Goal: Task Accomplishment & Management: Use online tool/utility

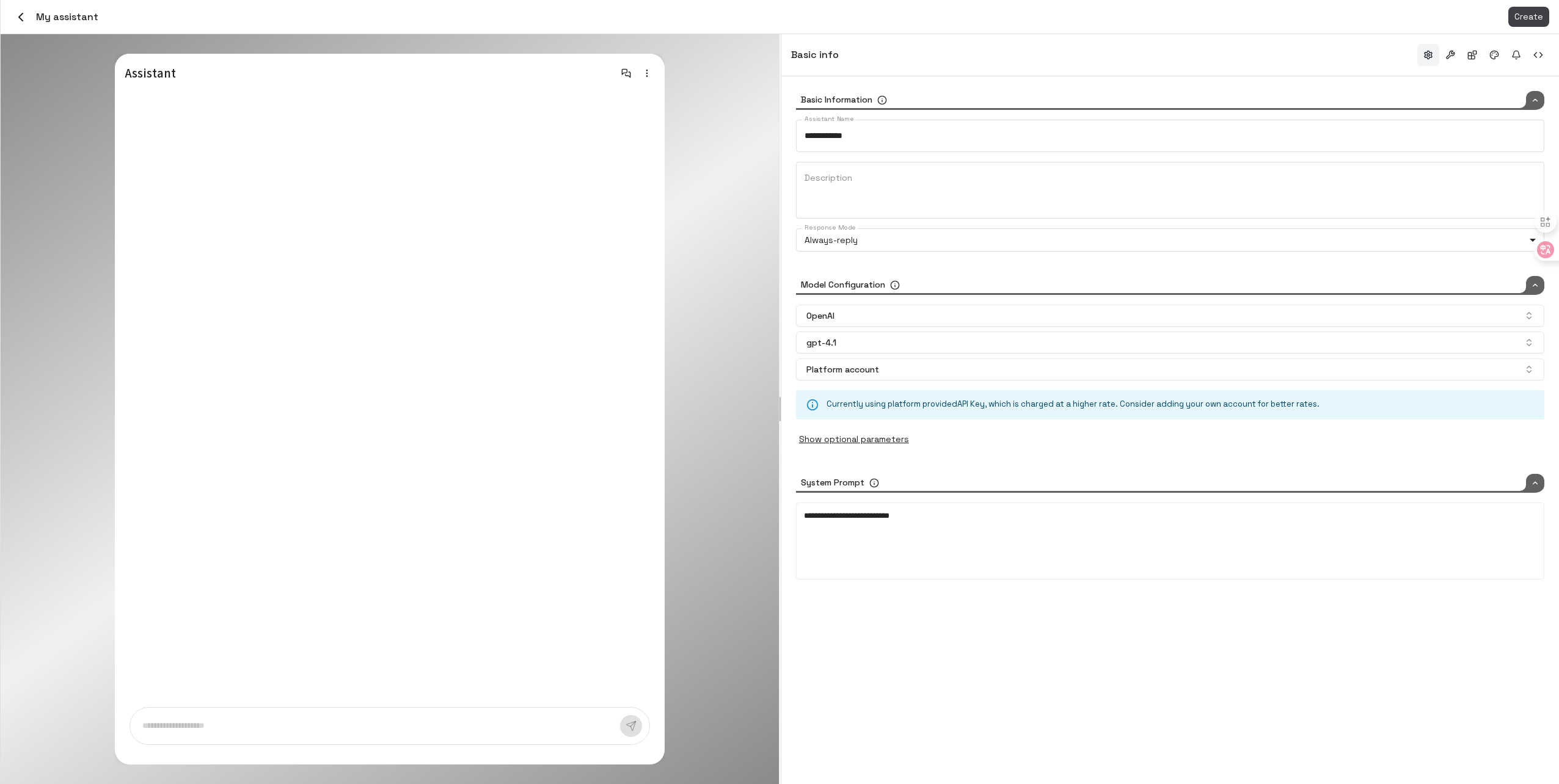
type input "*****"
click at [14, 8] on div "My assistant" at bounding box center [54, 17] width 88 height 21
click at [23, 17] on icon "button" at bounding box center [21, 16] width 15 height 15
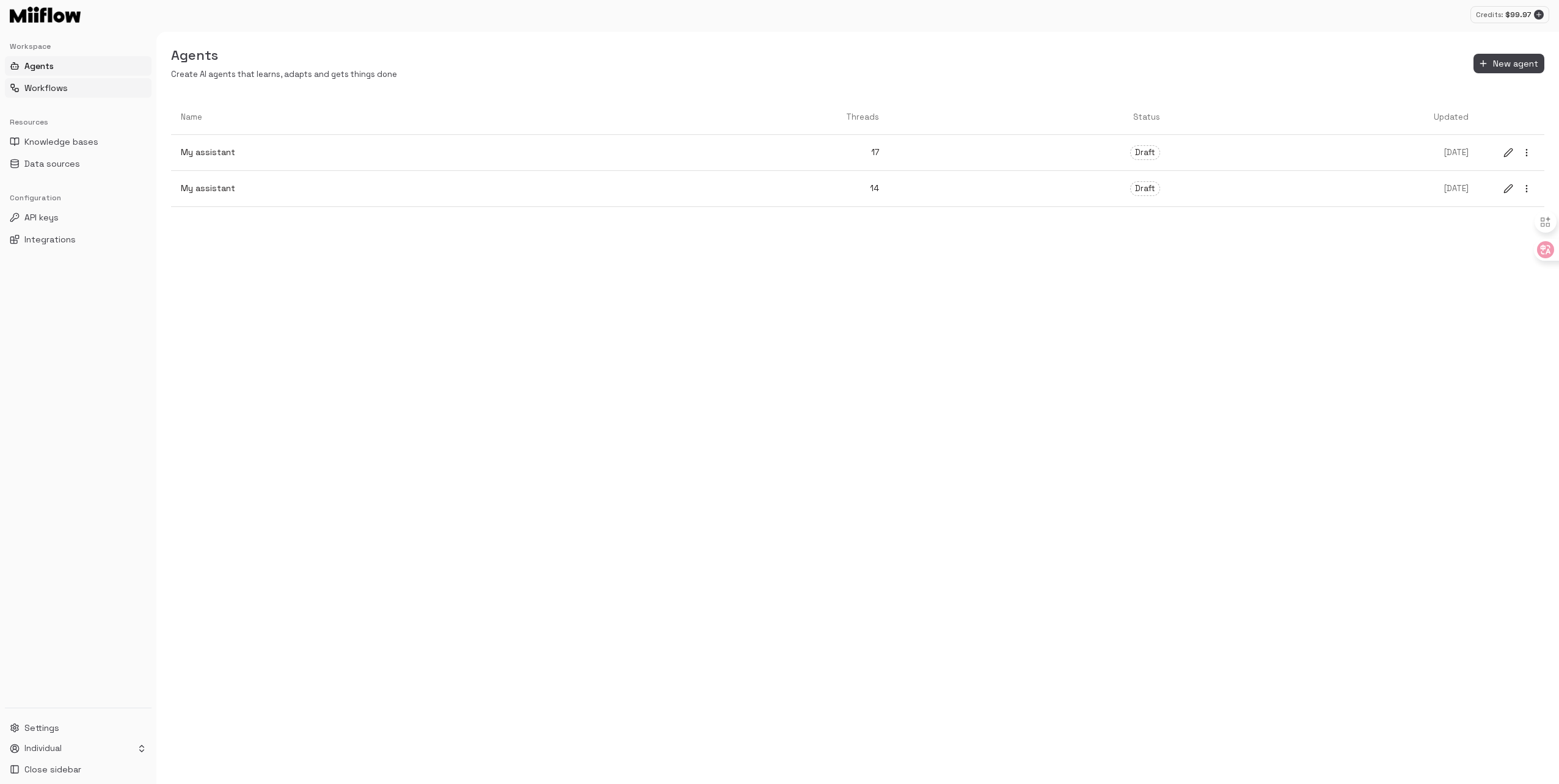
click at [49, 83] on span "Workflows" at bounding box center [46, 88] width 43 height 12
click at [300, 185] on p "W2" at bounding box center [745, 187] width 1129 height 13
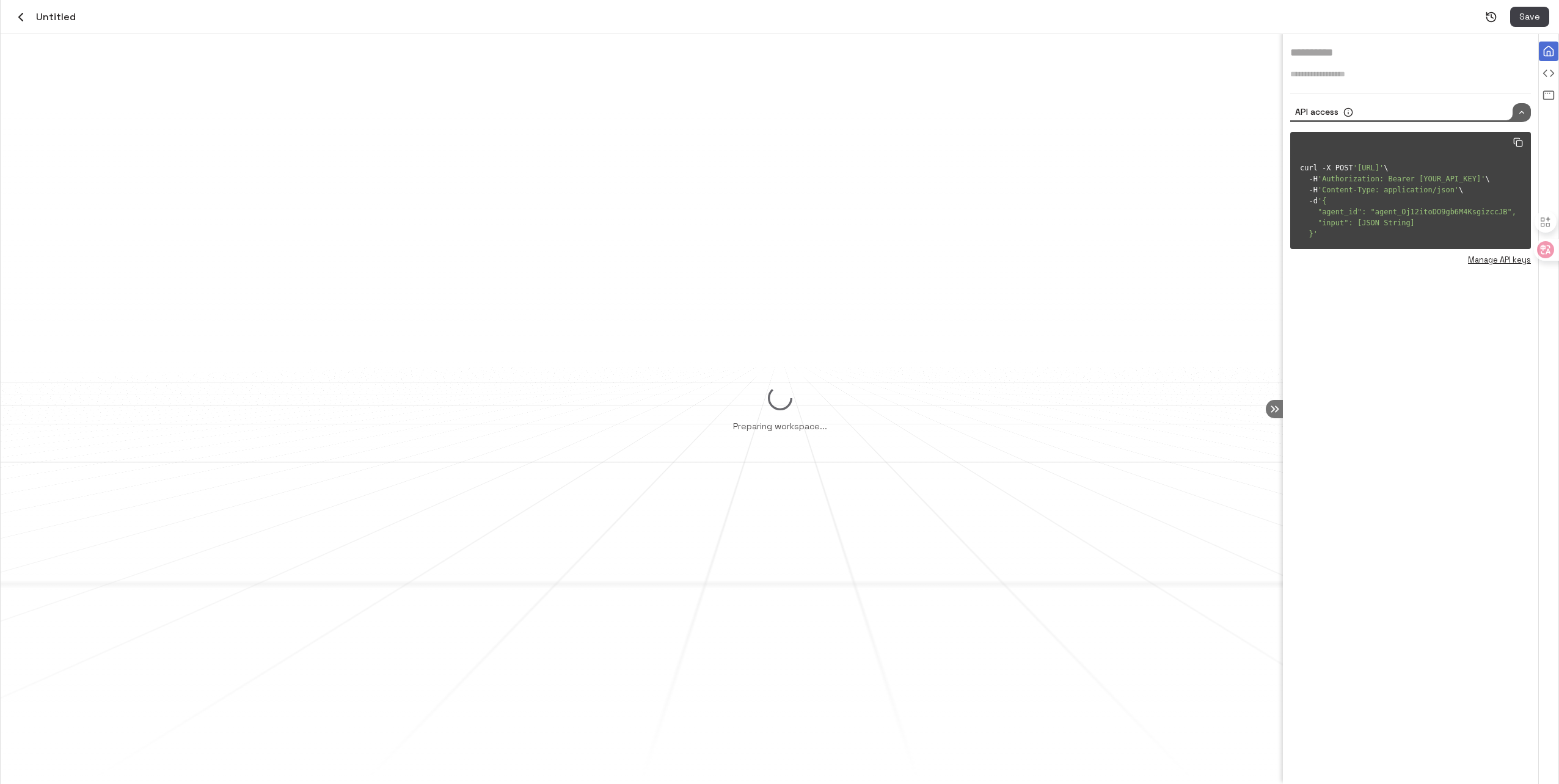
type input "**"
type textarea "*******"
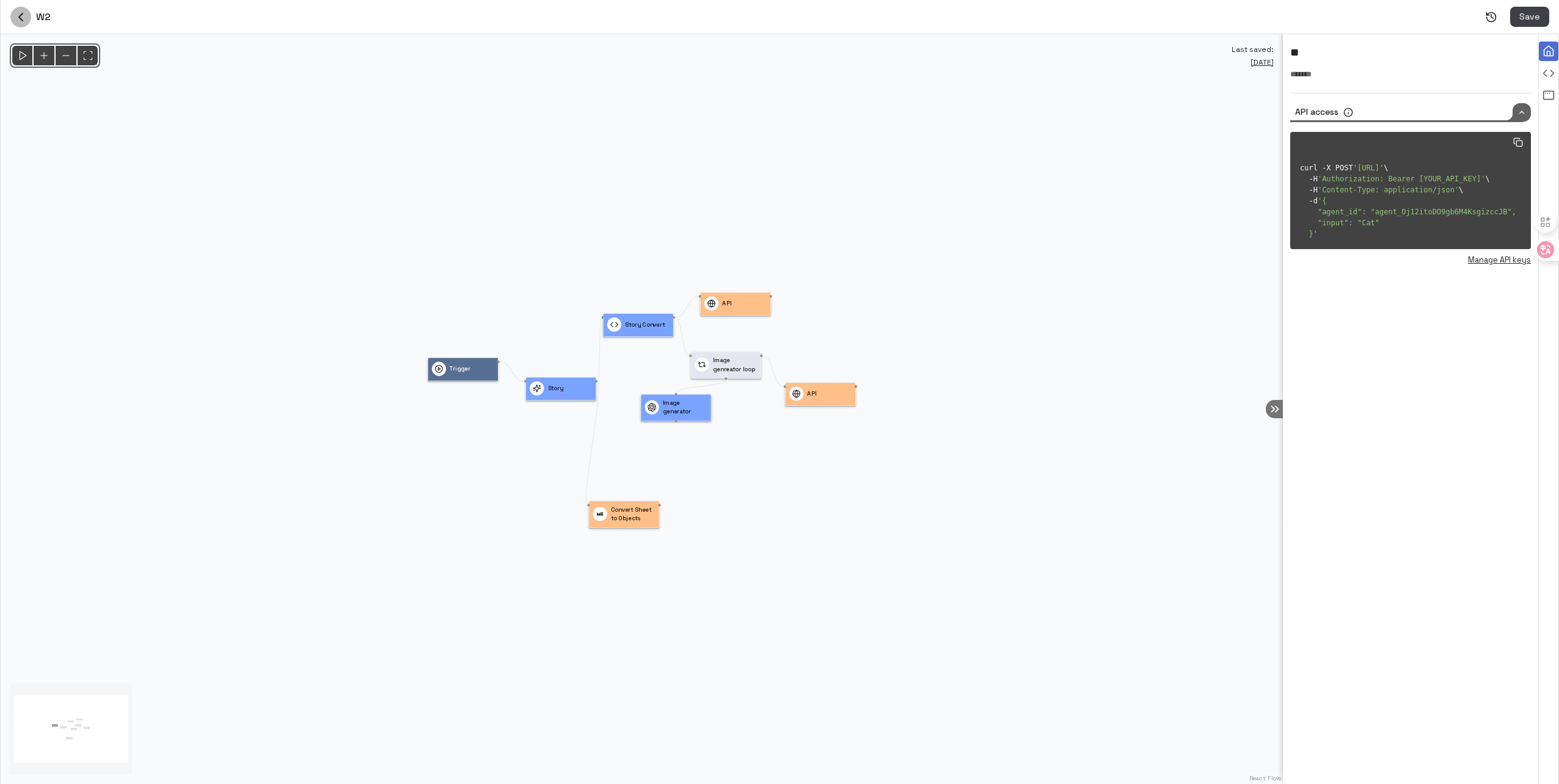
click at [20, 9] on icon "button" at bounding box center [21, 16] width 15 height 15
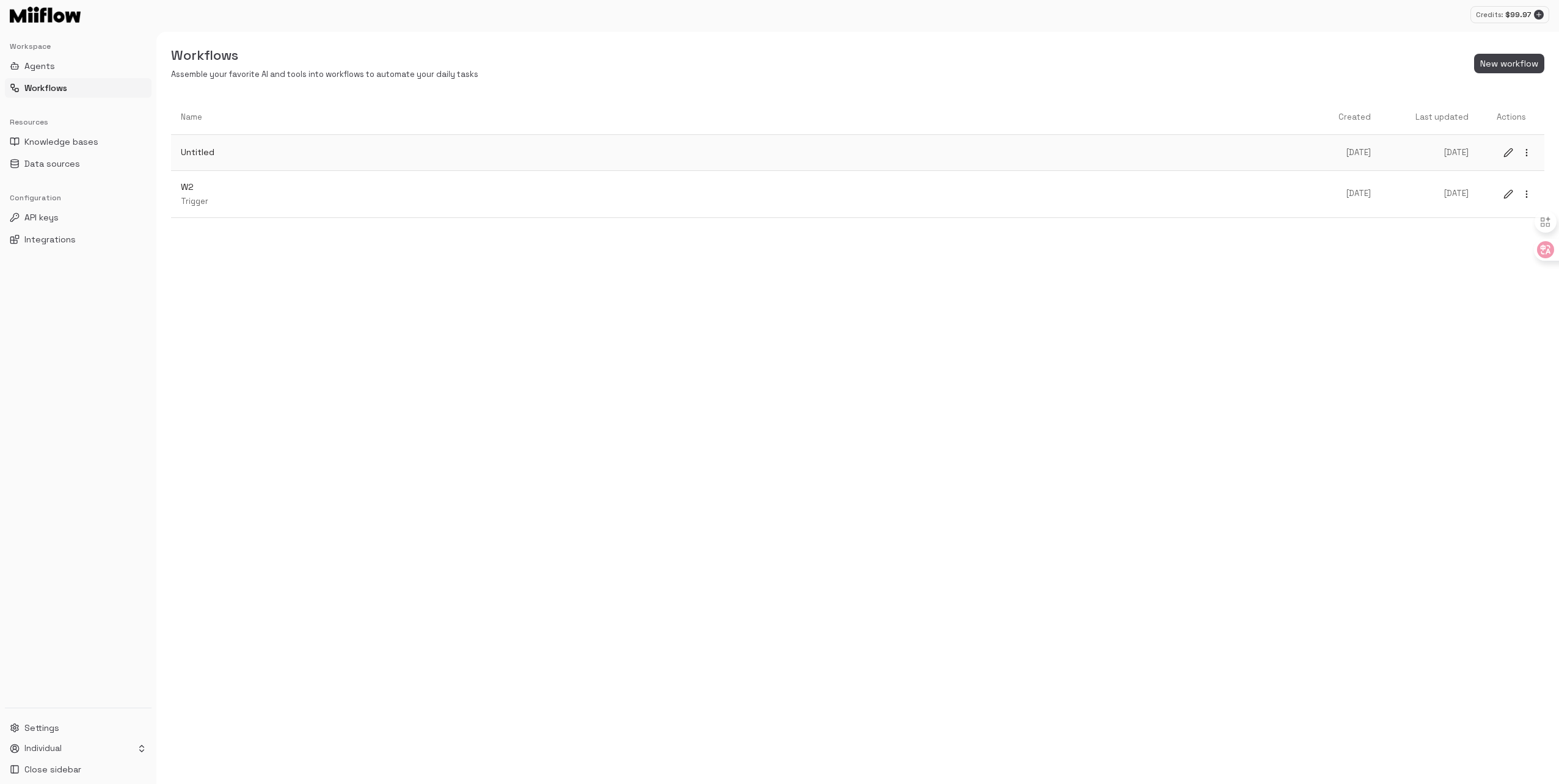
click at [338, 157] on p "Untitled" at bounding box center [745, 152] width 1129 height 13
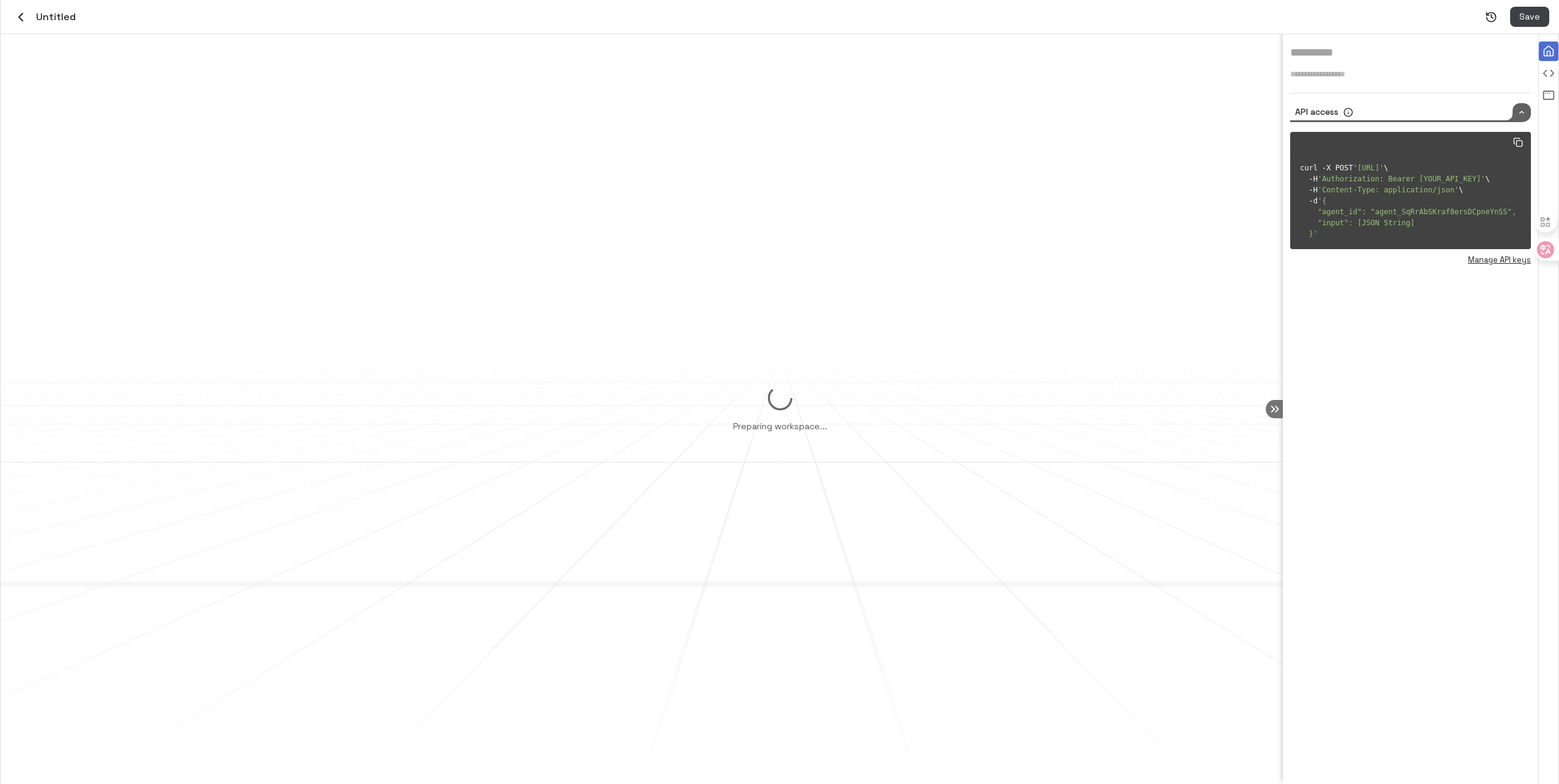
type input "********"
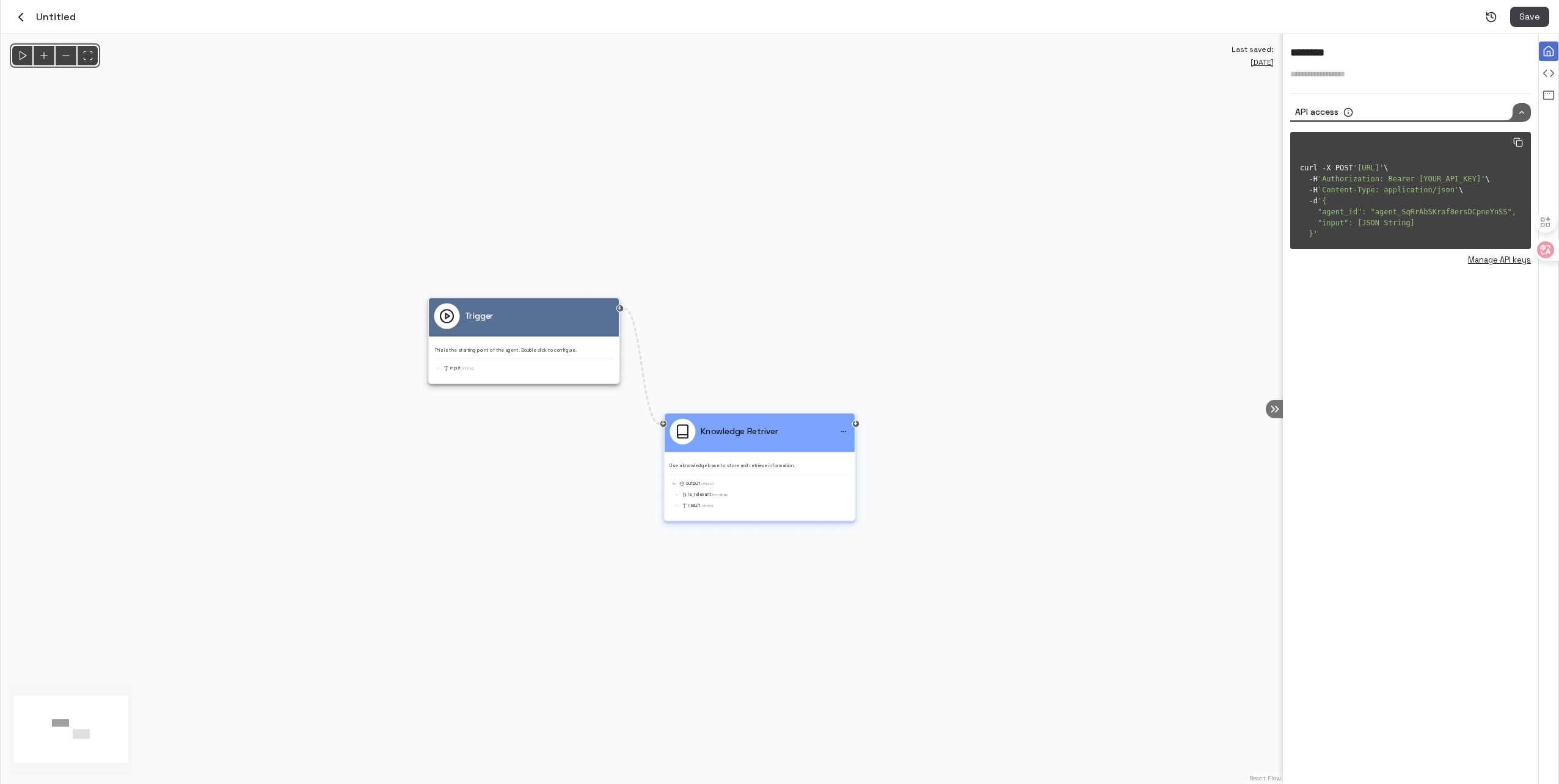
click at [768, 445] on div "Knowledge Retriver" at bounding box center [759, 433] width 190 height 39
click at [768, 445] on div "Knowledge Retriver Use a knowledge base to store and retrieve information. Know…" at bounding box center [759, 475] width 180 height 113
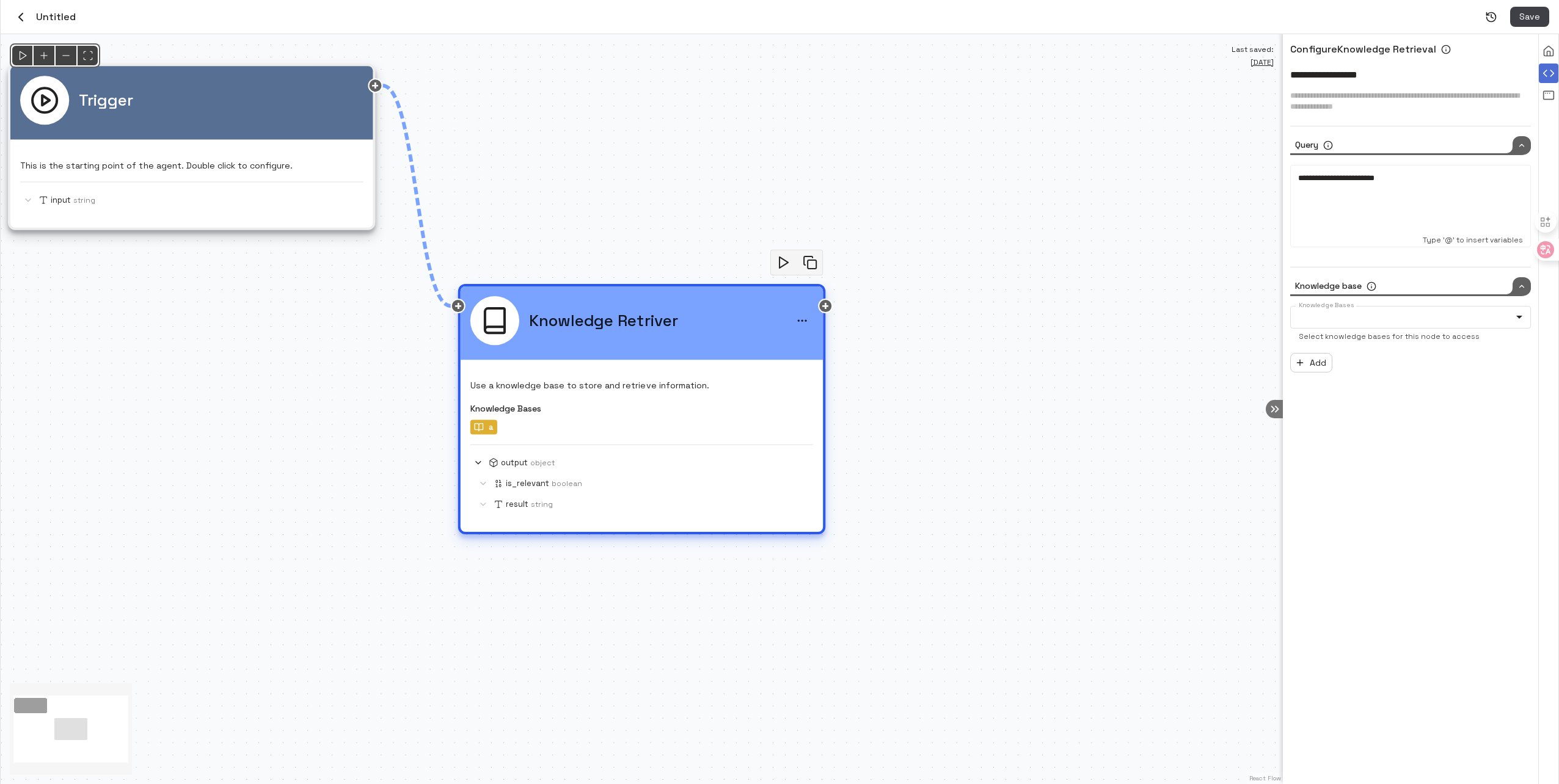
click at [801, 317] on icon "menu" at bounding box center [802, 321] width 12 height 12
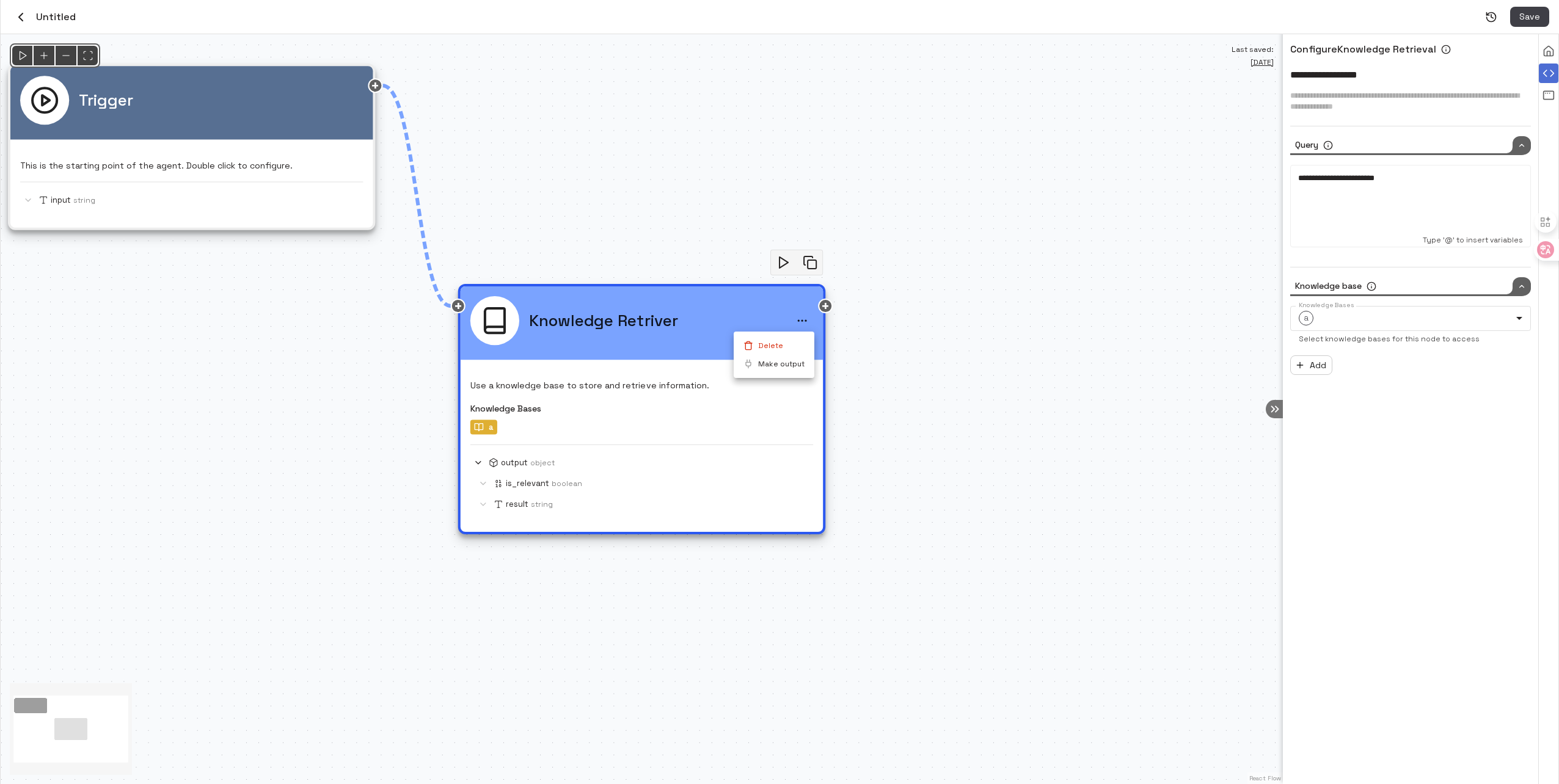
click at [780, 343] on li "Delete" at bounding box center [774, 345] width 81 height 18
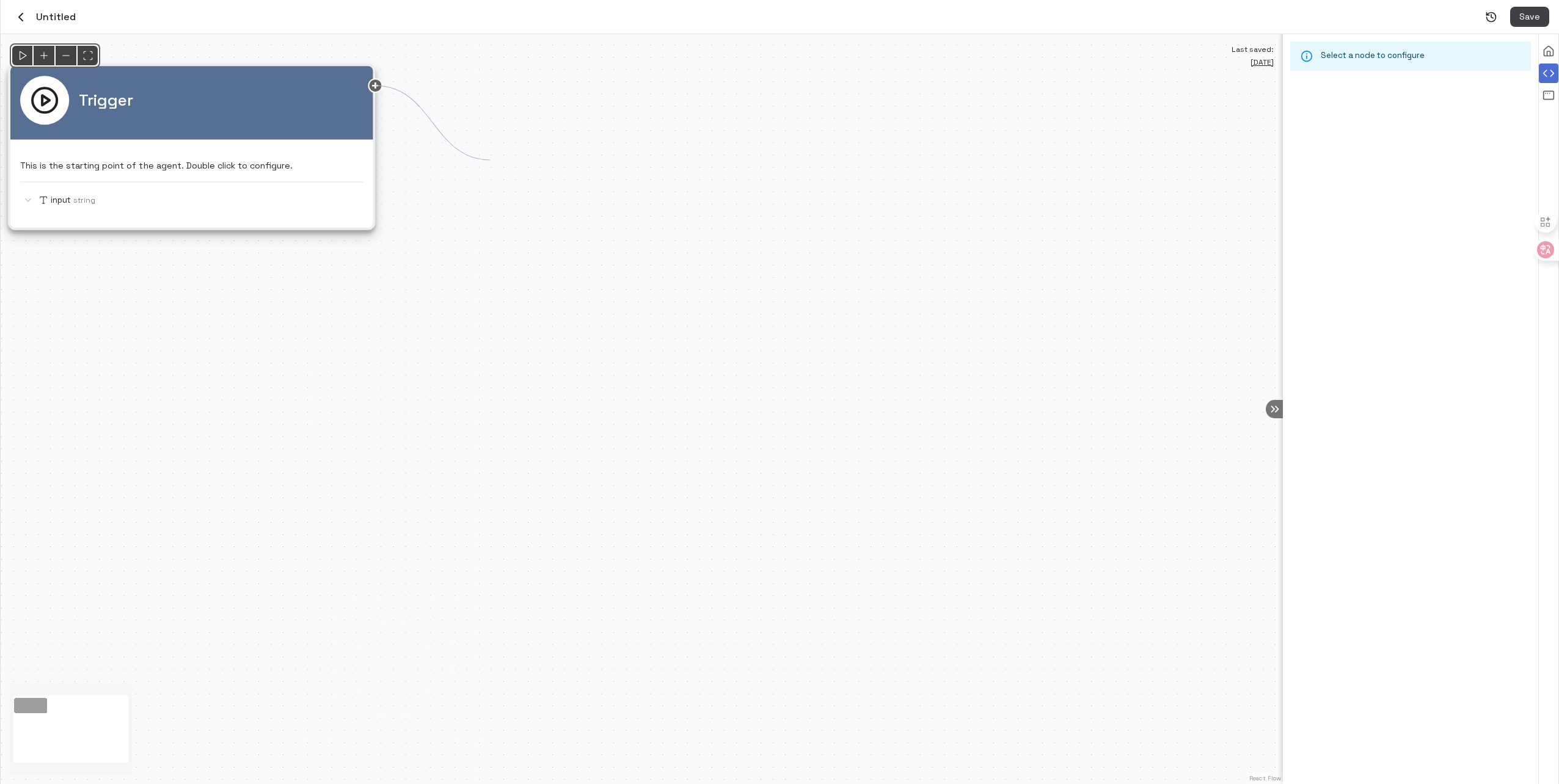
drag, startPoint x: 378, startPoint y: 87, endPoint x: 504, endPoint y: 170, distance: 150.9
click at [504, 170] on div "Trigger This is the starting point of the agent. Double click to configure. inp…" at bounding box center [642, 410] width 1283 height 750
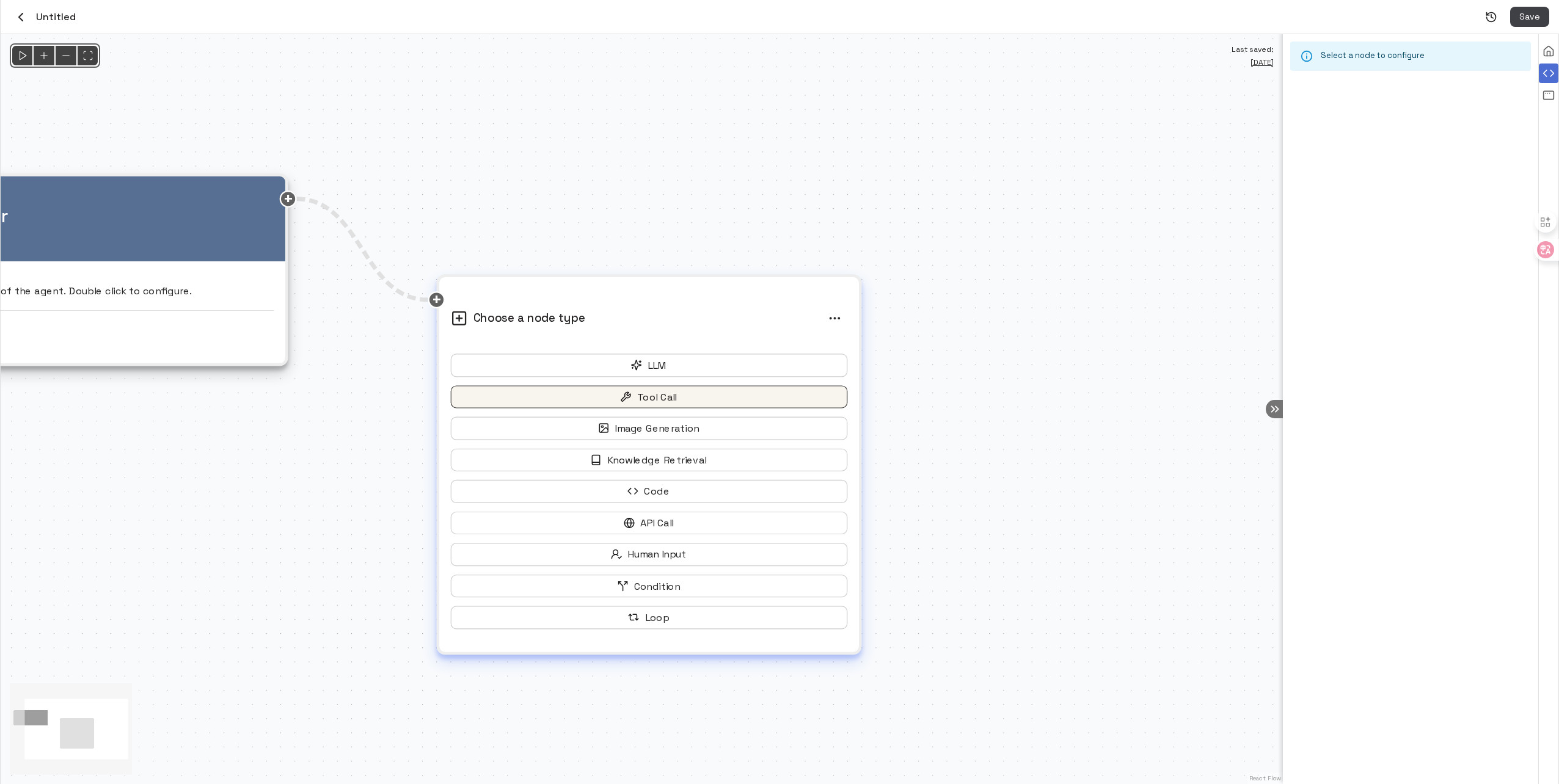
click at [648, 391] on button "Tool Call" at bounding box center [649, 397] width 397 height 23
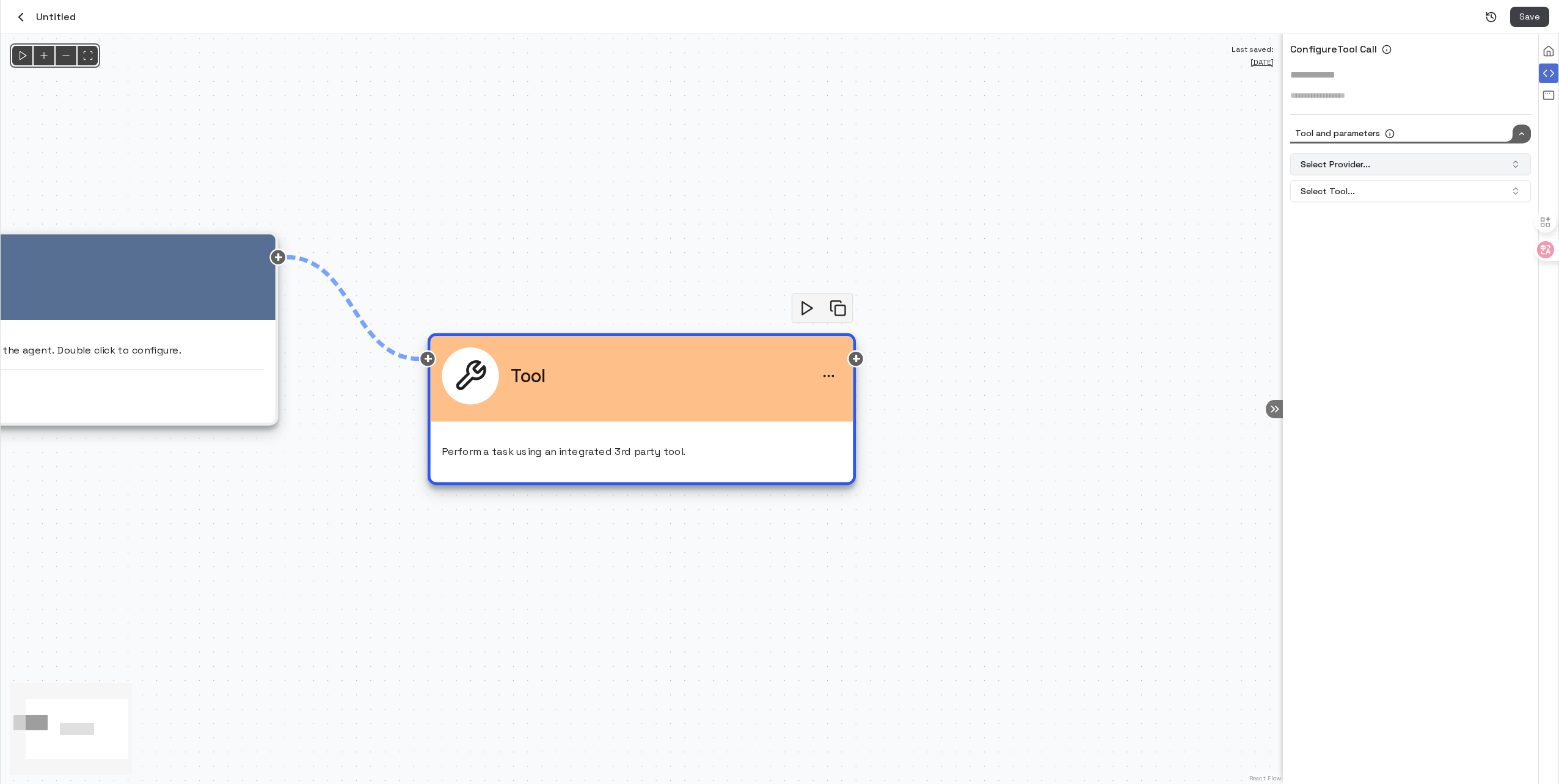
click at [1370, 161] on button "Select Provider..." at bounding box center [1411, 164] width 241 height 22
click at [1353, 237] on div "Gmail" at bounding box center [1411, 235] width 235 height 20
click at [1345, 193] on button "Select Tool..." at bounding box center [1411, 191] width 241 height 22
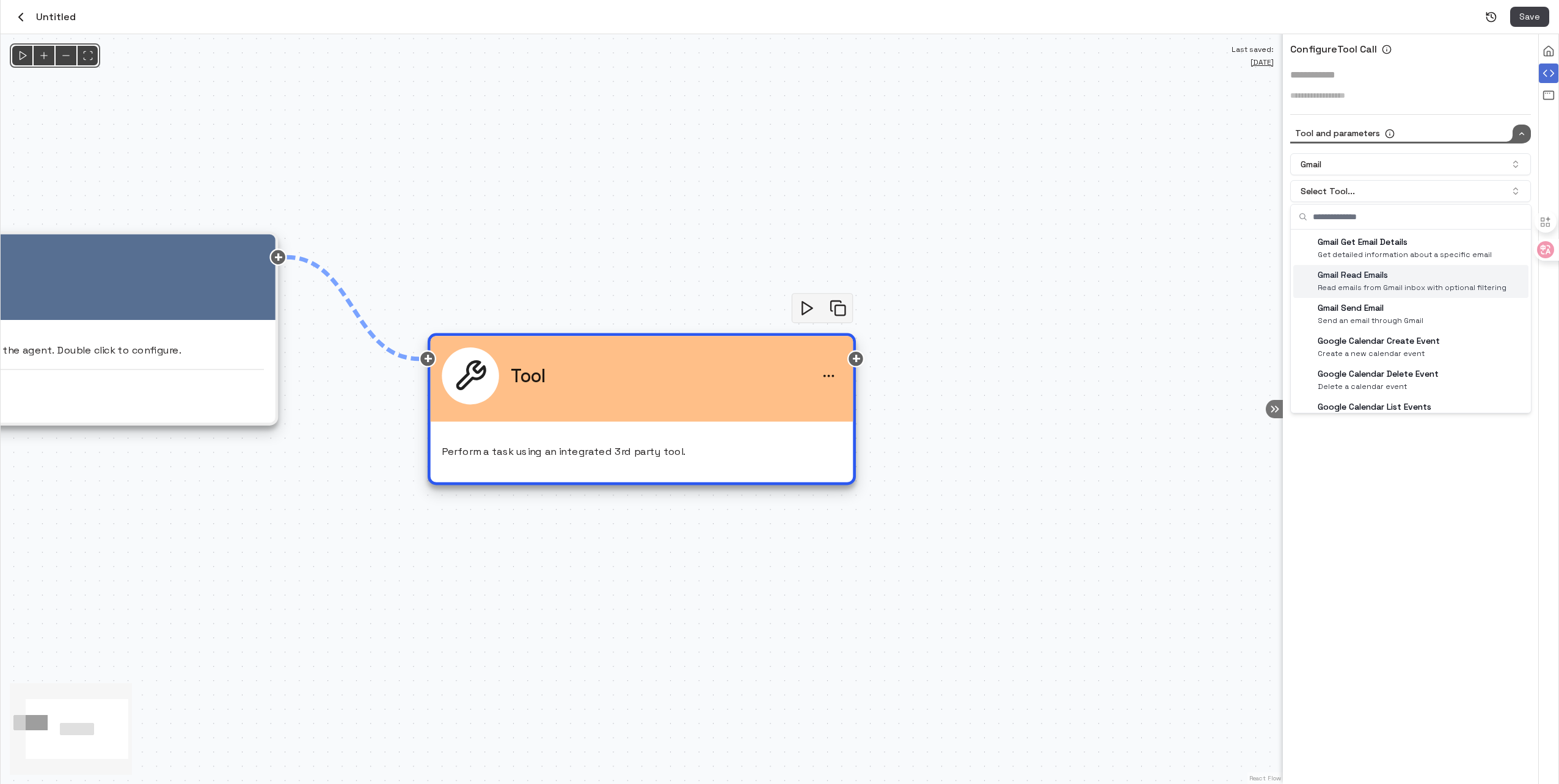
click at [1380, 279] on p "Gmail Read Emails" at bounding box center [1412, 275] width 189 height 13
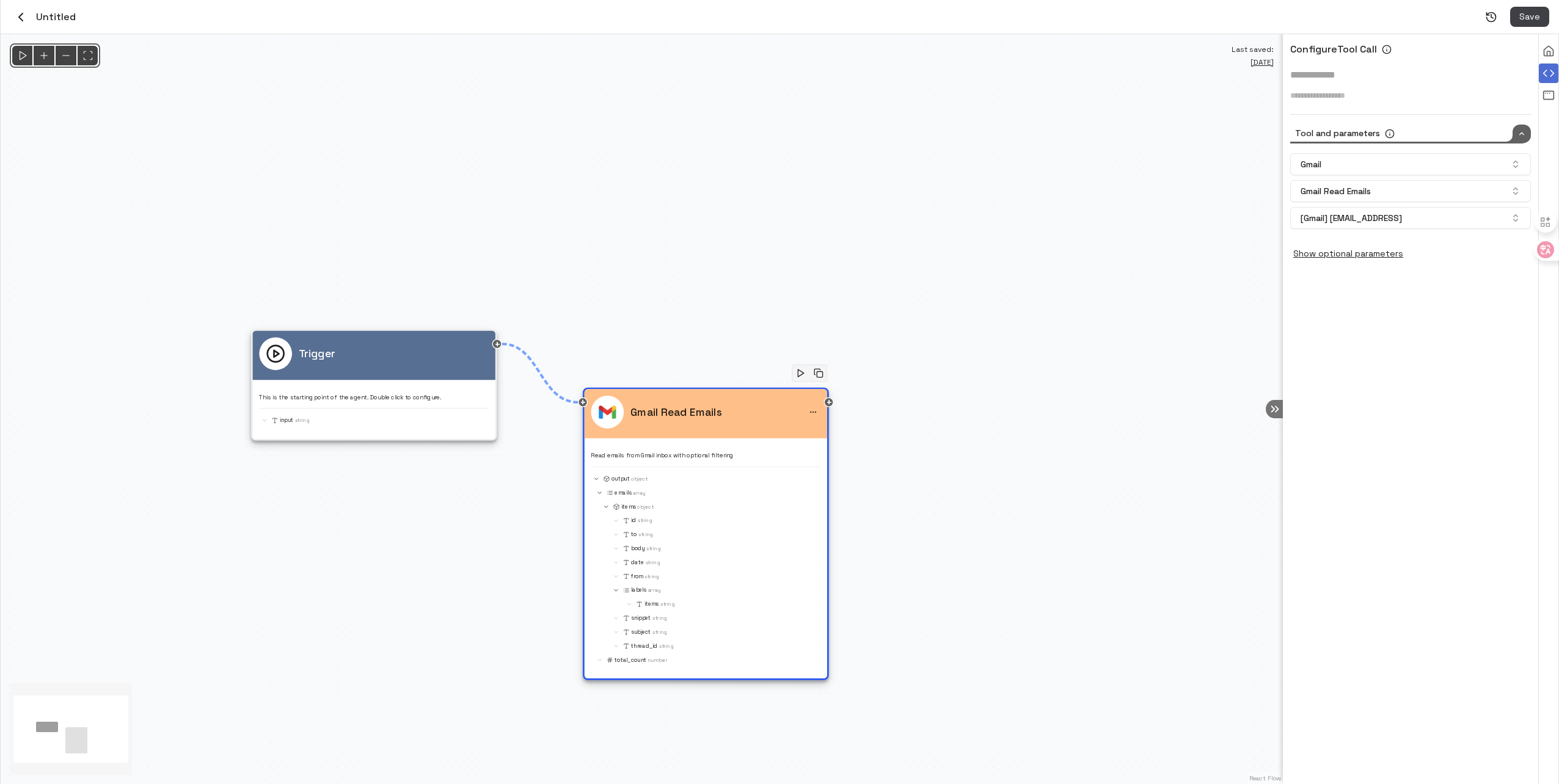
drag, startPoint x: 677, startPoint y: 424, endPoint x: 710, endPoint y: 384, distance: 51.9
click at [710, 384] on div "@keyframes flowAnimation { from { stroke-dashoffset: 36; } to { stroke-dashoffs…" at bounding box center [642, 410] width 1283 height 750
click at [15, 61] on icon "Run" at bounding box center [22, 55] width 13 height 13
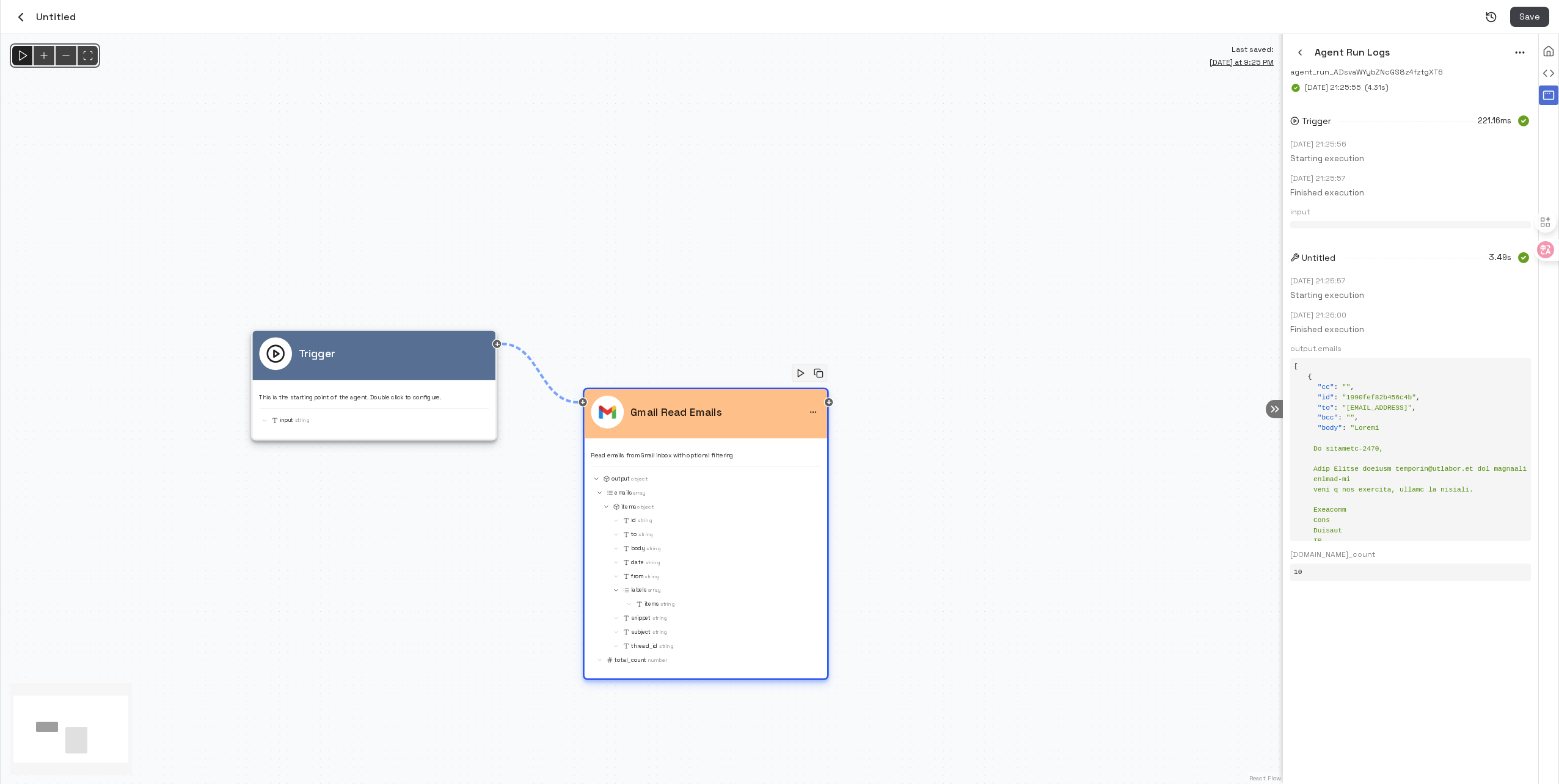
click at [816, 411] on circle "menu" at bounding box center [816, 411] width 1 height 1
click at [795, 430] on li "Delete" at bounding box center [782, 433] width 81 height 18
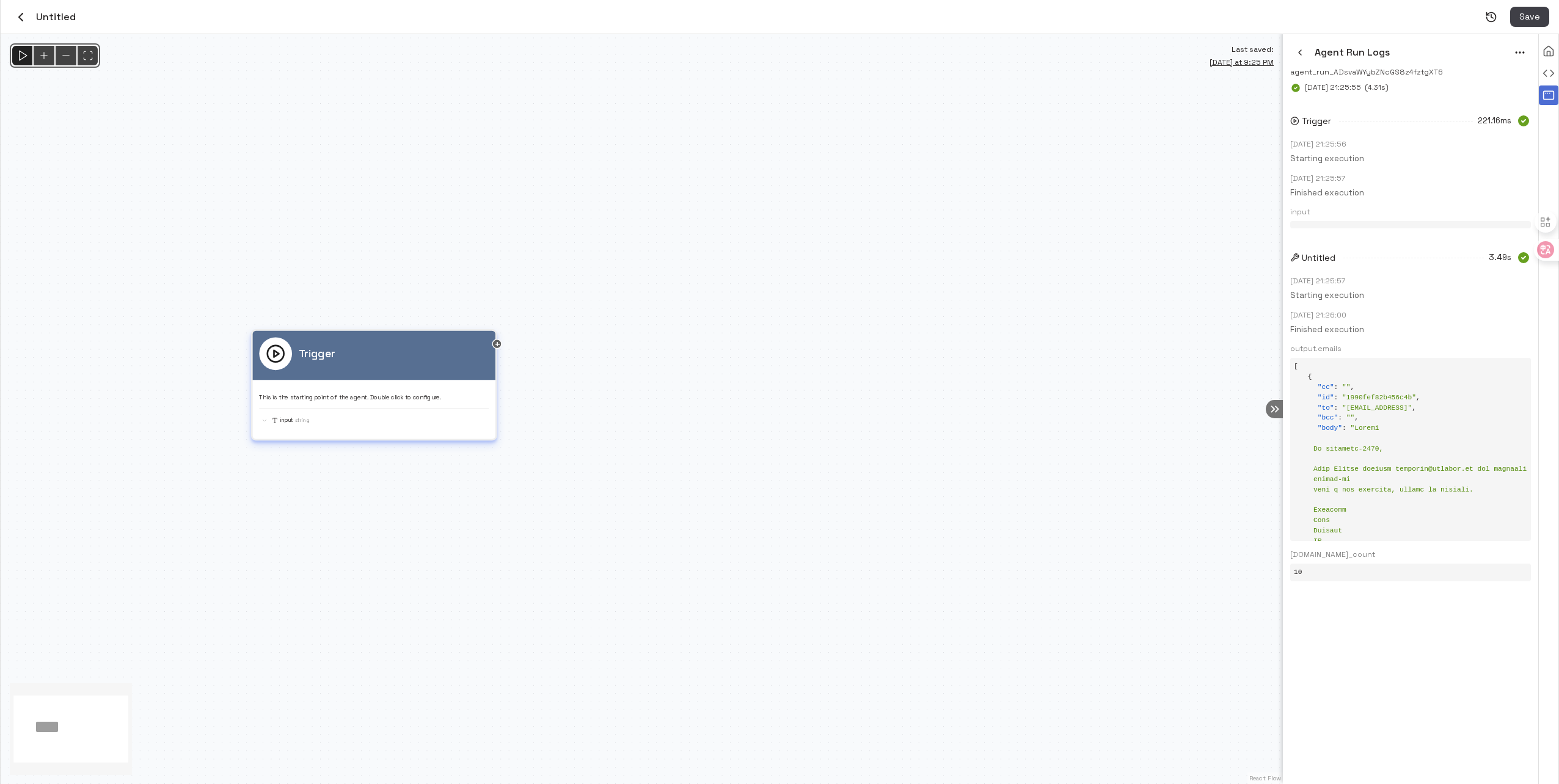
click at [390, 363] on div "Trigger" at bounding box center [374, 354] width 230 height 33
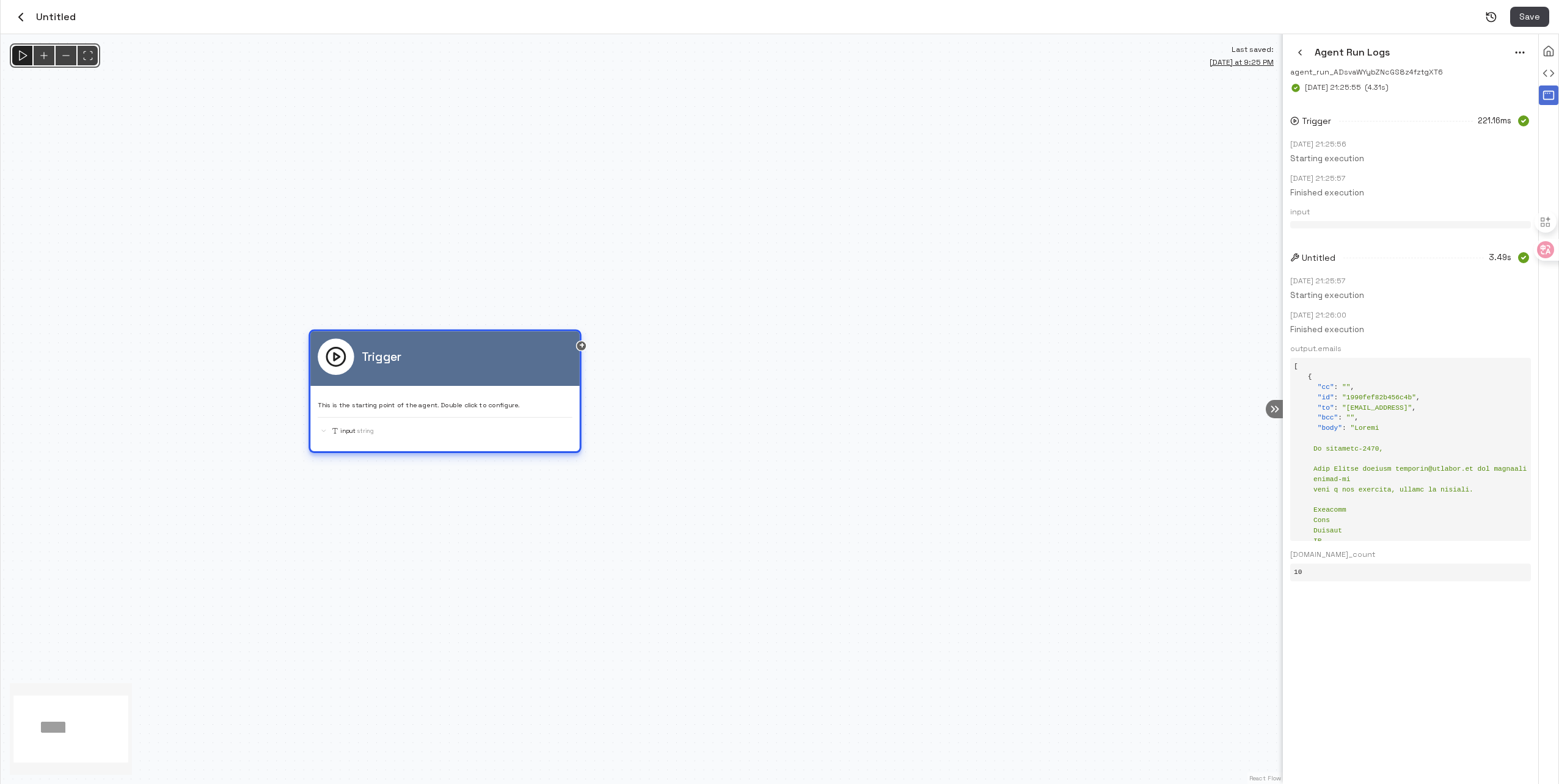
click at [390, 363] on div "Trigger" at bounding box center [445, 357] width 255 height 37
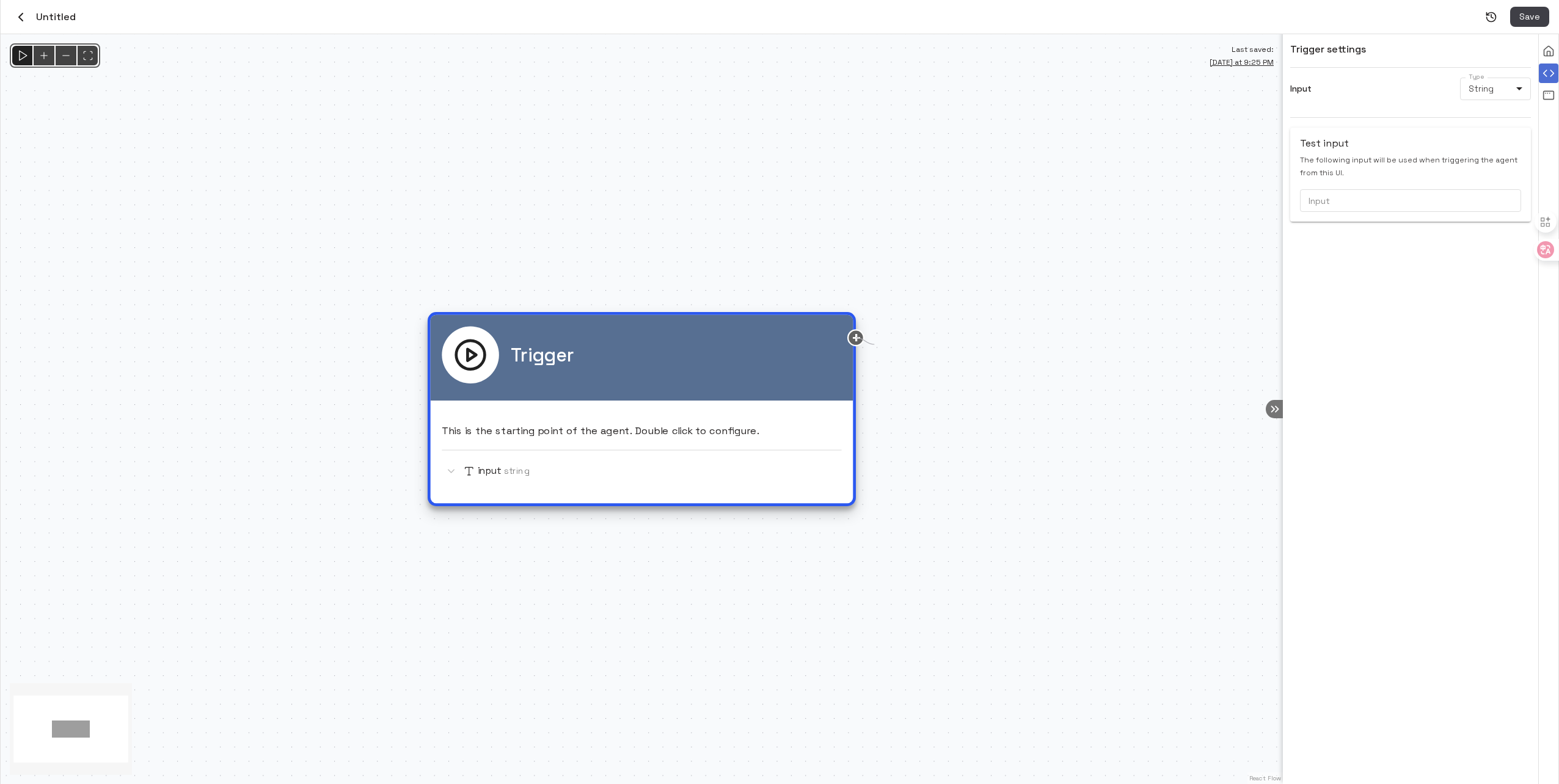
drag, startPoint x: 851, startPoint y: 338, endPoint x: 901, endPoint y: 367, distance: 57.8
click at [901, 367] on div "Trigger This is the starting point of the agent. Double click to configure. inp…" at bounding box center [642, 410] width 1283 height 750
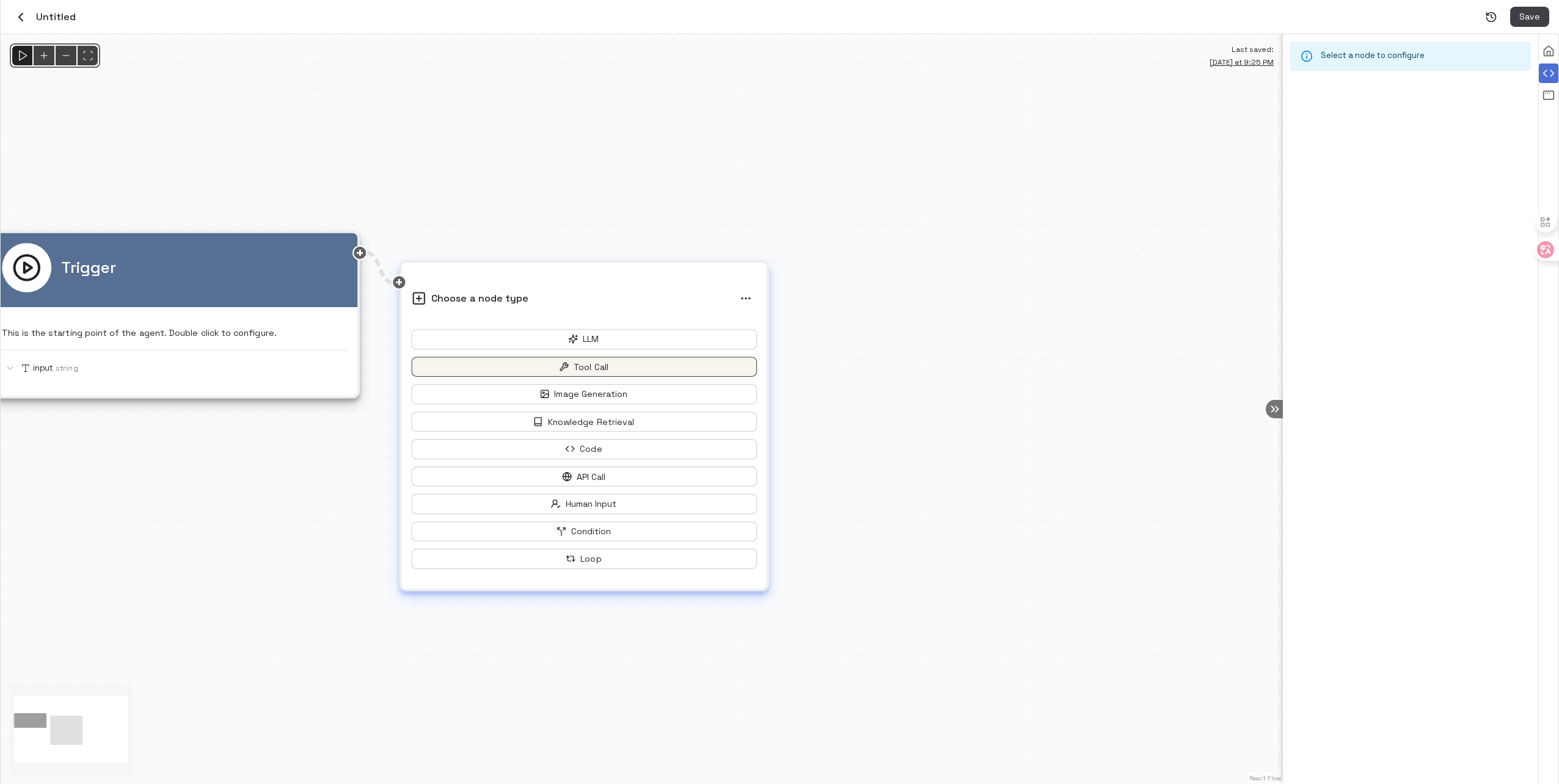
click at [591, 364] on button "Tool Call" at bounding box center [585, 367] width 346 height 20
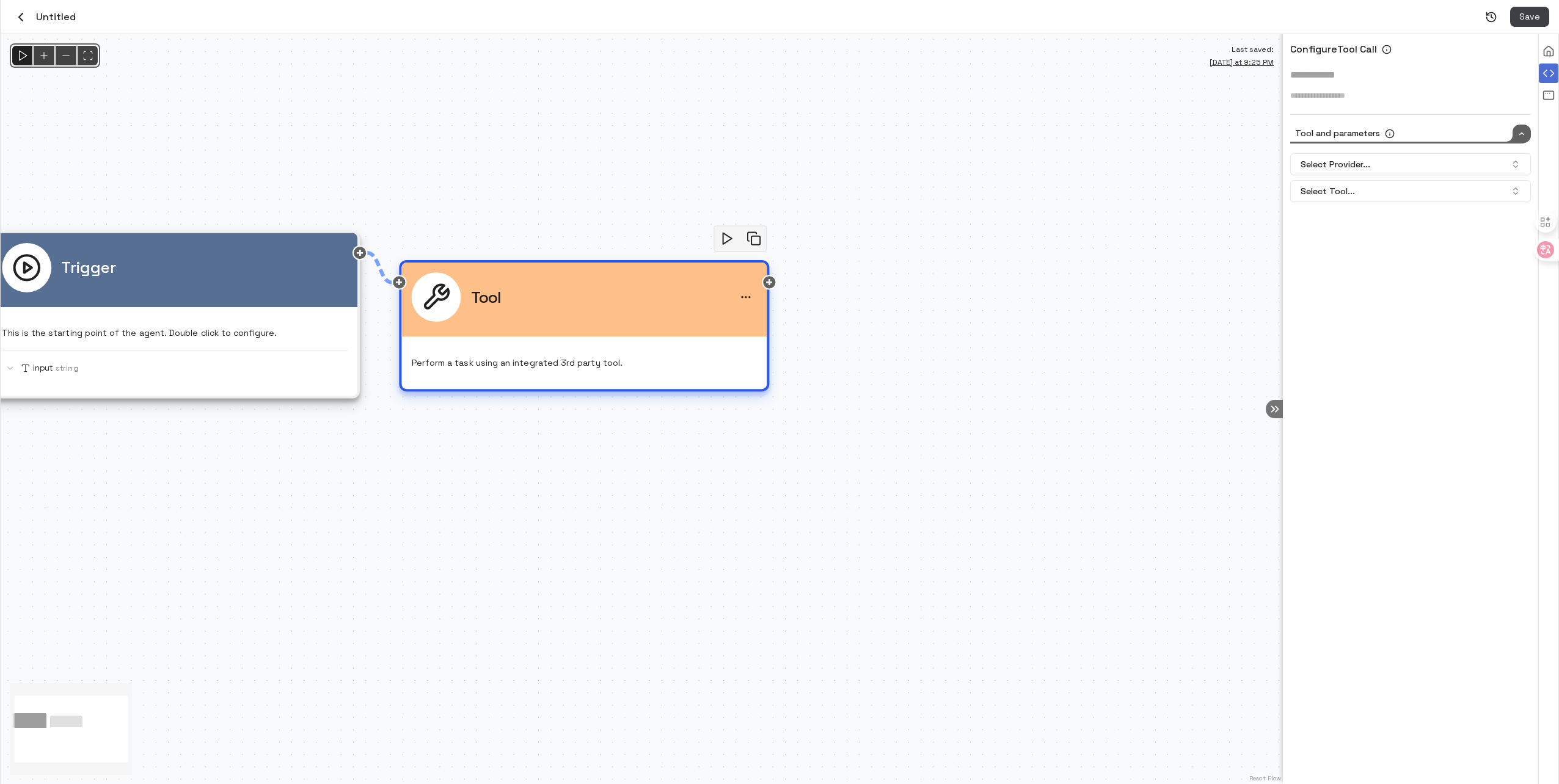
click at [591, 363] on div "Tool Perform a task using an integrated 3rd party tool." at bounding box center [585, 321] width 346 height 97
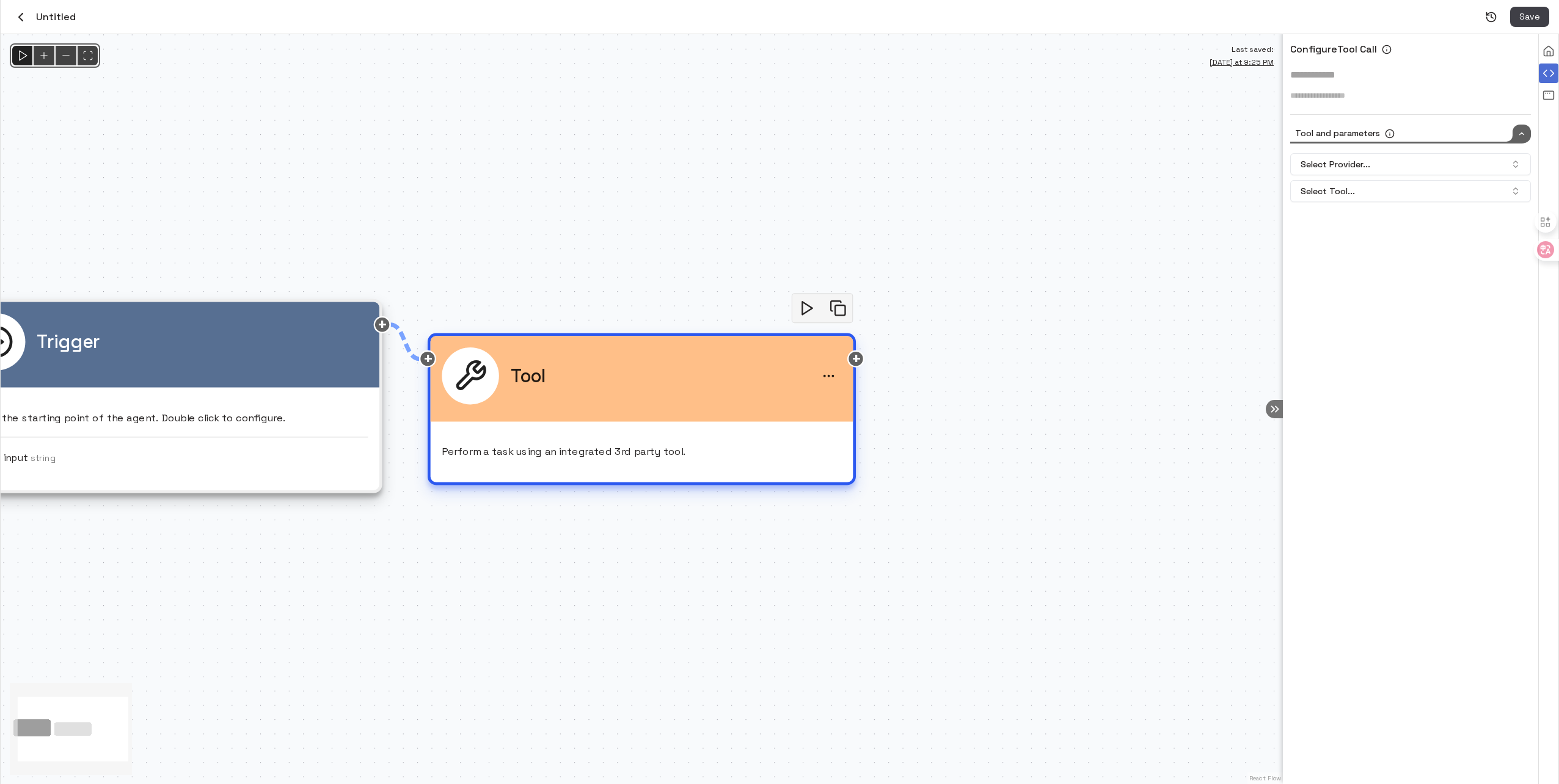
click at [682, 395] on div "Tool" at bounding box center [641, 376] width 399 height 57
click at [1376, 165] on button "Select Provider..." at bounding box center [1411, 164] width 241 height 22
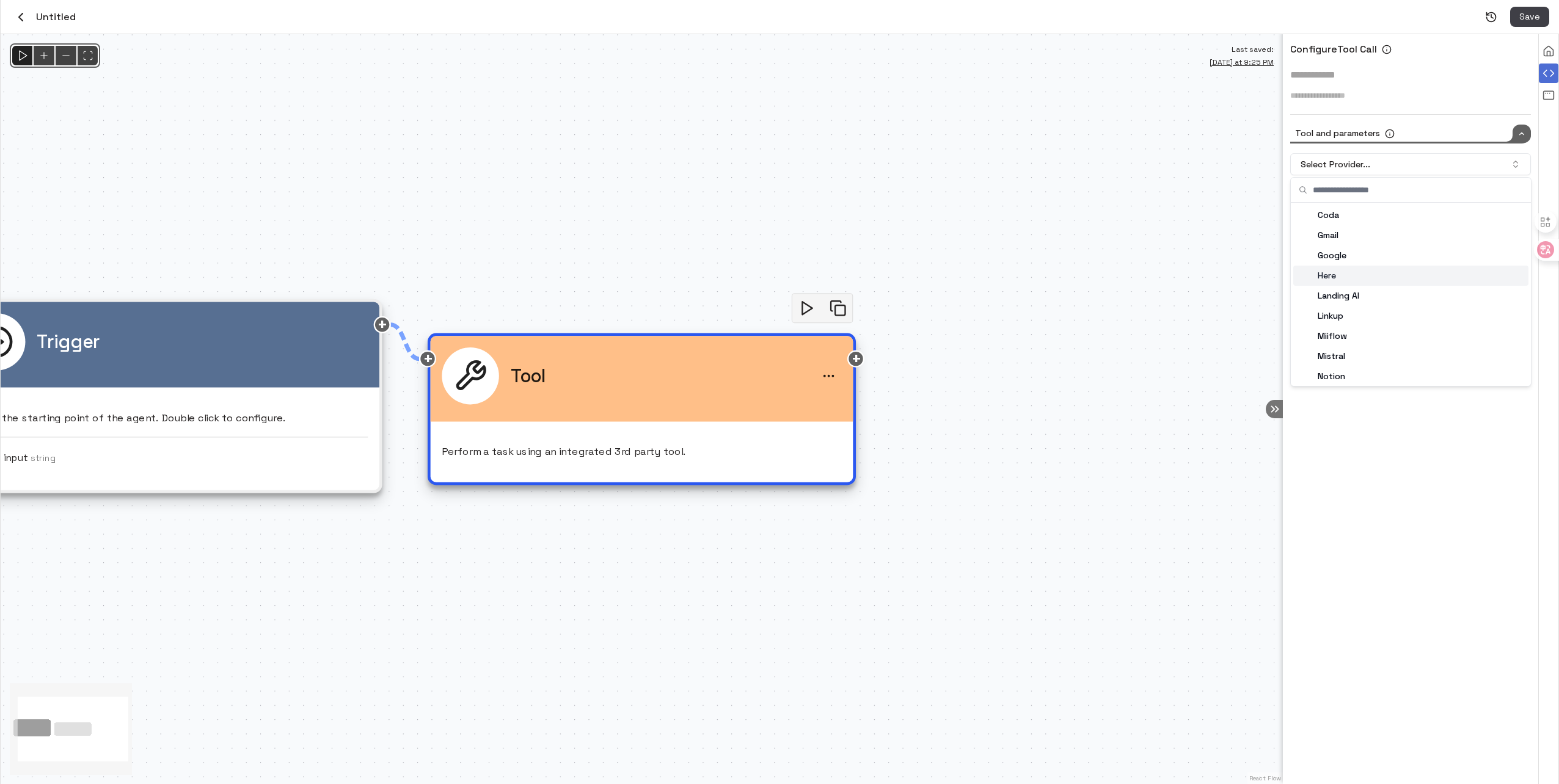
scroll to position [124, 0]
click at [1352, 264] on div "Outlook" at bounding box center [1411, 272] width 235 height 20
click at [1351, 188] on button "Select Tool..." at bounding box center [1411, 191] width 241 height 22
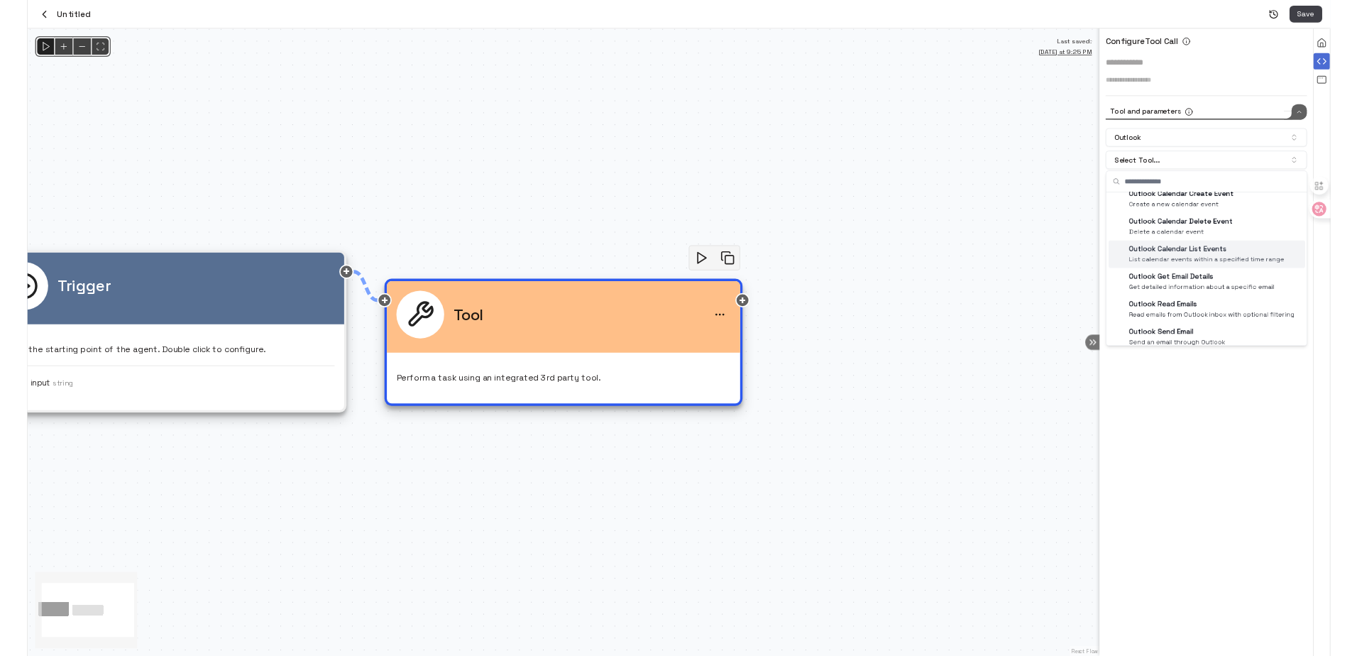
scroll to position [23, 0]
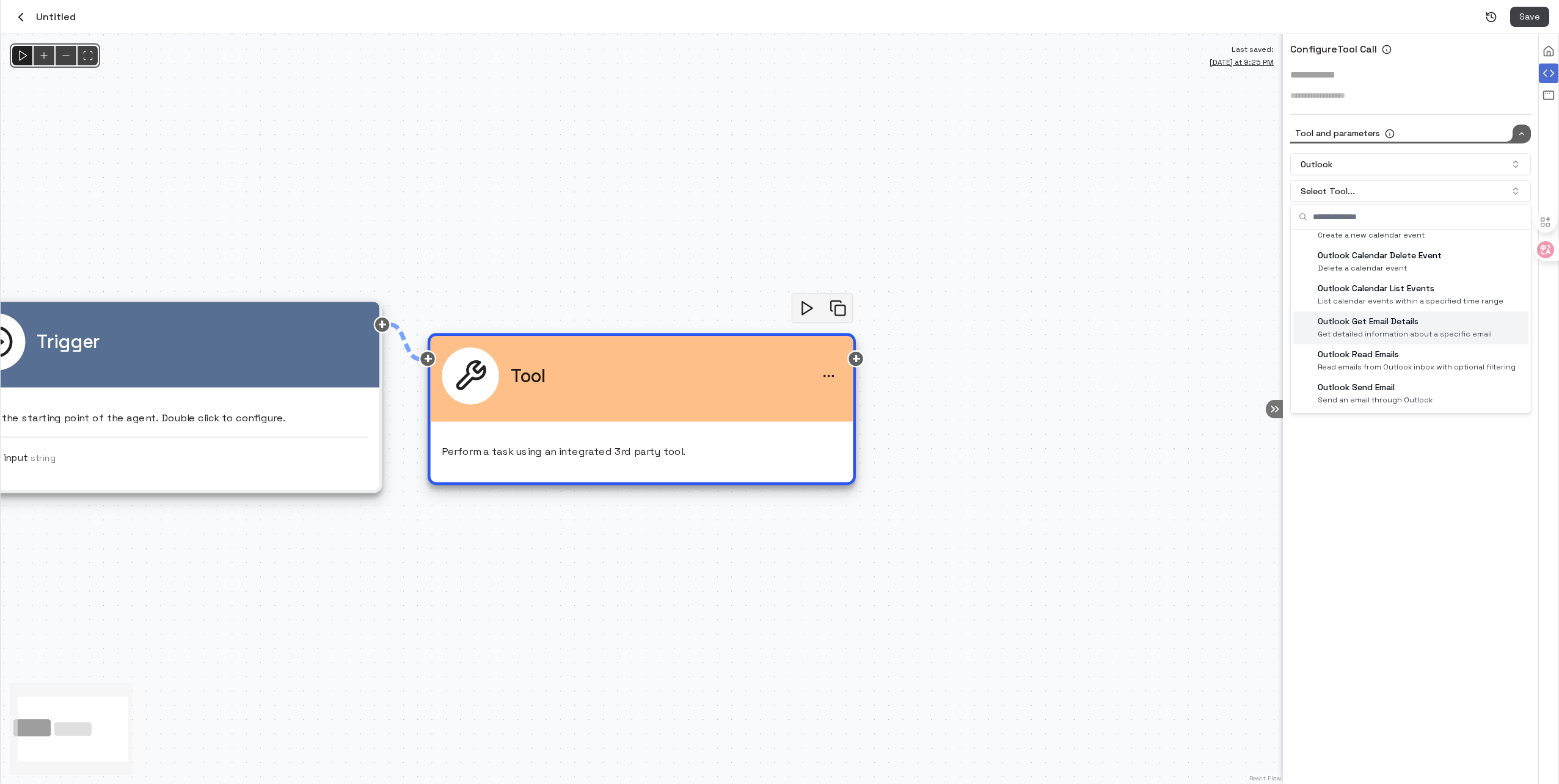
click at [1410, 326] on p "Outlook Get Email Details" at bounding box center [1405, 321] width 174 height 13
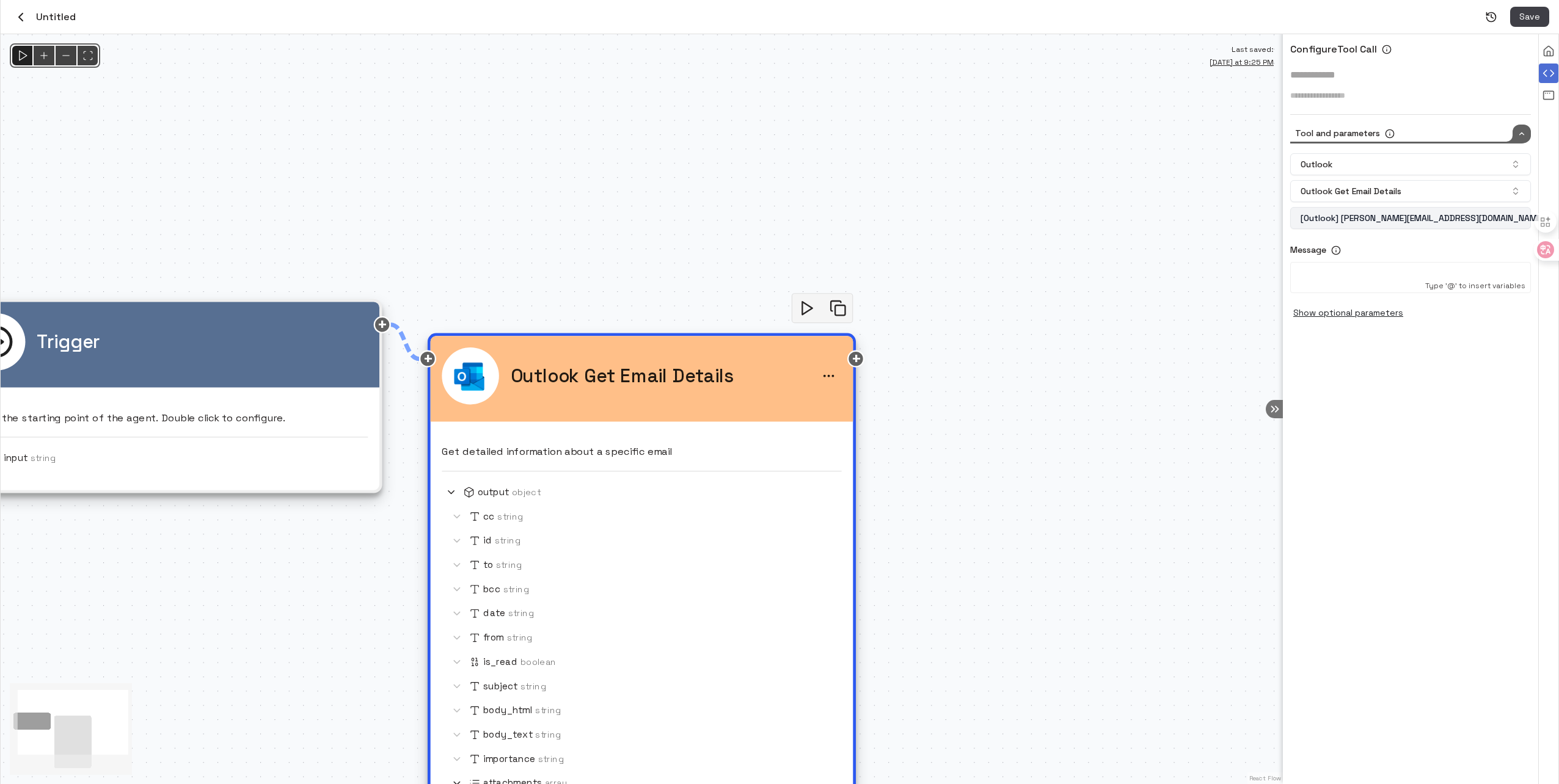
click at [1363, 216] on button "[Outlook] zhang.jingyuan@hotmail.com" at bounding box center [1411, 219] width 241 height 22
click at [1336, 246] on circle at bounding box center [1335, 250] width 8 height 8
click at [1384, 245] on div "Message Outlook message ID" at bounding box center [1411, 250] width 241 height 14
click at [1399, 176] on div "Outlook Outlook Get Email Details [Outlook] zhang.jingyuan@hotmail.com" at bounding box center [1411, 191] width 241 height 76
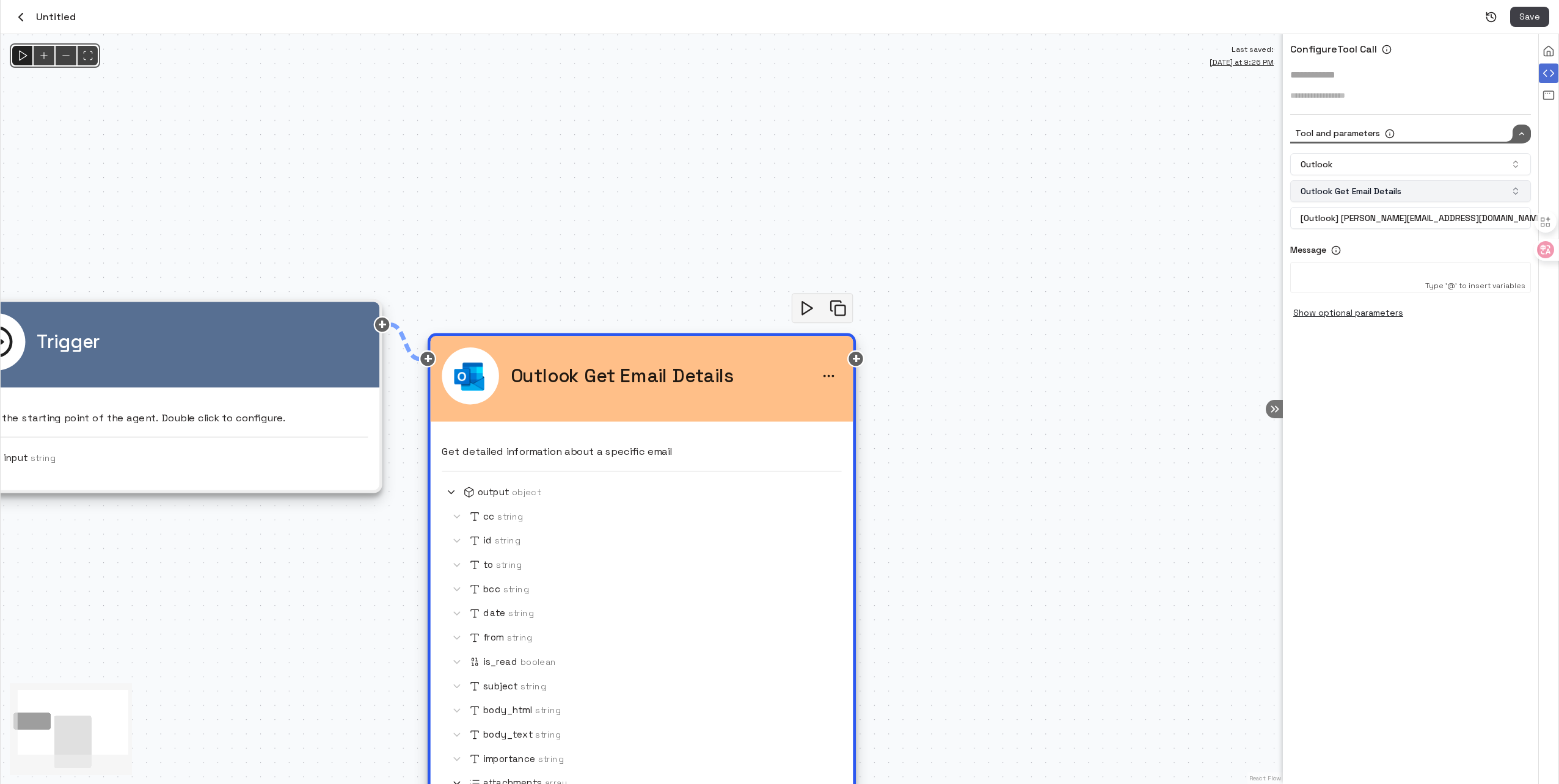
click at [1395, 183] on button "Outlook Get Email Details" at bounding box center [1411, 191] width 241 height 22
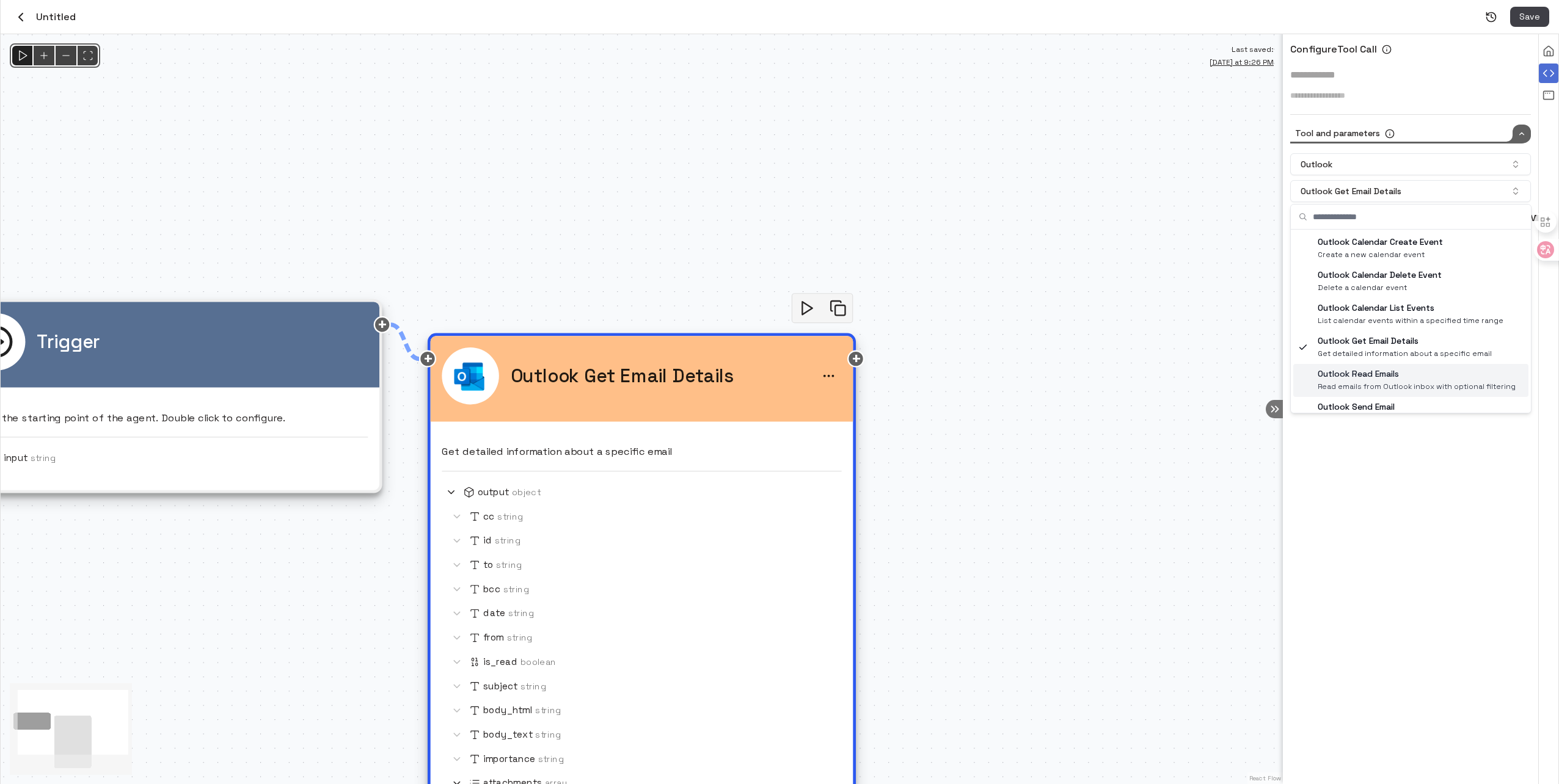
click at [1376, 383] on span "Read emails from Outlook inbox with optional filtering" at bounding box center [1417, 386] width 198 height 13
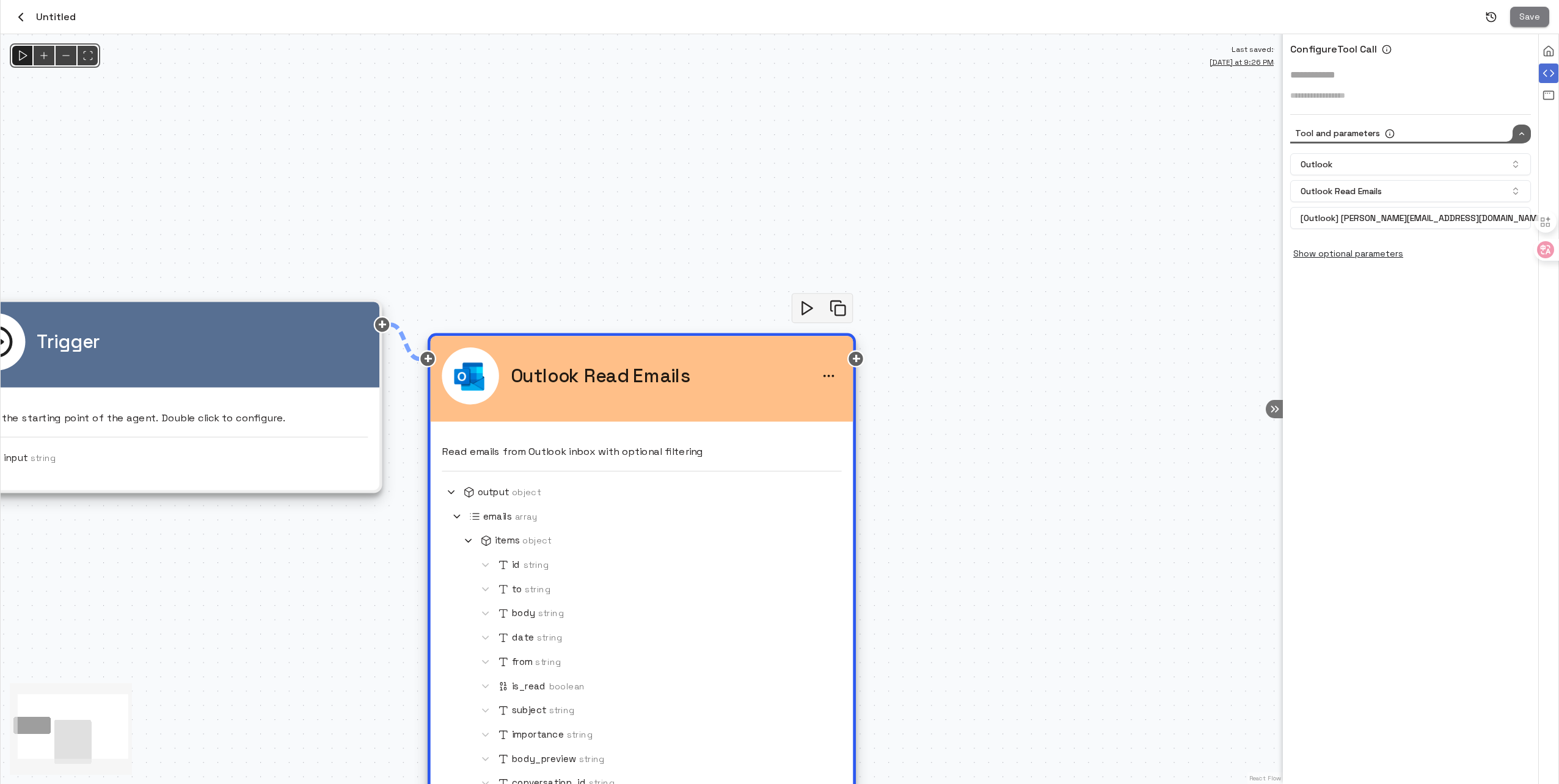
click at [1523, 20] on button "Save" at bounding box center [1530, 16] width 39 height 20
click at [19, 60] on polygon "Run" at bounding box center [22, 55] width 8 height 9
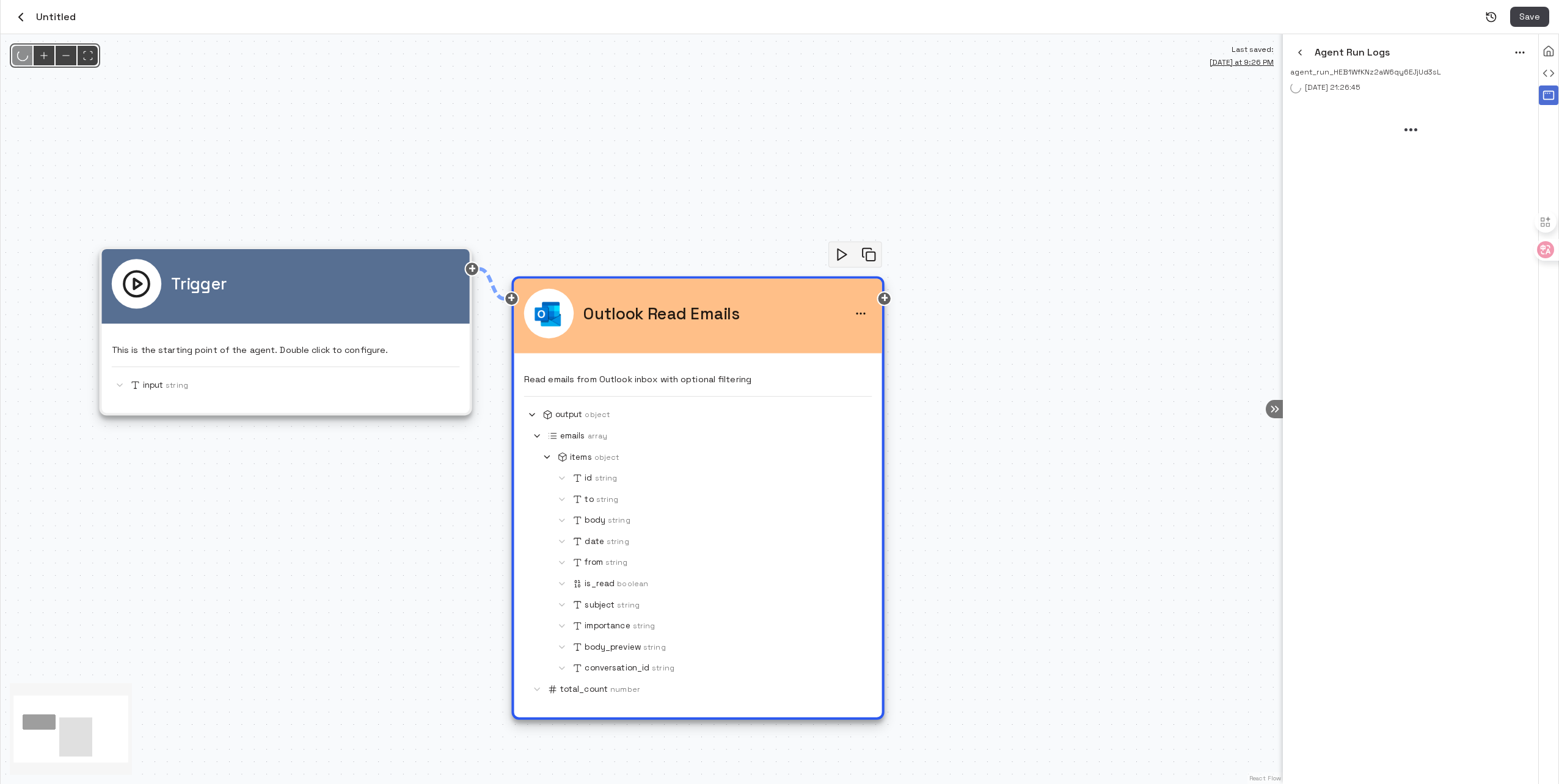
drag, startPoint x: 892, startPoint y: 440, endPoint x: 989, endPoint y: 380, distance: 114.1
click at [989, 380] on div "@keyframes flowAnimation { from { stroke-dashoffset: 36; } to { stroke-dashoffs…" at bounding box center [642, 410] width 1283 height 750
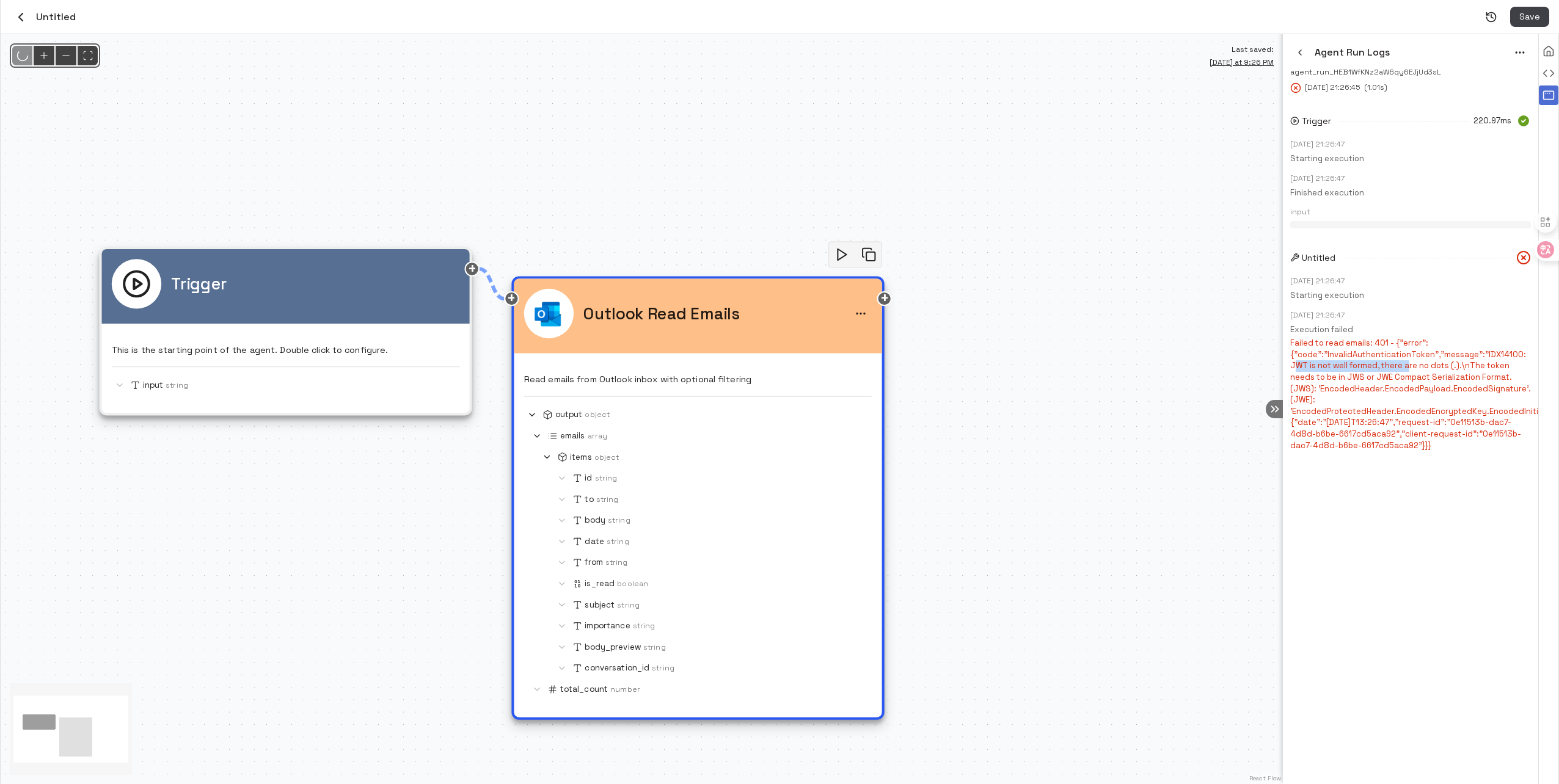
drag, startPoint x: 1294, startPoint y: 371, endPoint x: 1407, endPoint y: 368, distance: 113.0
click at [1407, 368] on p "Failed to read emails: 401 - {"error":{"code":"InvalidAuthenticationToken","mes…" at bounding box center [1411, 395] width 241 height 114
drag, startPoint x: 1407, startPoint y: 368, endPoint x: 1428, endPoint y: 443, distance: 77.9
click at [1428, 443] on div "Trigger 220.97ms Sep 4, 2025 21:26:47 Starting execution Sep 4, 2025 21:26:47 F…" at bounding box center [1411, 281] width 241 height 369
drag, startPoint x: 1432, startPoint y: 441, endPoint x: 1295, endPoint y: 358, distance: 160.2
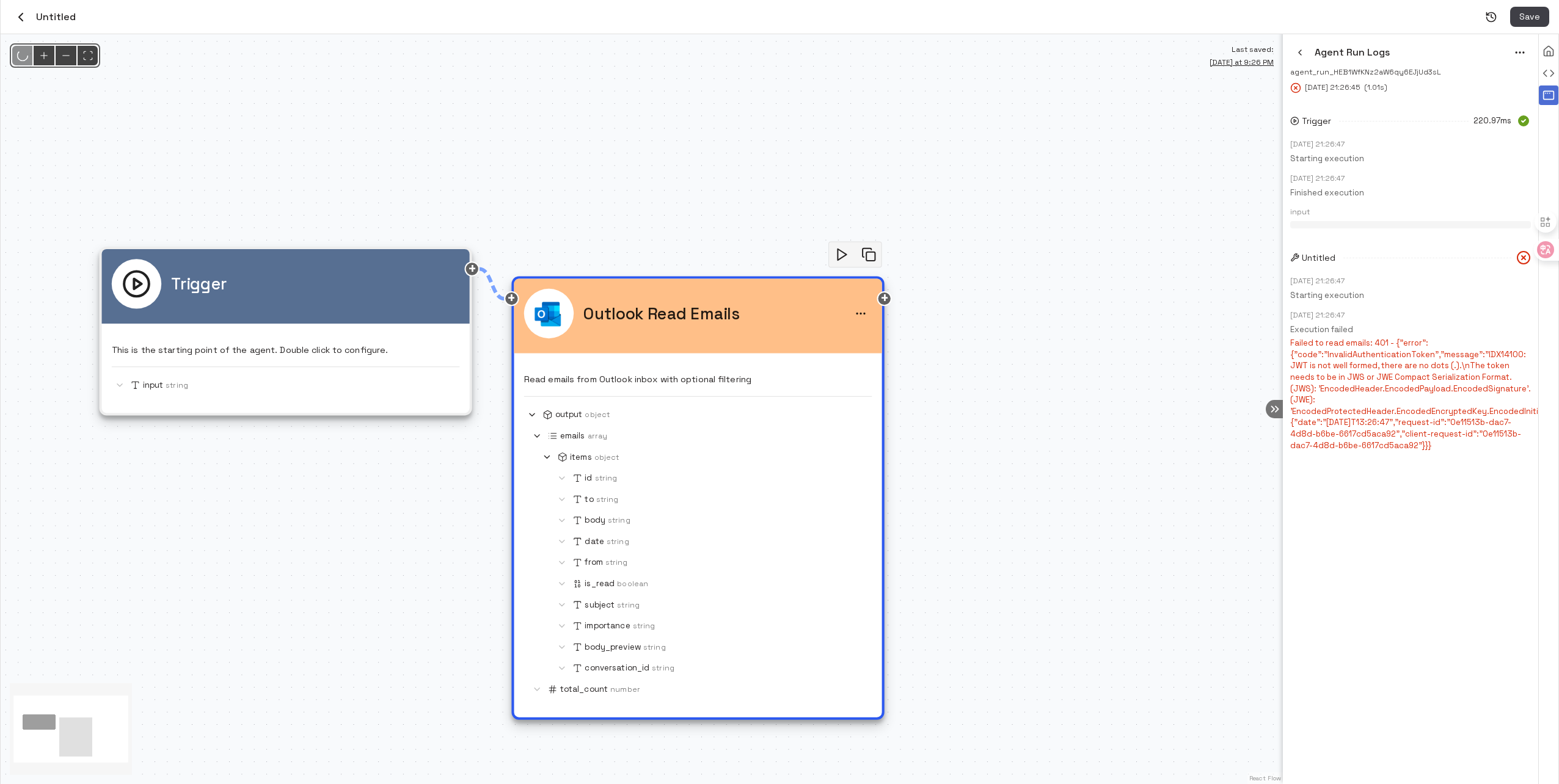
click at [1295, 358] on div "Trigger 220.97ms Sep 4, 2025 21:26:47 Starting execution Sep 4, 2025 21:26:47 F…" at bounding box center [1411, 281] width 241 height 369
click at [1320, 391] on p "Failed to read emails: 401 - {"error":{"code":"InvalidAuthenticationToken","mes…" at bounding box center [1411, 395] width 241 height 114
drag, startPoint x: 1290, startPoint y: 343, endPoint x: 1441, endPoint y: 439, distance: 178.9
click at [1441, 439] on div "Agent Run Logs agent_run_HEB1WfKNz2aW6qy6EJjUd3sL Sep 4, 2025 21:26:45 ( 1.01s …" at bounding box center [1411, 410] width 256 height 750
copy p "Failed to read emails: 401 - {"error":{"code":"InvalidAuthenticationToken","mes…"
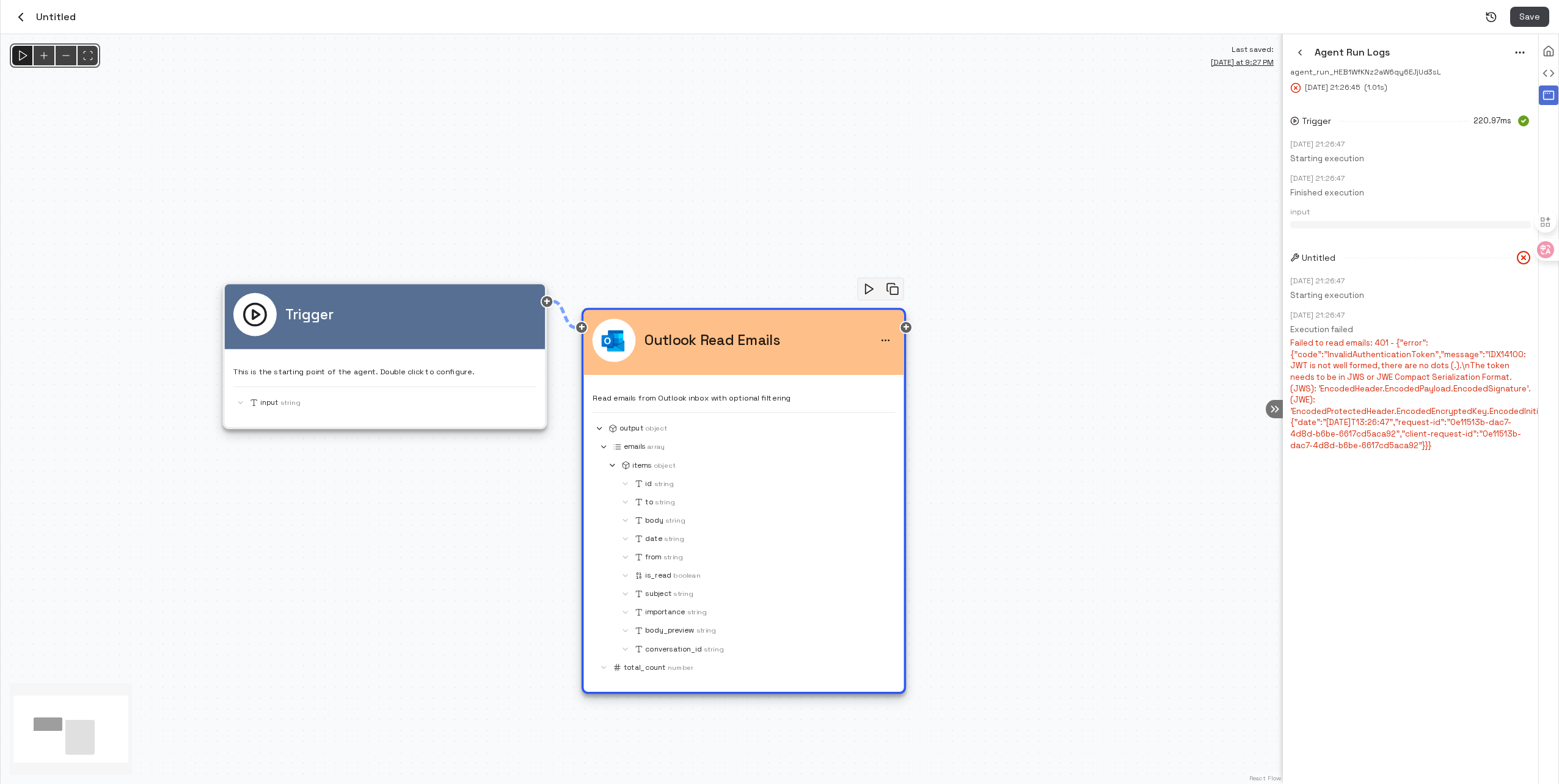
click at [1422, 557] on div "Agent Run Logs agent_run_HEB1WfKNz2aW6qy6EJjUd3sL Sep 4, 2025 21:26:45 ( 1.01s …" at bounding box center [1411, 410] width 256 height 750
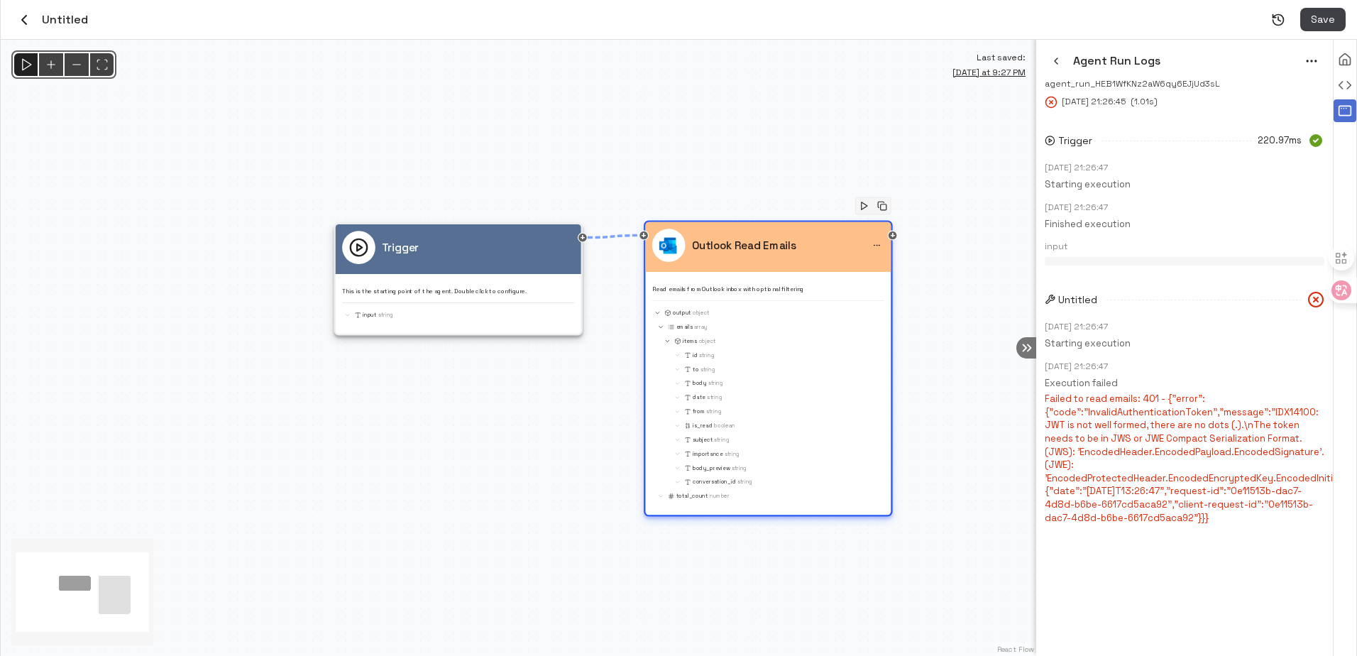
drag, startPoint x: 702, startPoint y: 258, endPoint x: 739, endPoint y: 234, distance: 44.1
click at [739, 234] on div "Outlook Read Emails" at bounding box center [724, 245] width 144 height 33
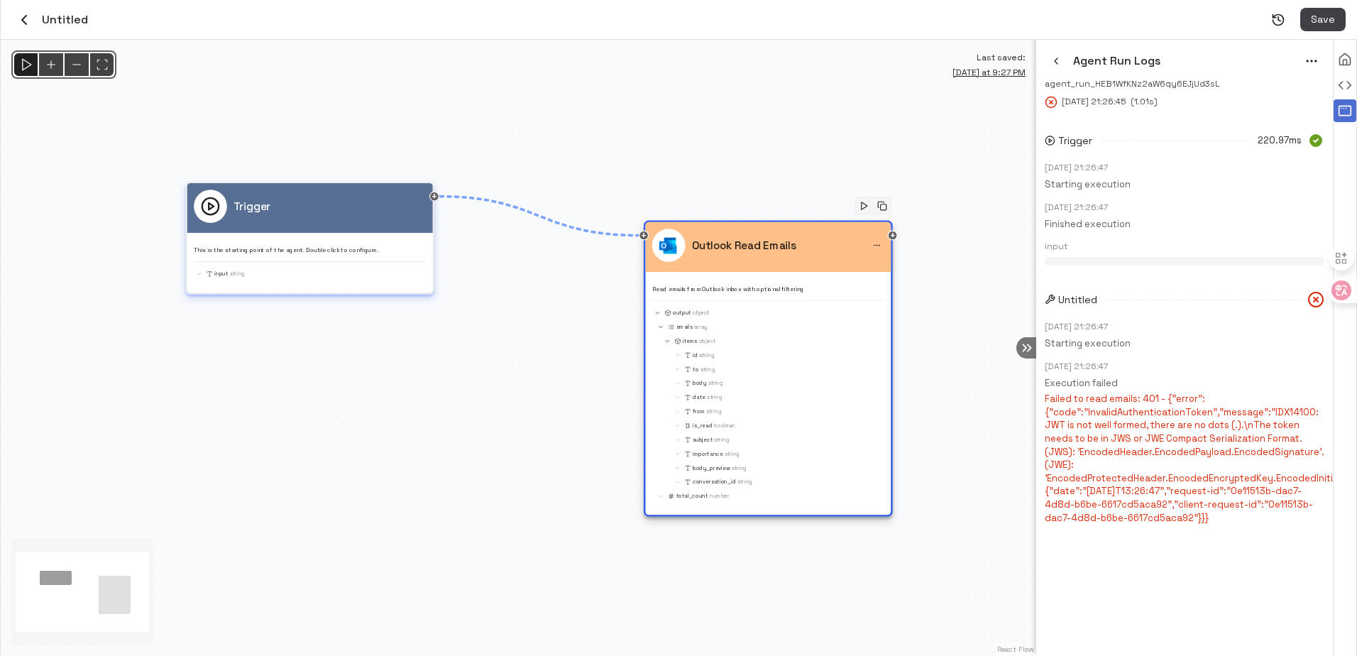
drag, startPoint x: 445, startPoint y: 253, endPoint x: 277, endPoint y: 207, distance: 174.4
click at [277, 207] on div "Trigger" at bounding box center [310, 206] width 232 height 33
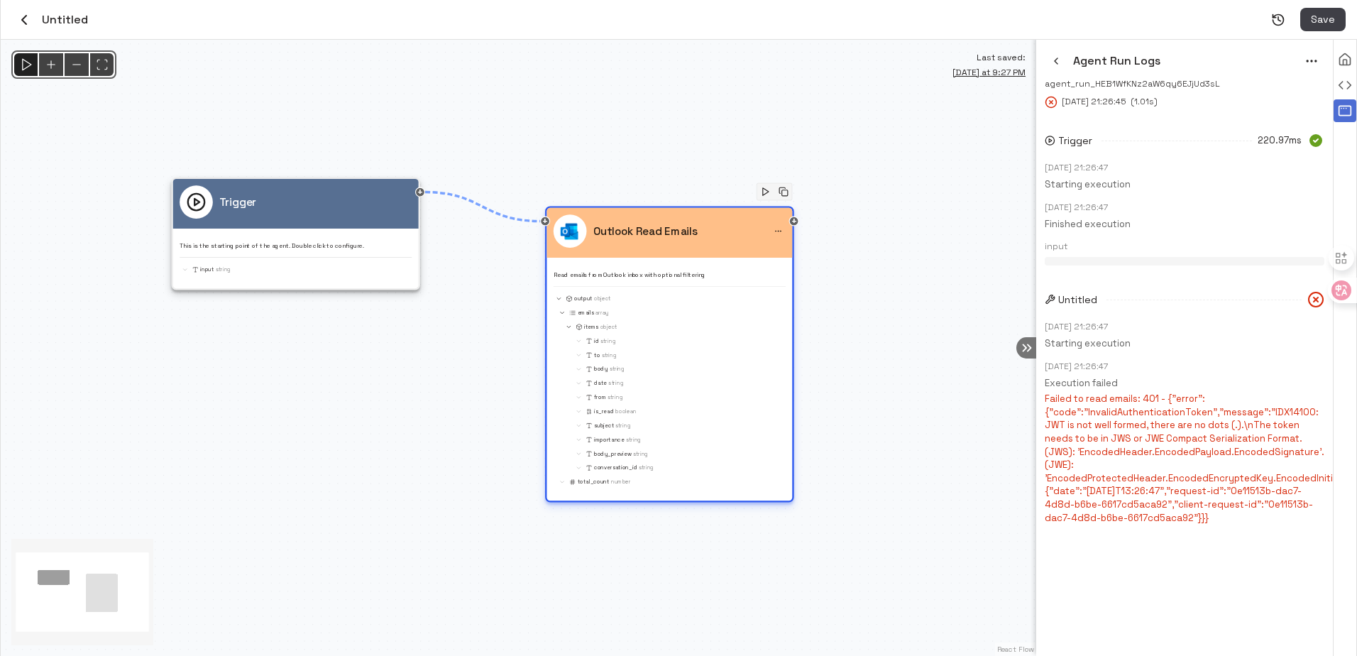
drag, startPoint x: 723, startPoint y: 235, endPoint x: 661, endPoint y: 231, distance: 62.6
click at [661, 231] on div "Outlook Read Emails" at bounding box center [626, 230] width 144 height 33
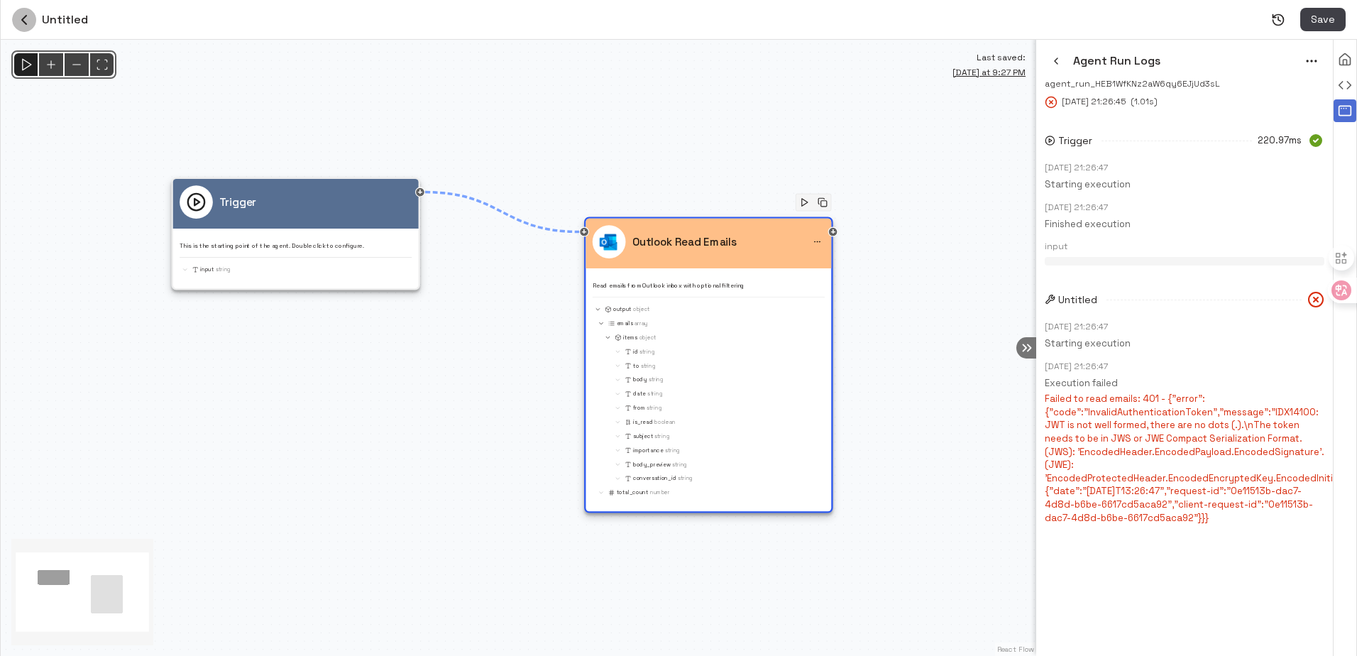
click at [18, 18] on icon "button" at bounding box center [24, 19] width 17 height 17
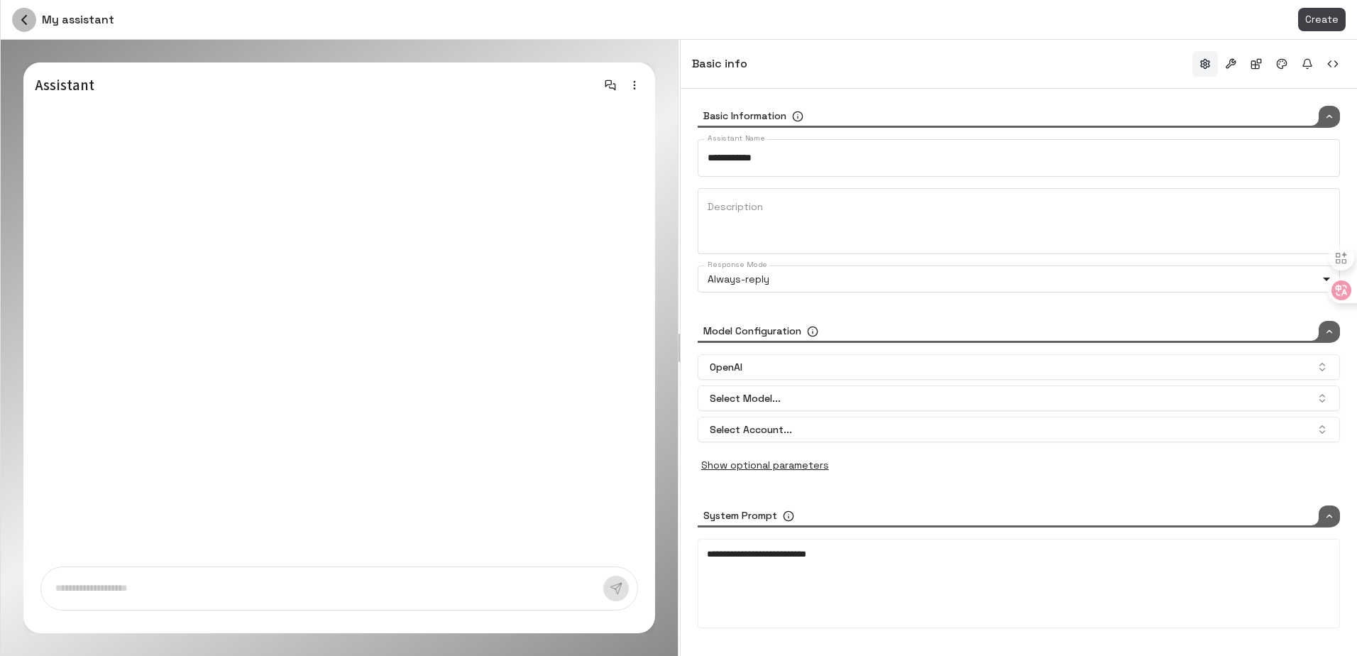
click at [30, 16] on icon "button" at bounding box center [24, 19] width 17 height 17
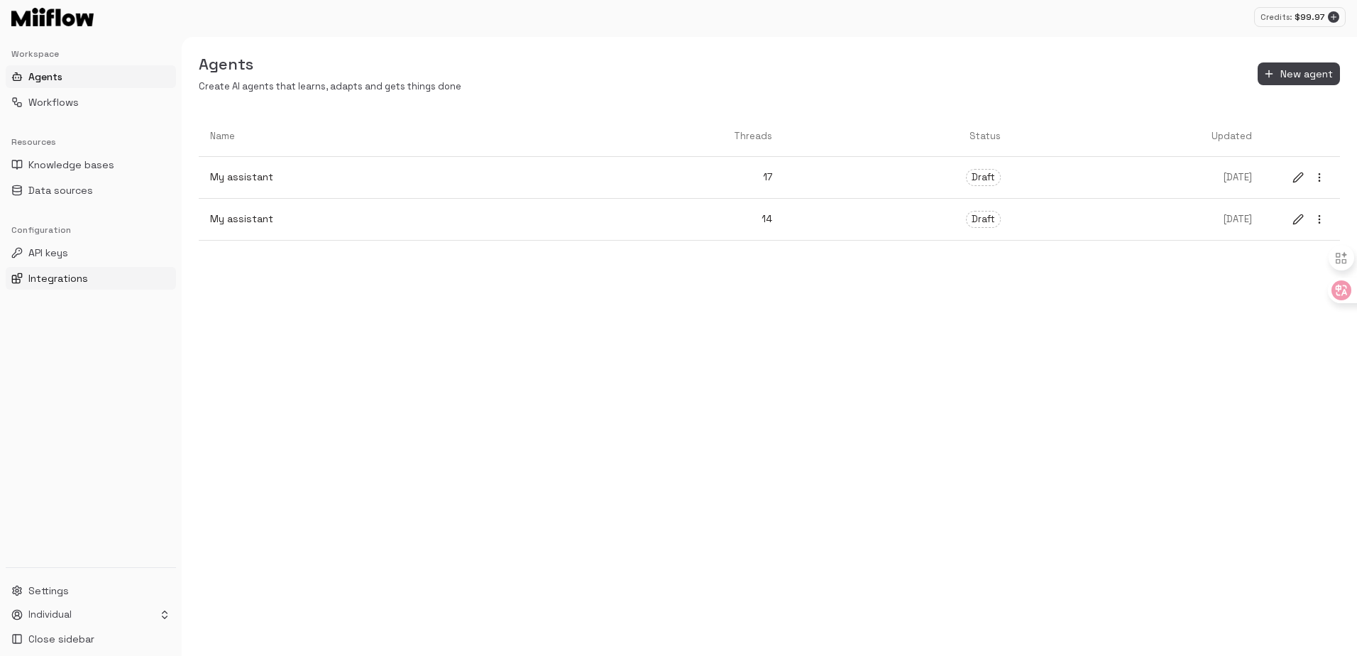
click at [65, 278] on span "Integrations" at bounding box center [58, 278] width 60 height 14
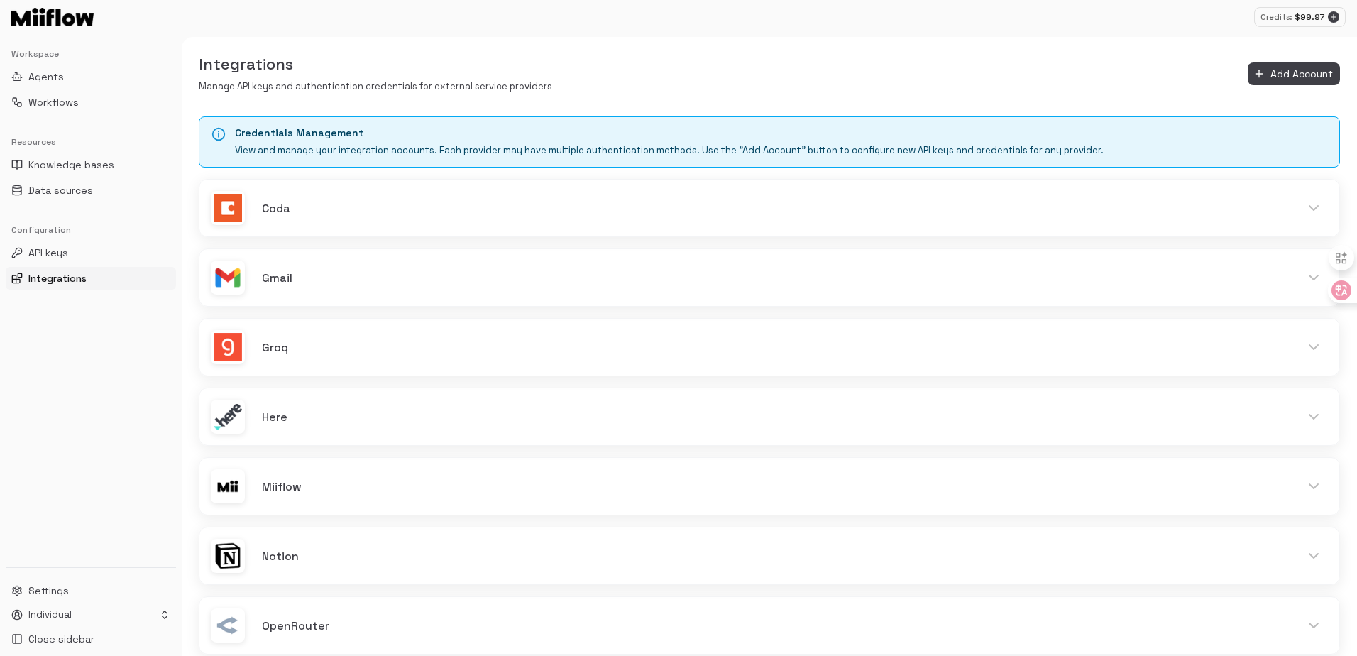
click at [772, 56] on div "Integrations Manage API keys and authentication credentials for external servic…" at bounding box center [769, 74] width 1175 height 40
click at [485, 344] on h6 "Groq" at bounding box center [772, 346] width 1021 height 18
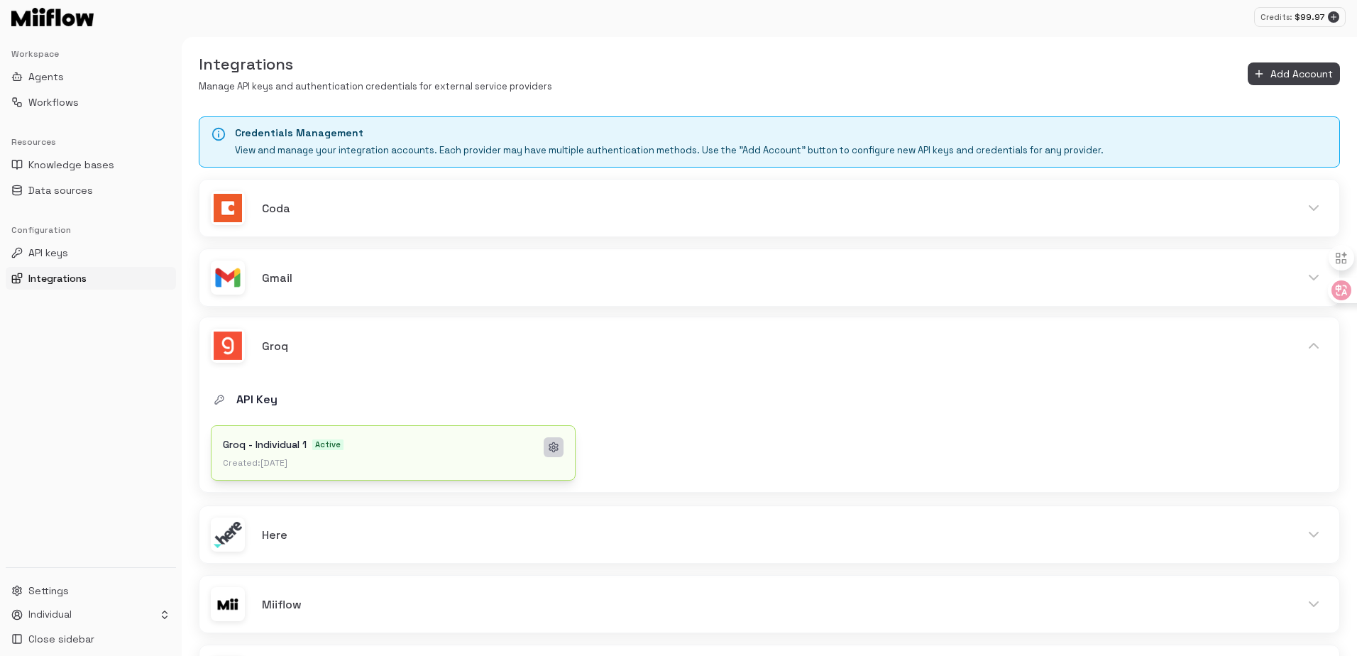
click at [562, 449] on button at bounding box center [554, 447] width 20 height 20
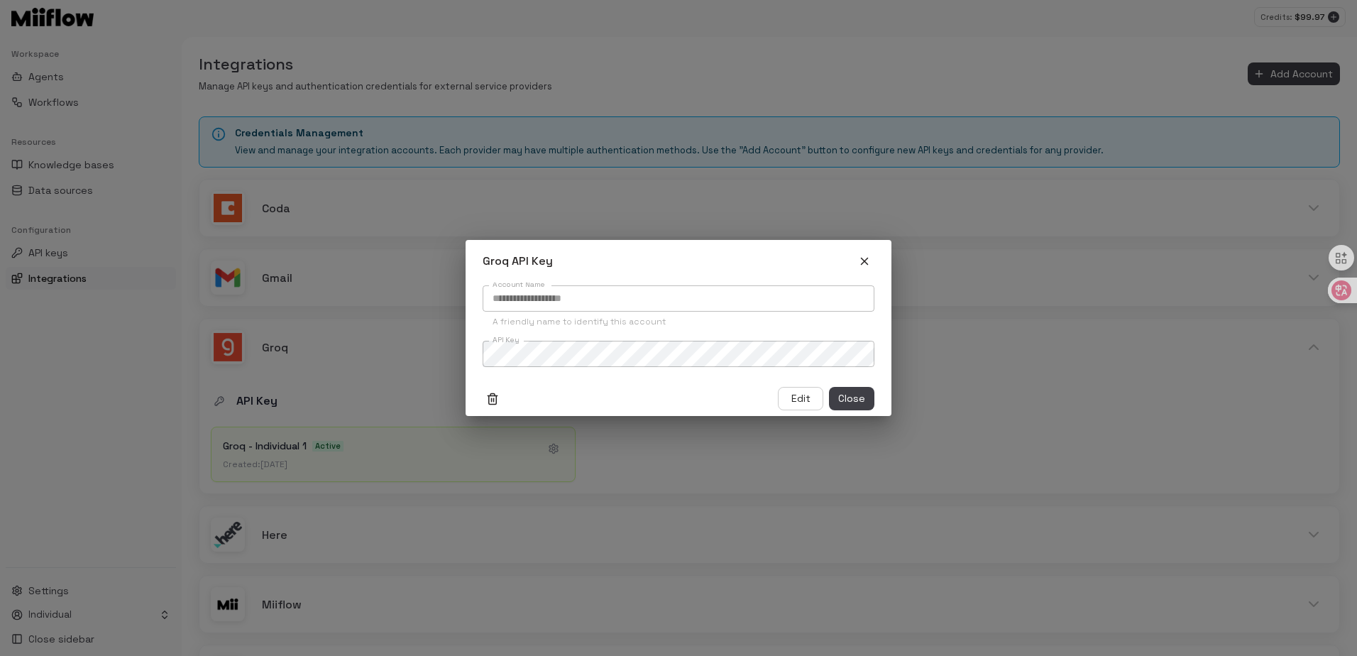
click at [496, 393] on icon "Delete organization level config" at bounding box center [492, 399] width 13 height 13
click at [490, 399] on icon "Delete organization level config" at bounding box center [492, 399] width 13 height 13
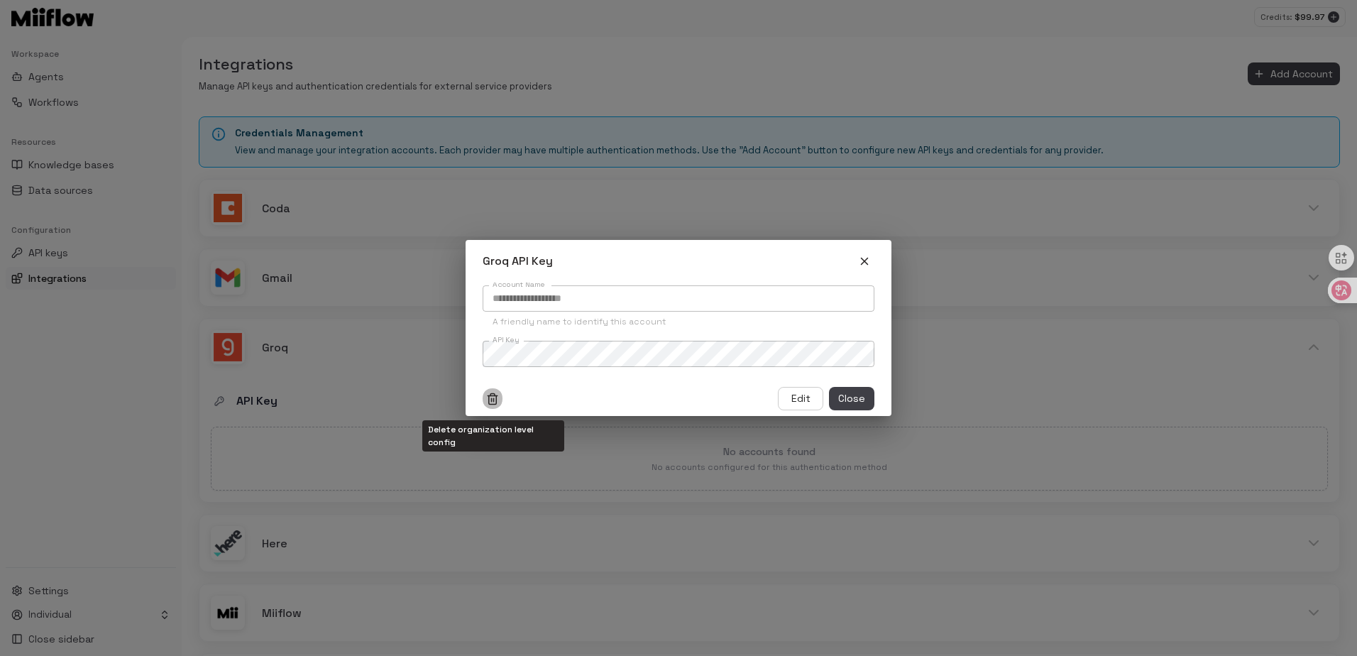
click at [490, 400] on icon "Delete organization level config" at bounding box center [492, 399] width 13 height 13
click at [490, 400] on div "API Key" at bounding box center [769, 401] width 1117 height 28
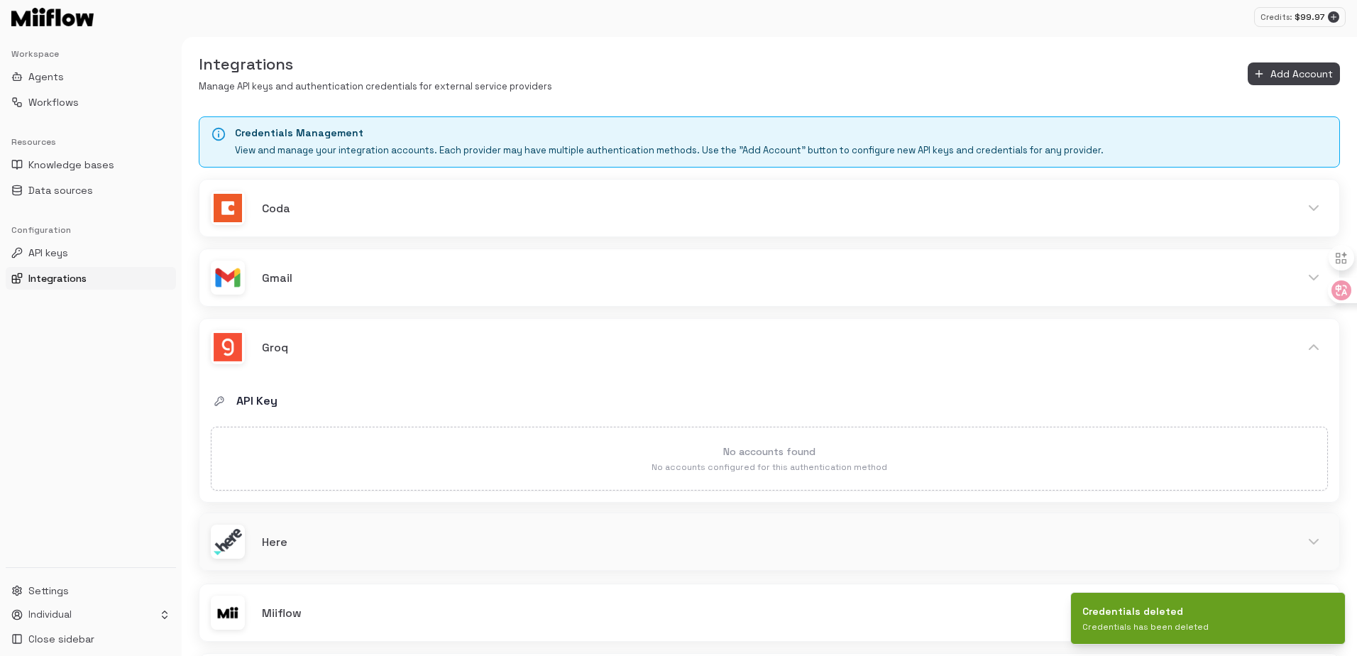
click at [334, 549] on h6 "Here" at bounding box center [772, 542] width 1021 height 18
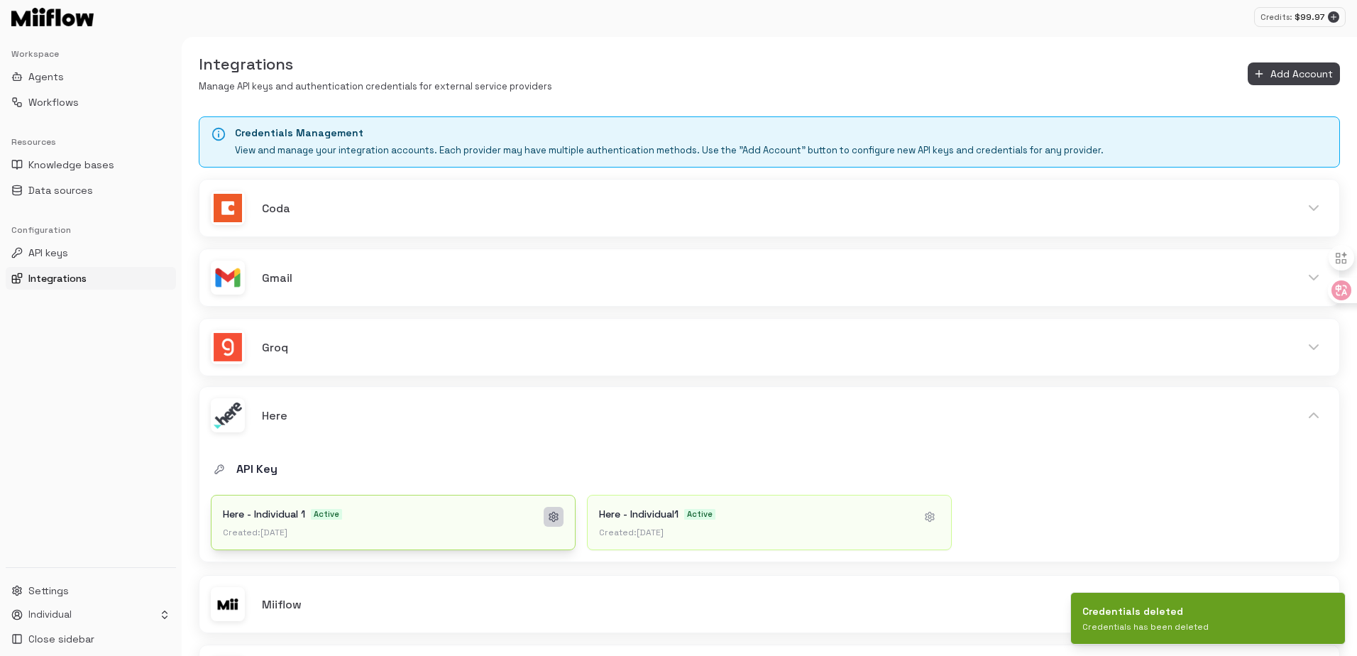
click at [560, 517] on button at bounding box center [554, 517] width 20 height 20
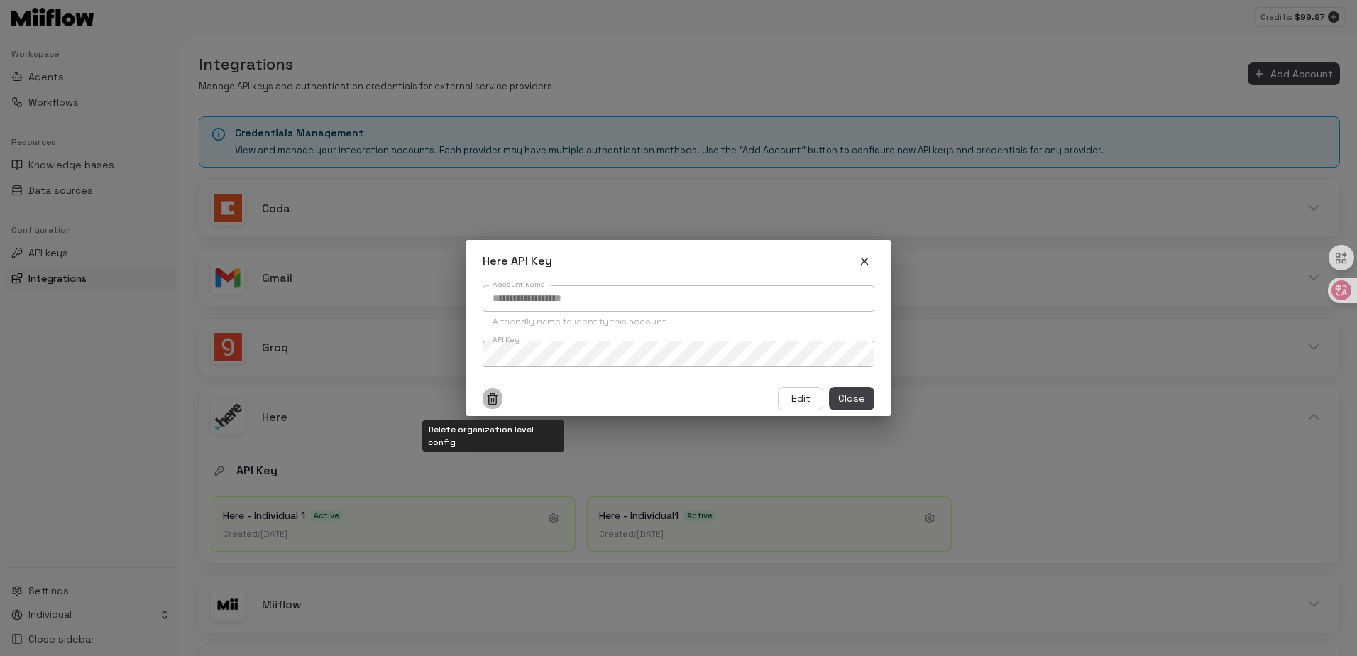
click at [490, 395] on icon "Delete organization level config" at bounding box center [492, 399] width 13 height 13
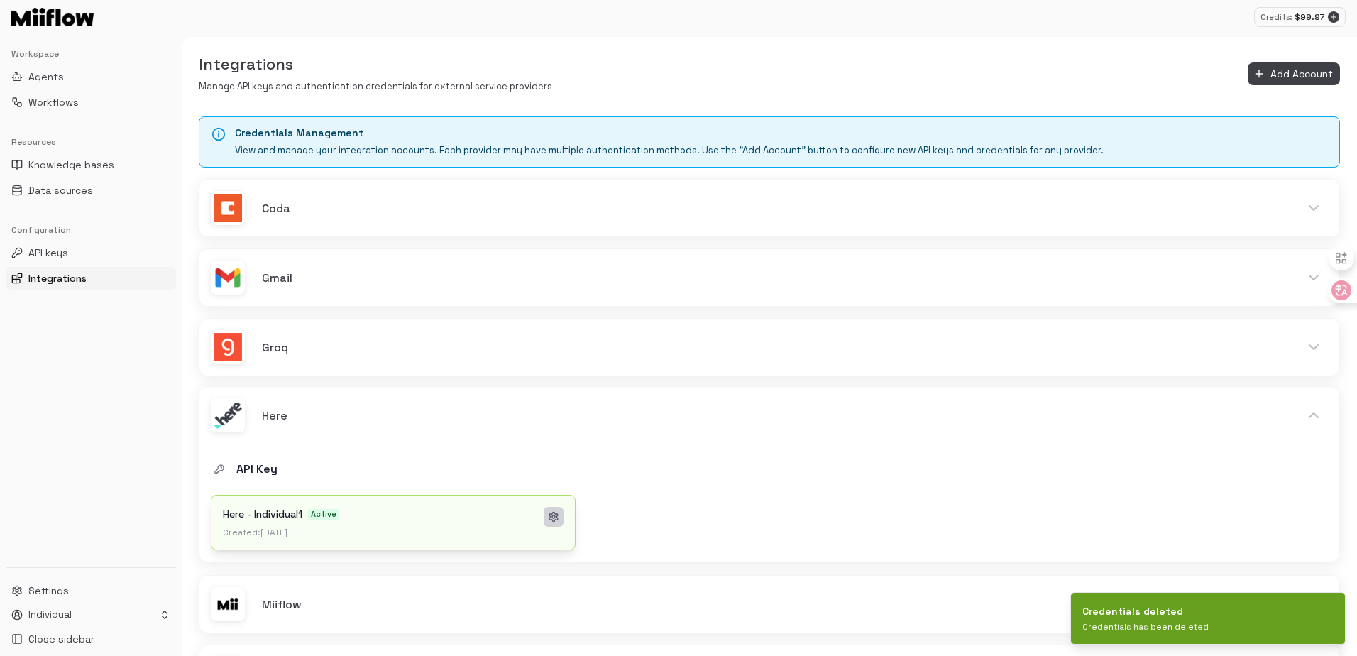
click at [556, 513] on icon at bounding box center [553, 516] width 11 height 11
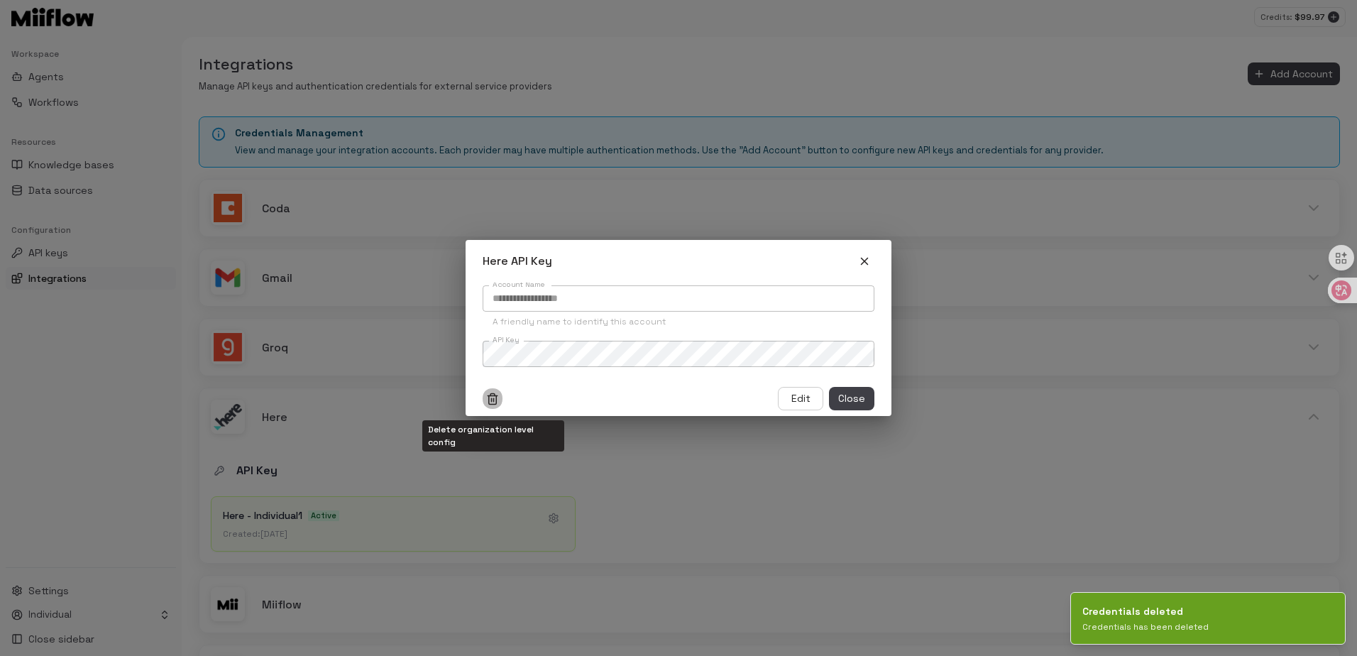
click at [495, 398] on icon "Delete organization level config" at bounding box center [492, 399] width 13 height 13
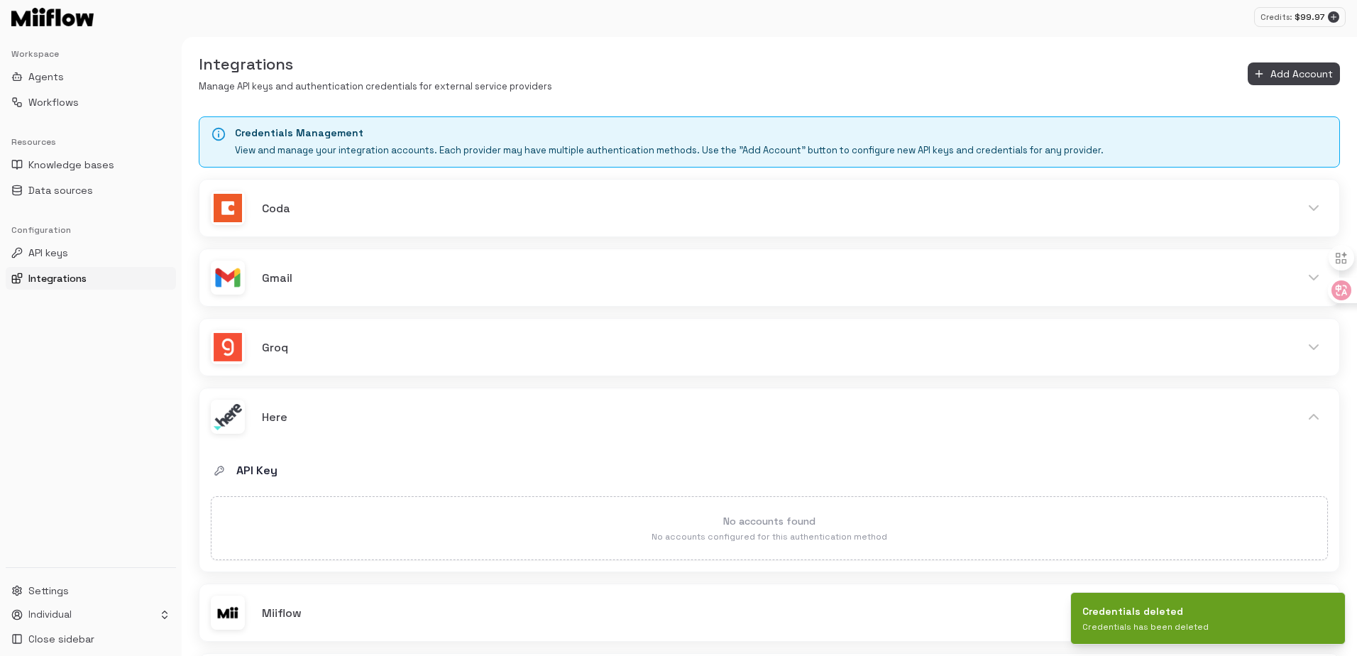
drag, startPoint x: 549, startPoint y: 0, endPoint x: 484, endPoint y: 4, distance: 65.4
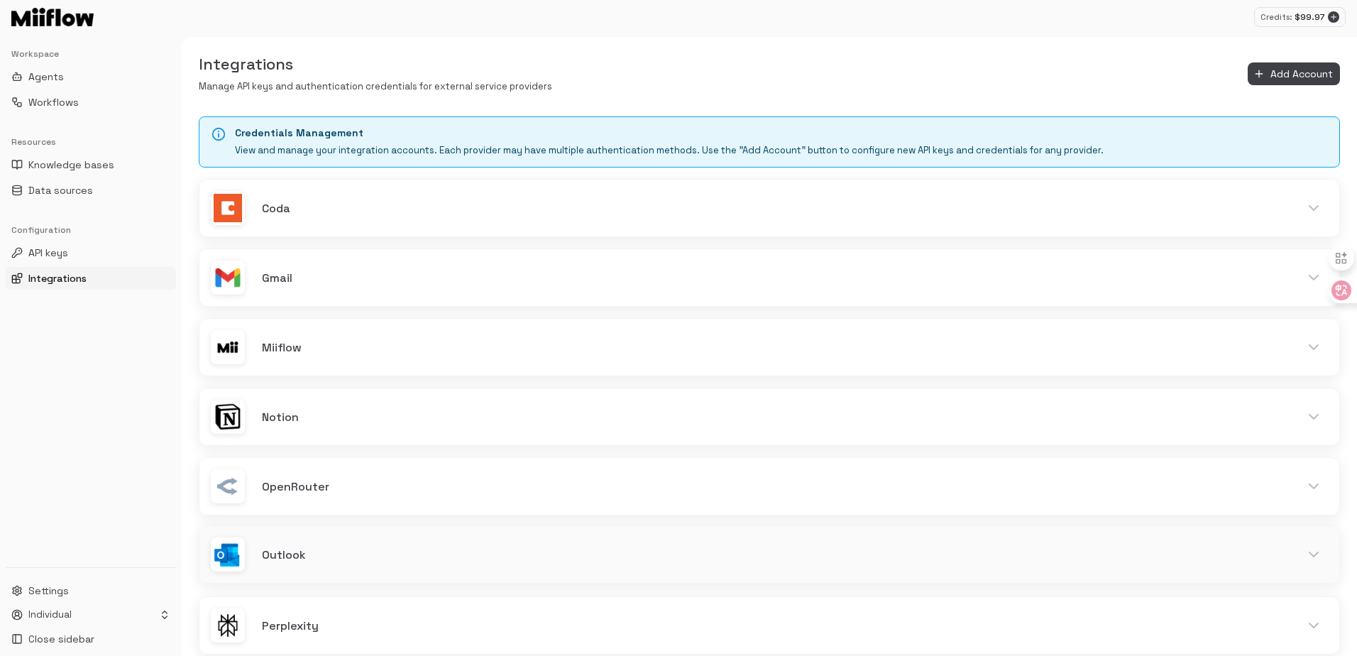
click at [368, 566] on div "Outlook" at bounding box center [769, 554] width 1140 height 57
click at [552, 646] on button at bounding box center [554, 656] width 20 height 20
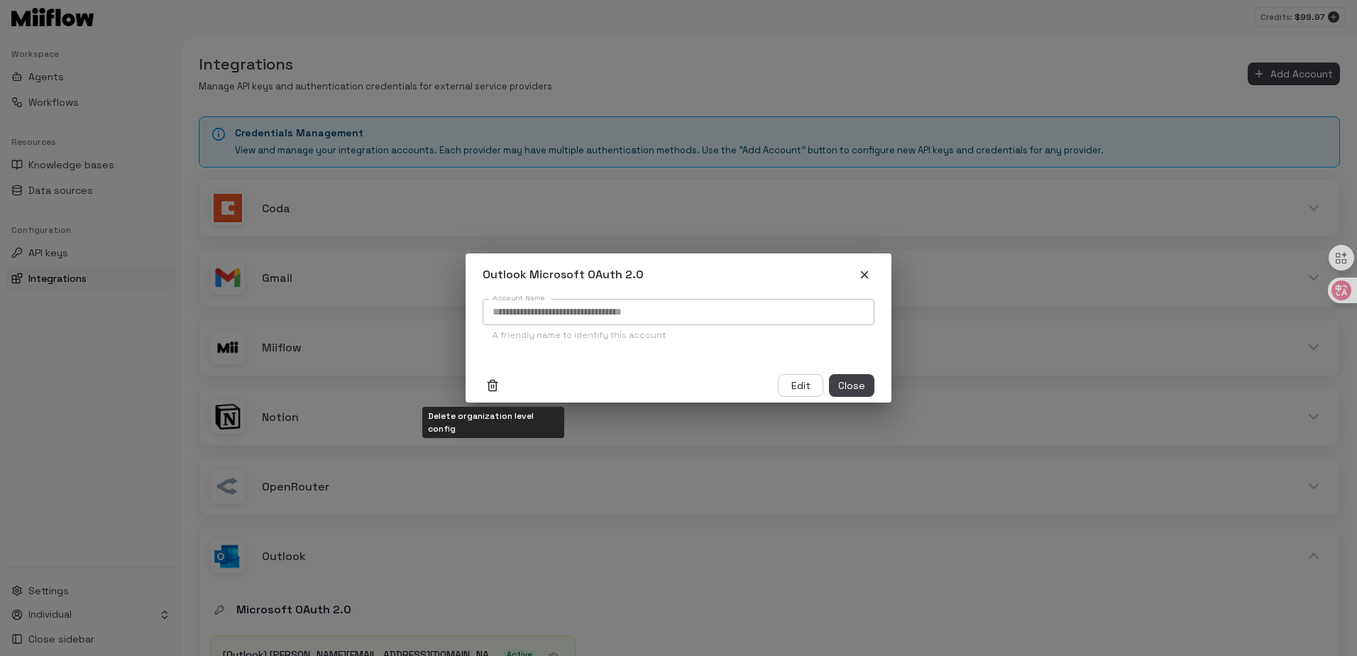
click at [491, 381] on icon "Delete organization level config" at bounding box center [492, 385] width 13 height 13
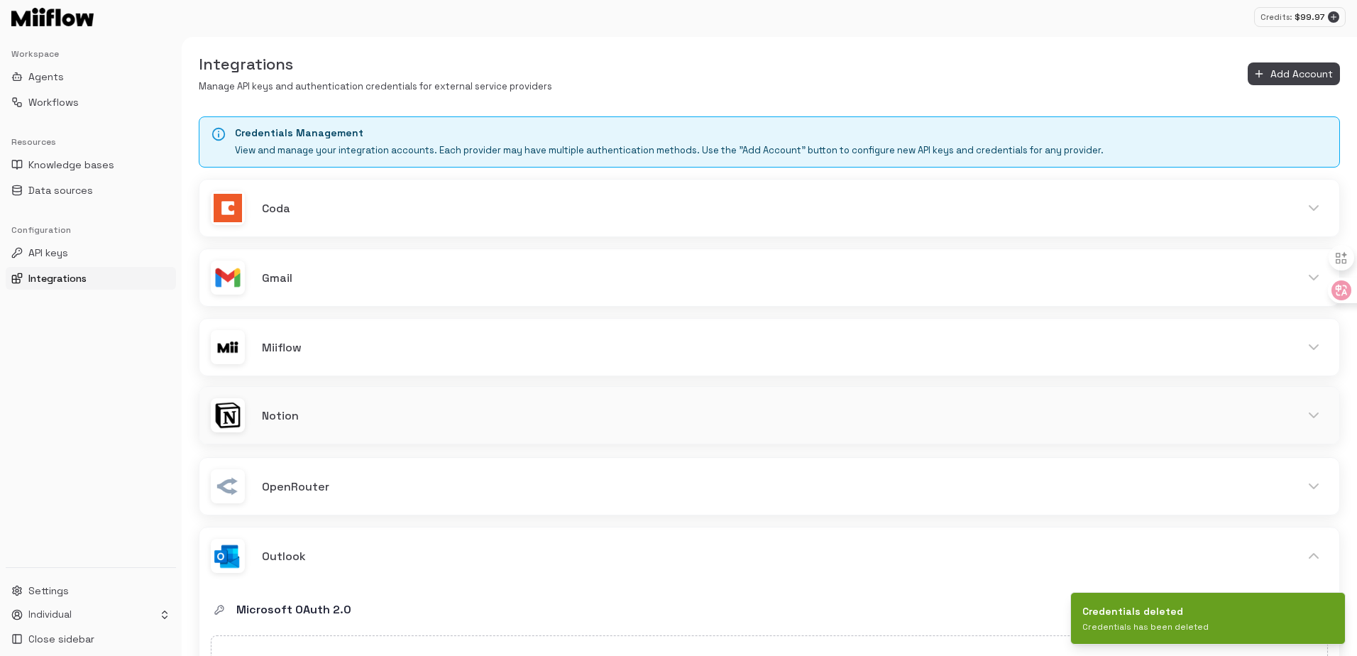
click at [300, 413] on h6 "Notion" at bounding box center [772, 416] width 1021 height 18
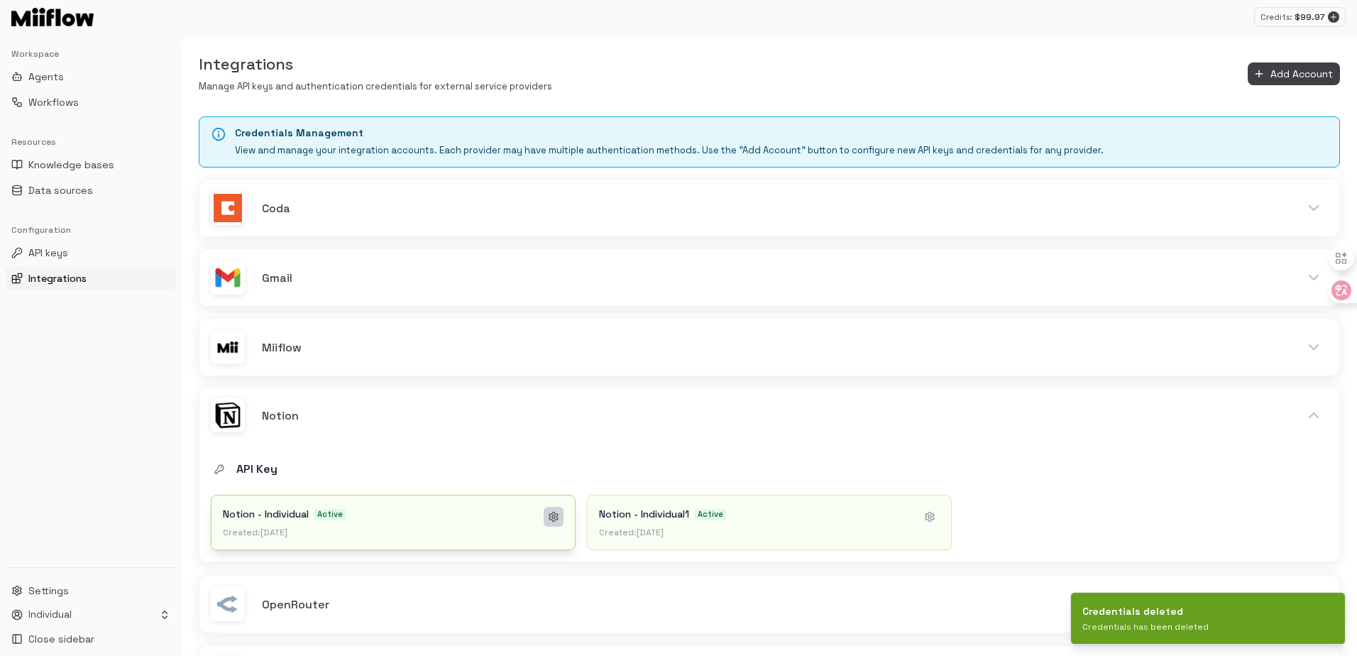
click at [558, 522] on icon at bounding box center [553, 516] width 11 height 11
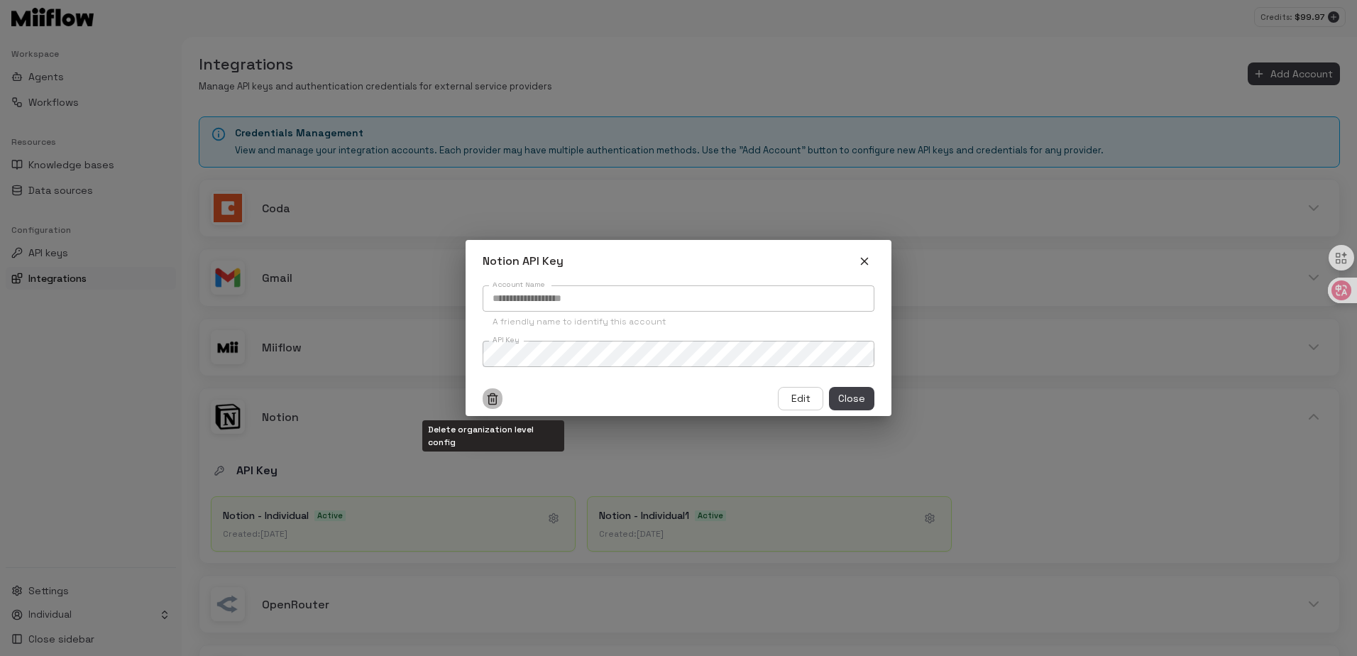
click at [490, 387] on button "Delete organization level config" at bounding box center [493, 398] width 20 height 23
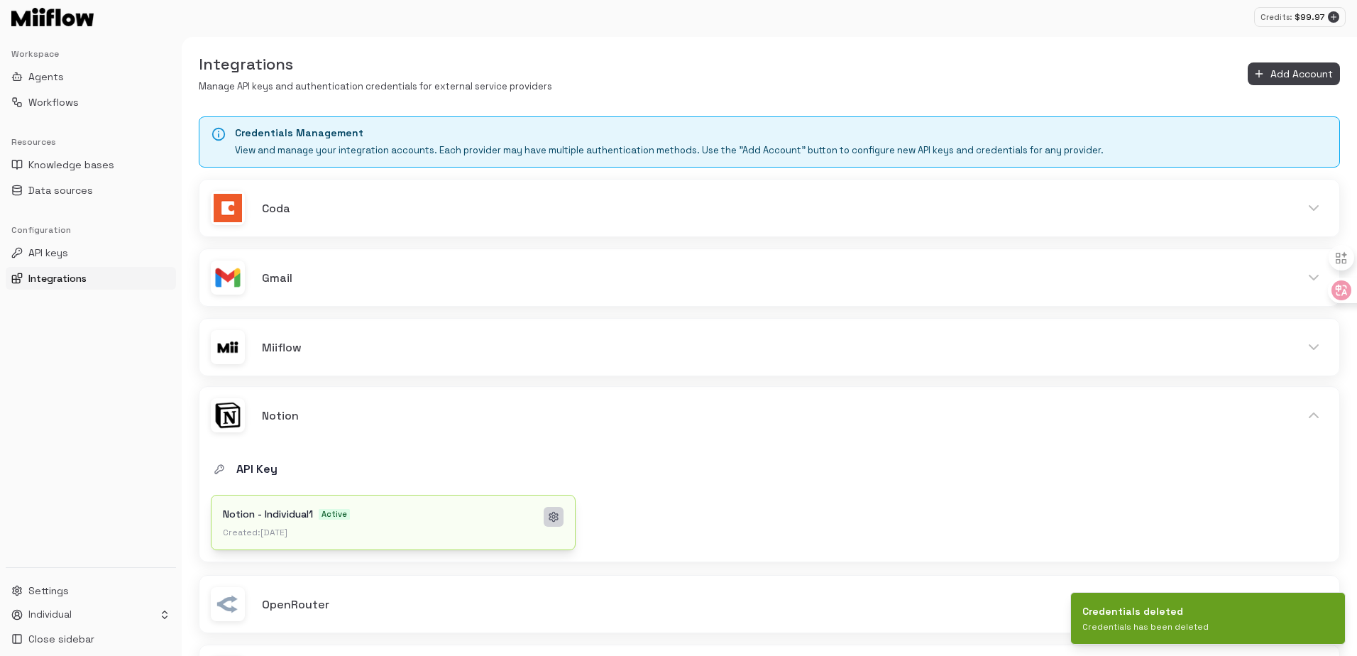
click at [554, 523] on button at bounding box center [554, 517] width 20 height 20
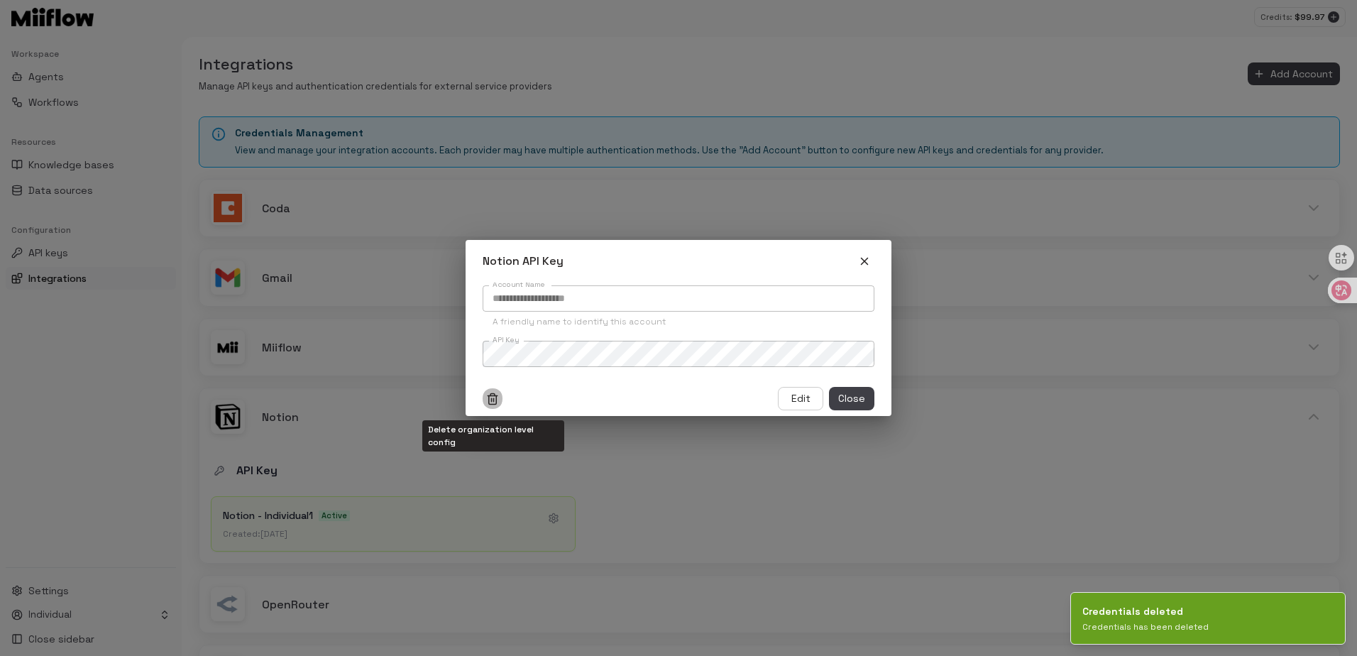
click at [491, 395] on icon "Delete organization level config" at bounding box center [493, 395] width 10 height 0
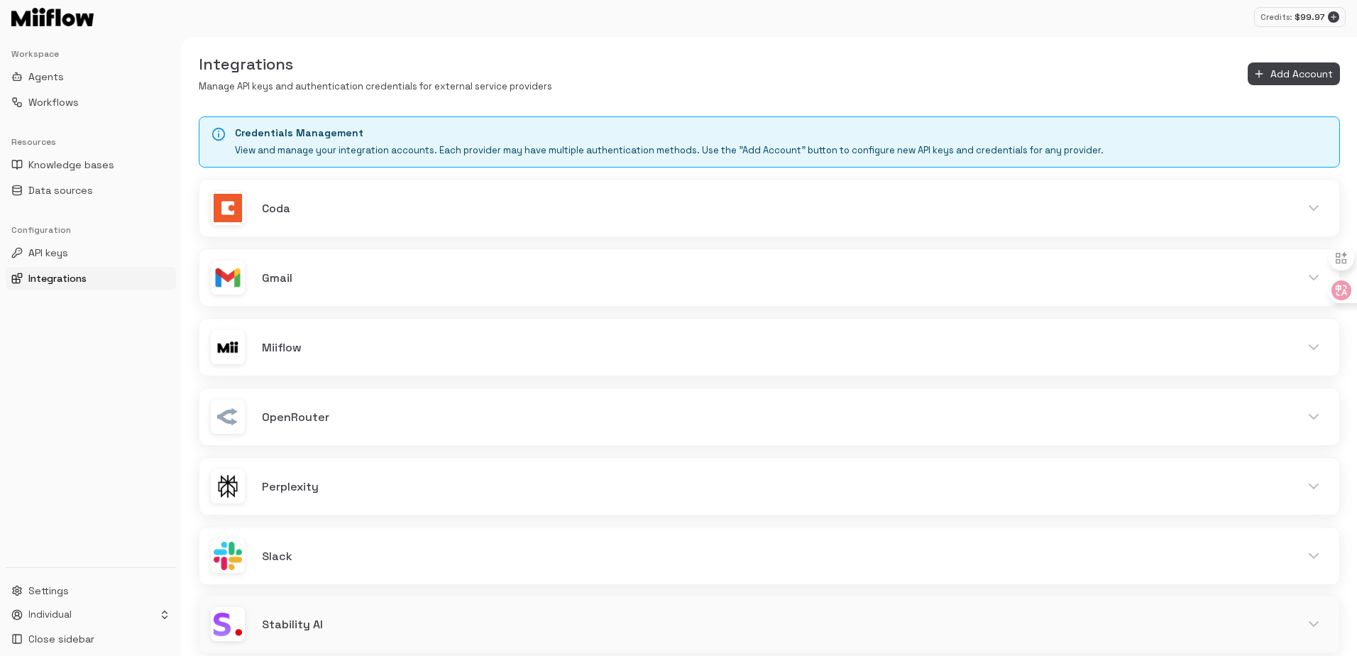
click at [334, 615] on h6 "Stability AI" at bounding box center [772, 624] width 1021 height 18
click at [324, 476] on h6 "Perplexity" at bounding box center [772, 485] width 1021 height 18
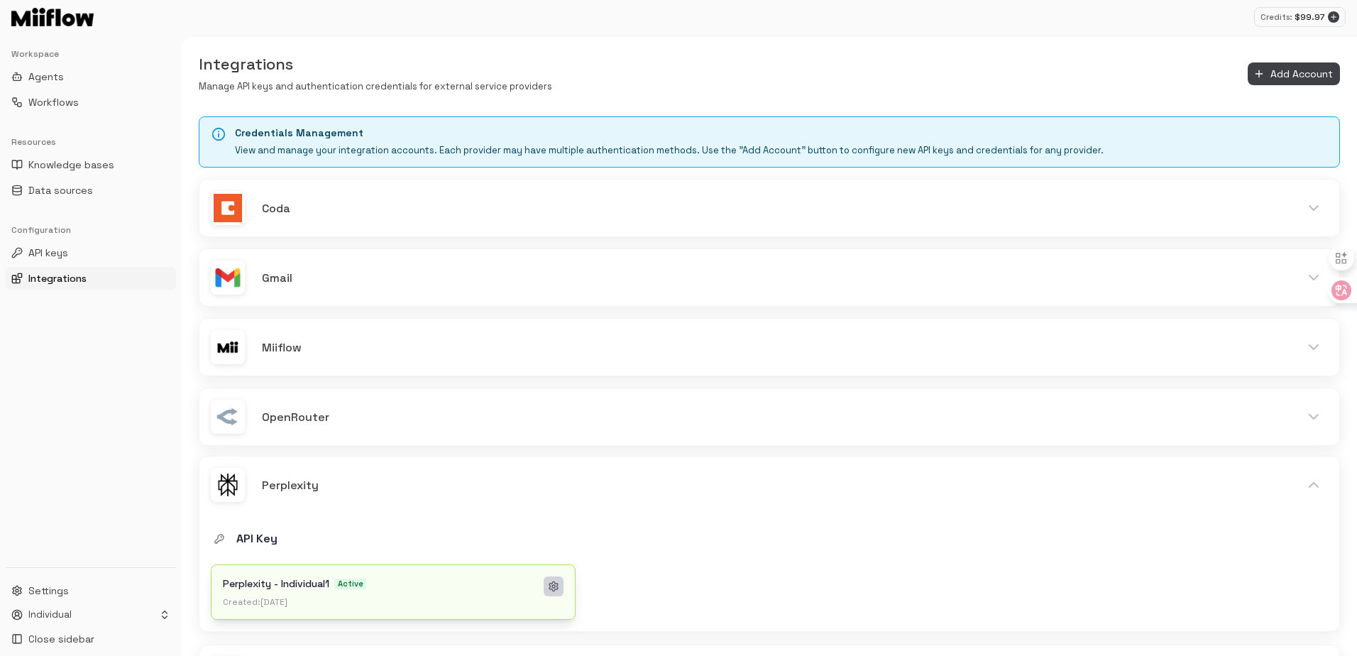
click at [557, 586] on icon at bounding box center [553, 586] width 9 height 9
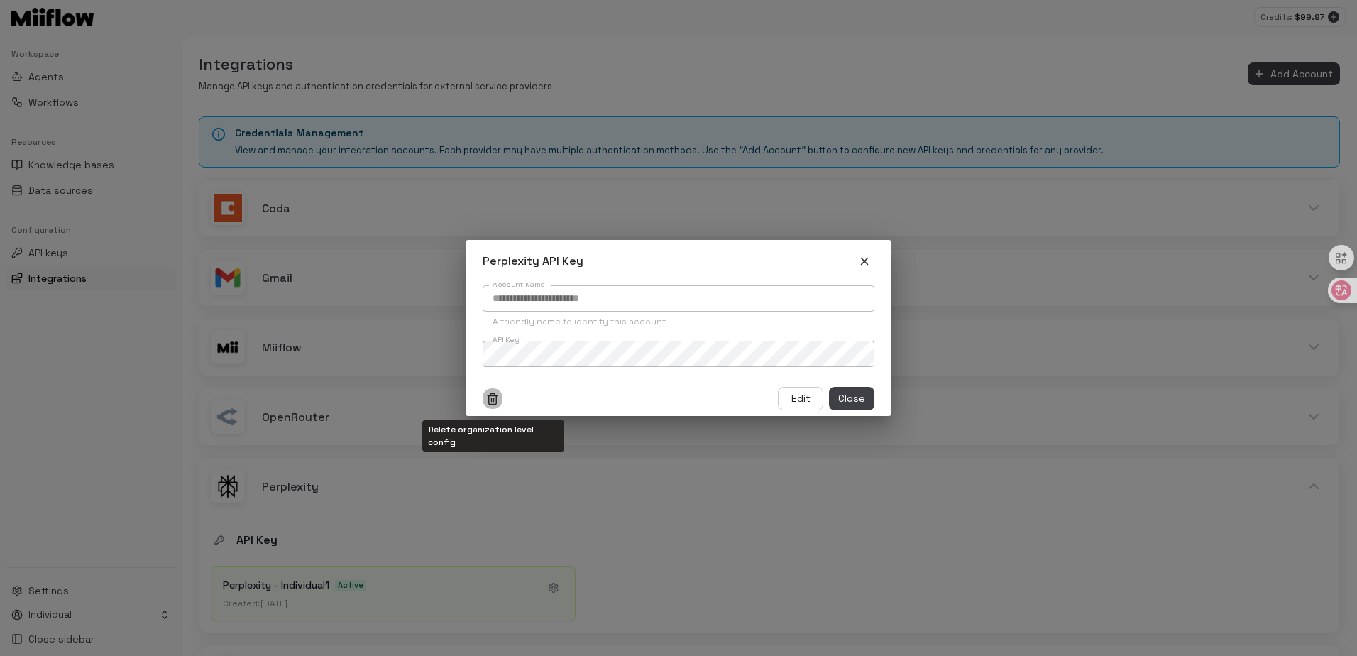
click at [486, 393] on icon "Delete organization level config" at bounding box center [492, 399] width 13 height 13
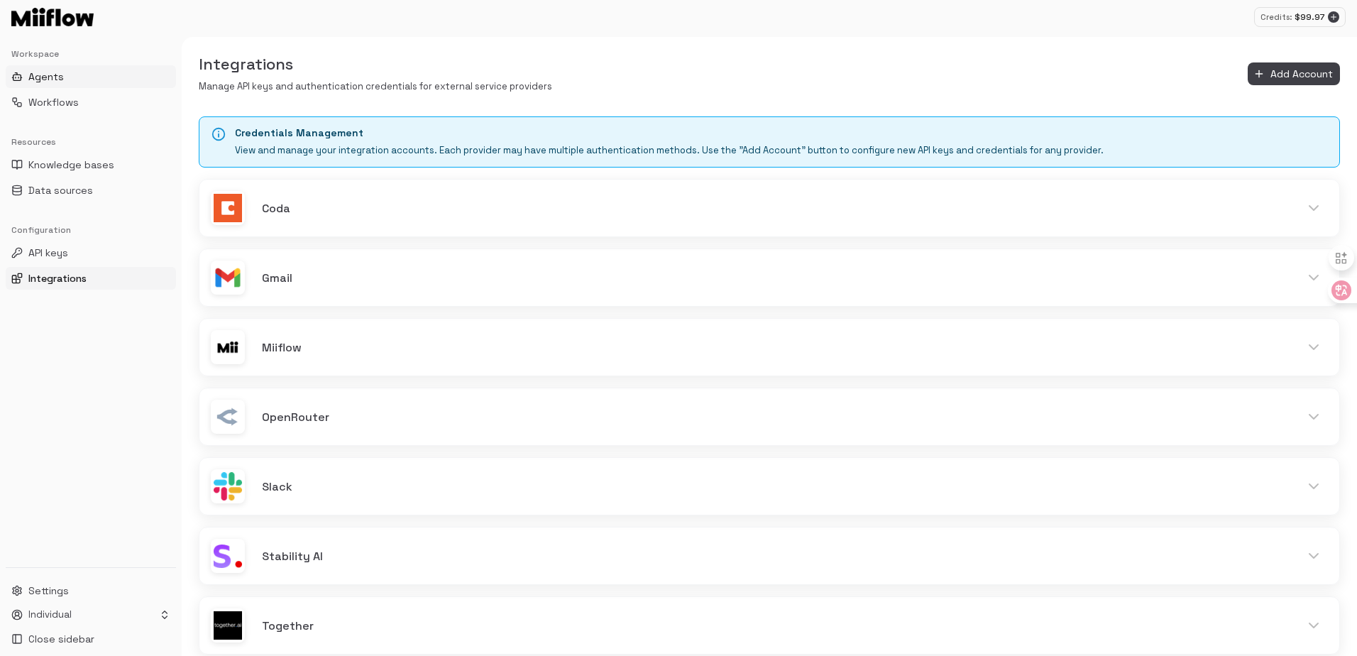
click at [70, 84] on button "Agents" at bounding box center [91, 76] width 170 height 23
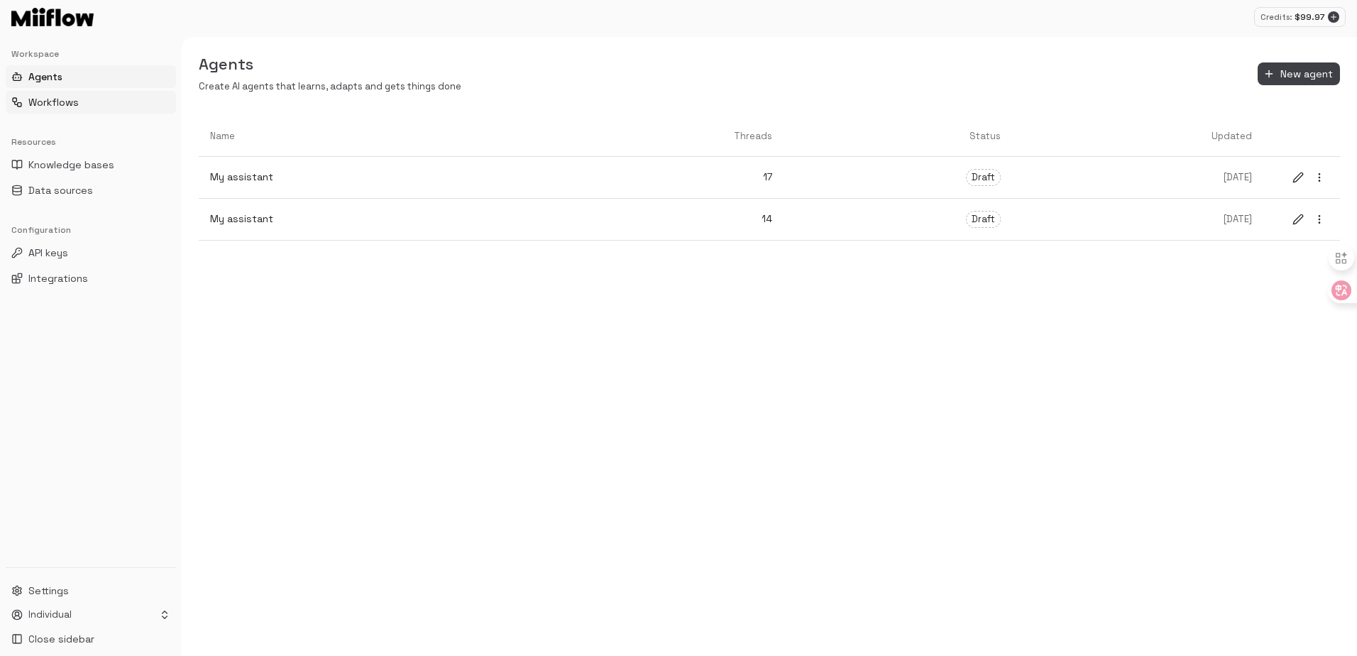
click at [51, 99] on span "Workflows" at bounding box center [53, 102] width 50 height 14
click at [297, 239] on p "Trigger" at bounding box center [638, 234] width 857 height 13
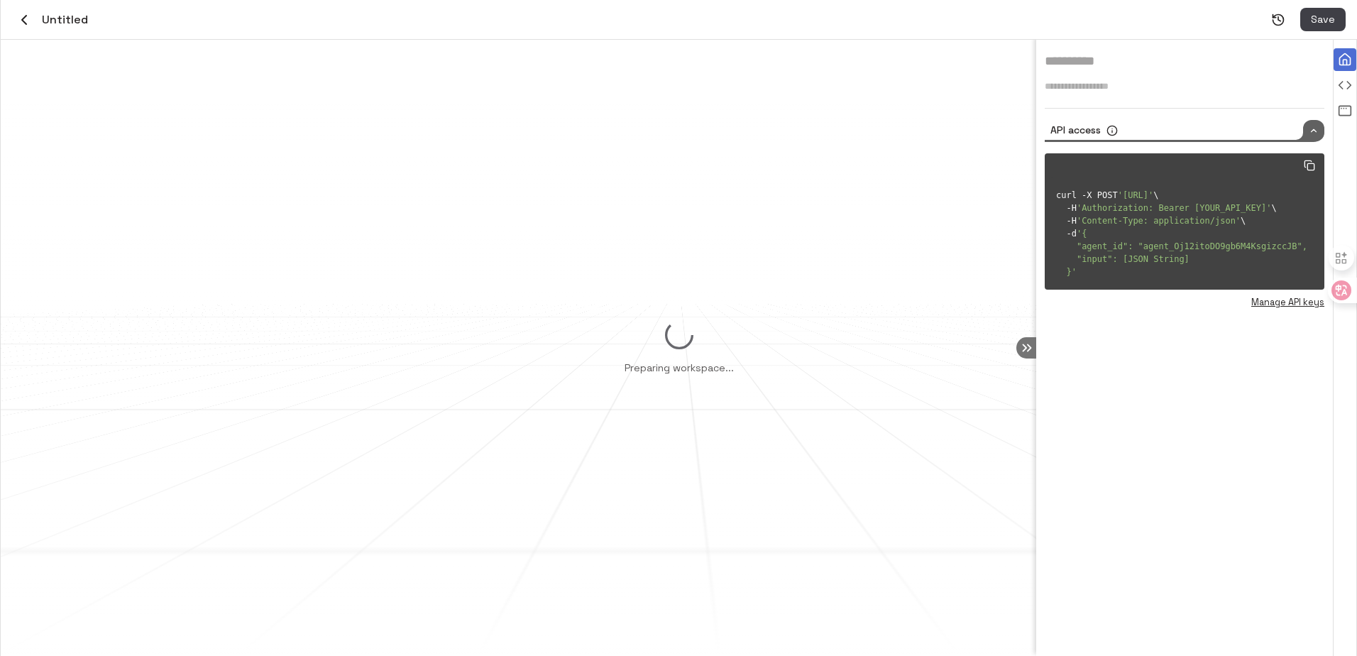
type input "**"
type textarea "*******"
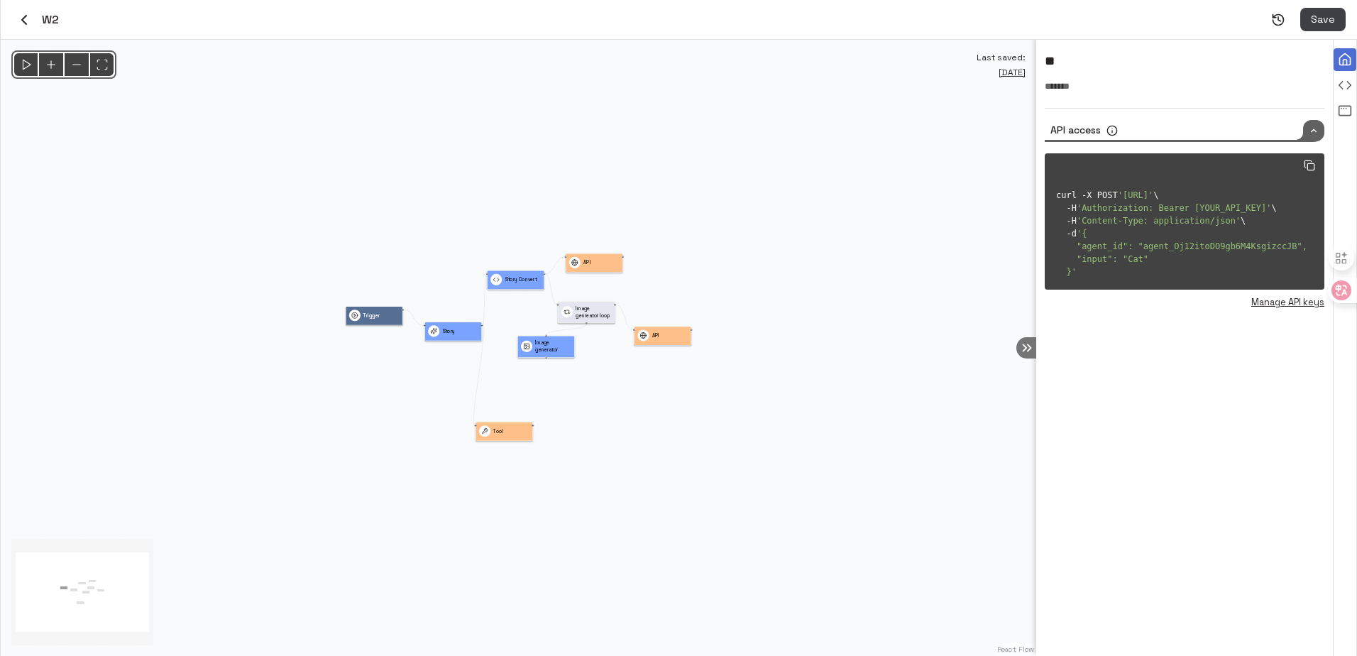
click at [10, 22] on div "W2 Save" at bounding box center [679, 20] width 1356 height 40
click at [28, 18] on icon "button" at bounding box center [24, 19] width 17 height 17
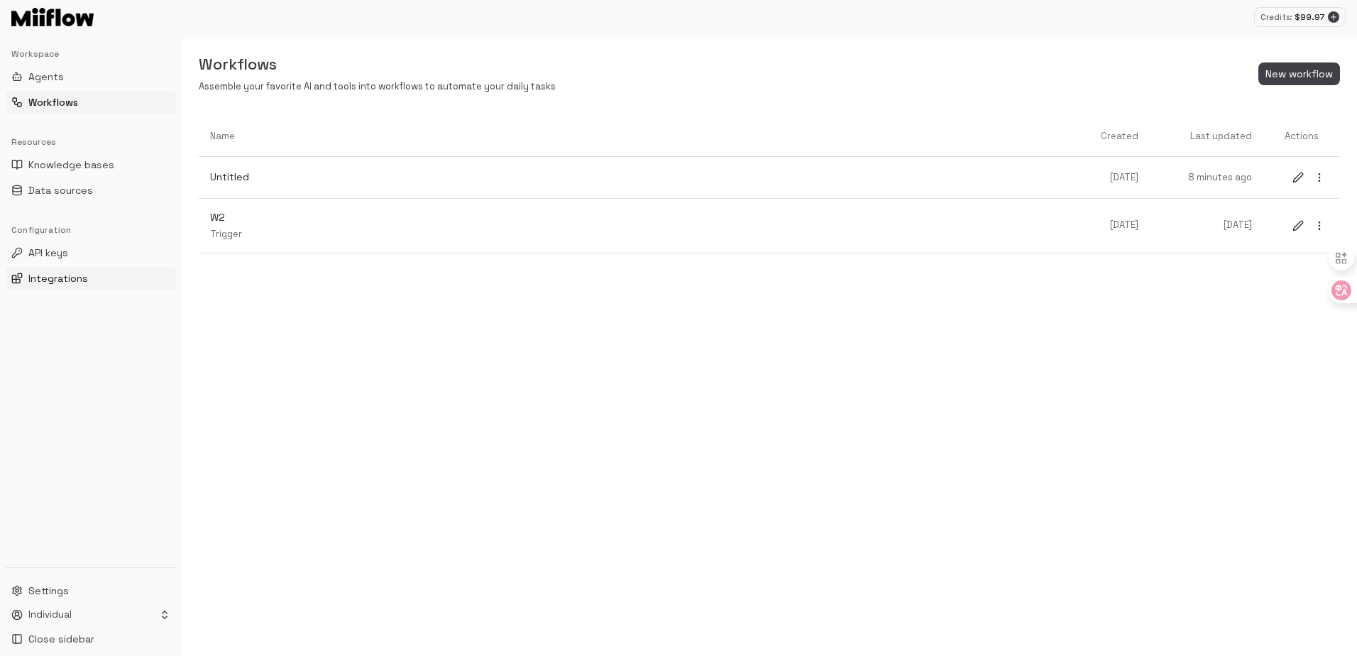
click at [75, 278] on span "Integrations" at bounding box center [58, 278] width 60 height 14
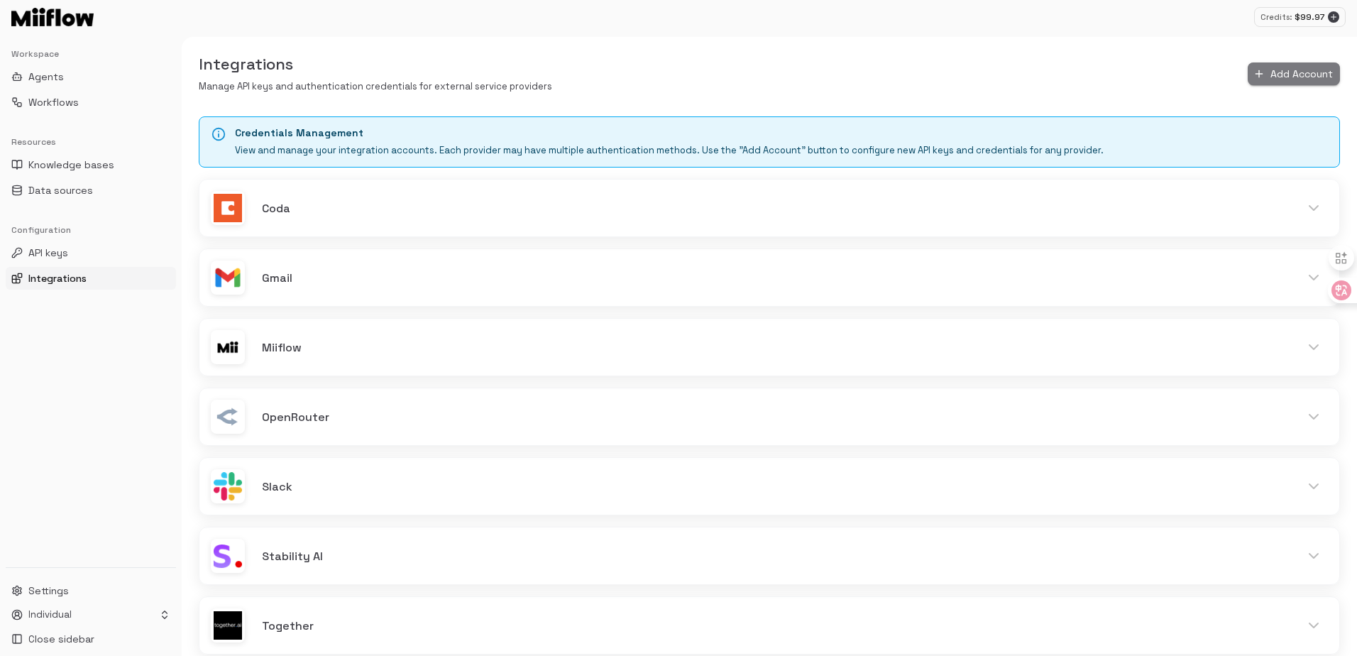
click at [1277, 72] on button "Add Account" at bounding box center [1294, 73] width 92 height 23
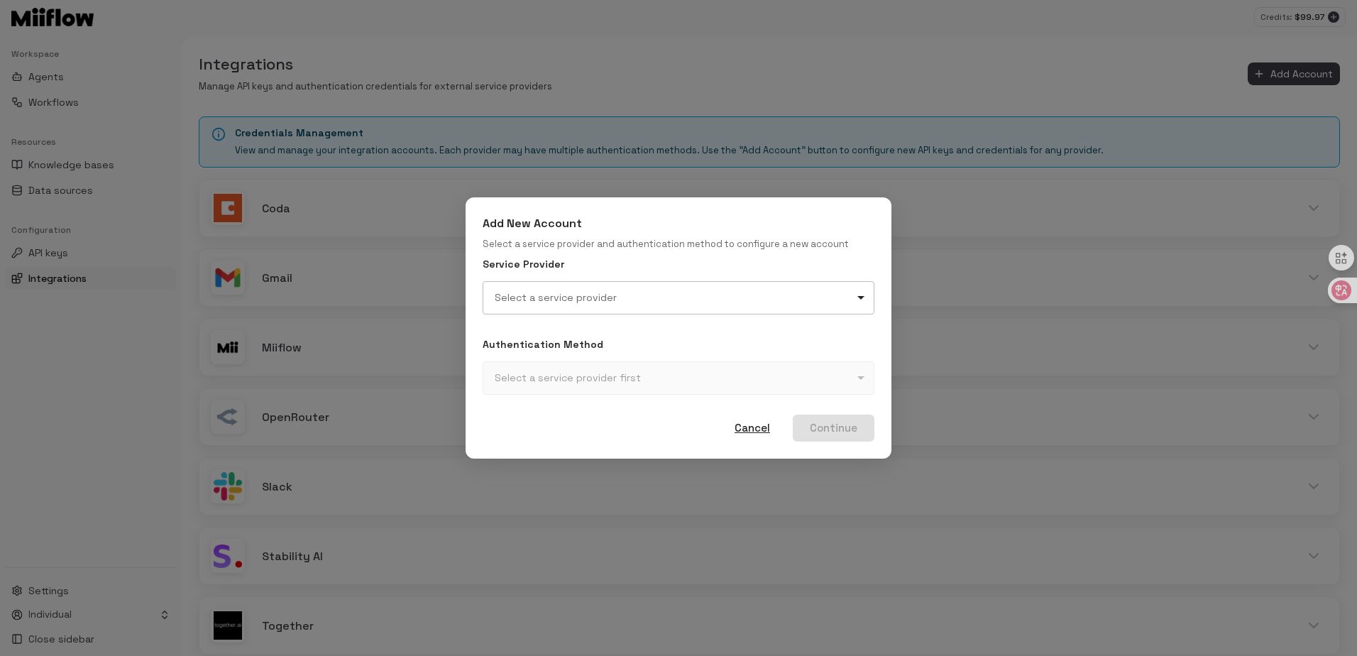
click at [589, 292] on body "Credits: $ 99.97 Workspace Agents Workflows Resources Knowledge bases Data sour…" at bounding box center [678, 328] width 1357 height 656
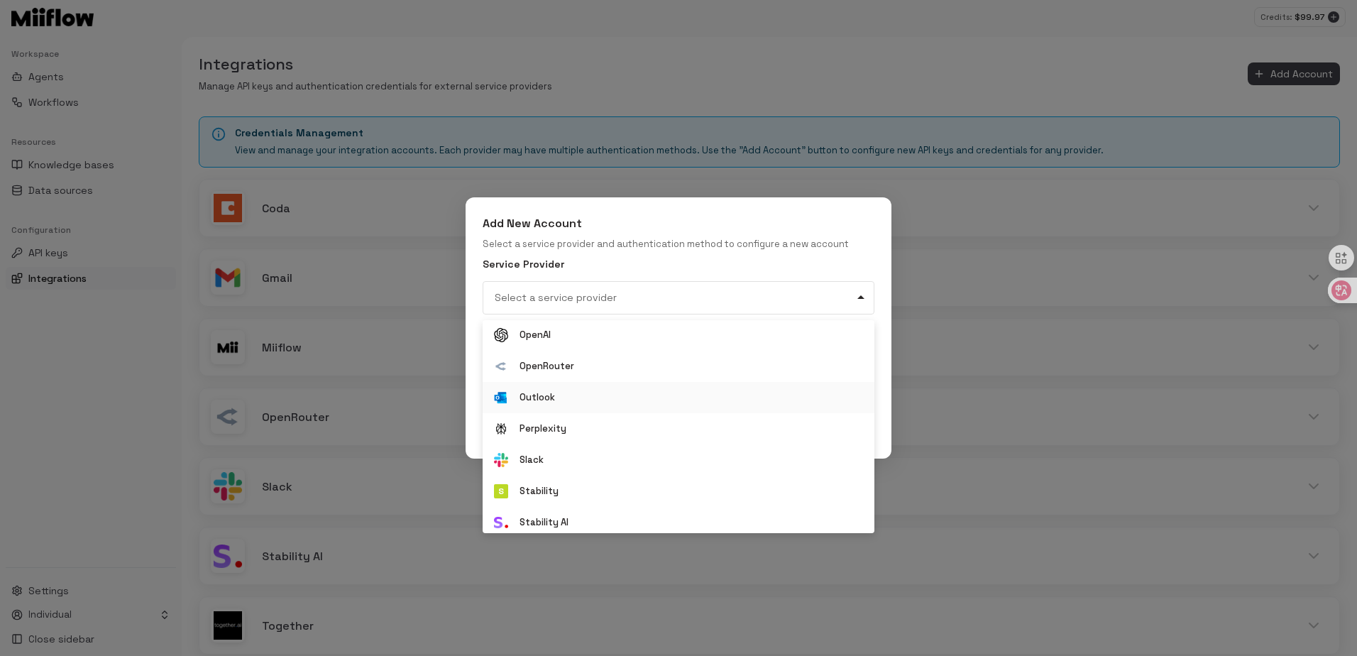
scroll to position [406, 0]
click at [542, 392] on li "Outlook" at bounding box center [679, 403] width 392 height 31
type input "**********"
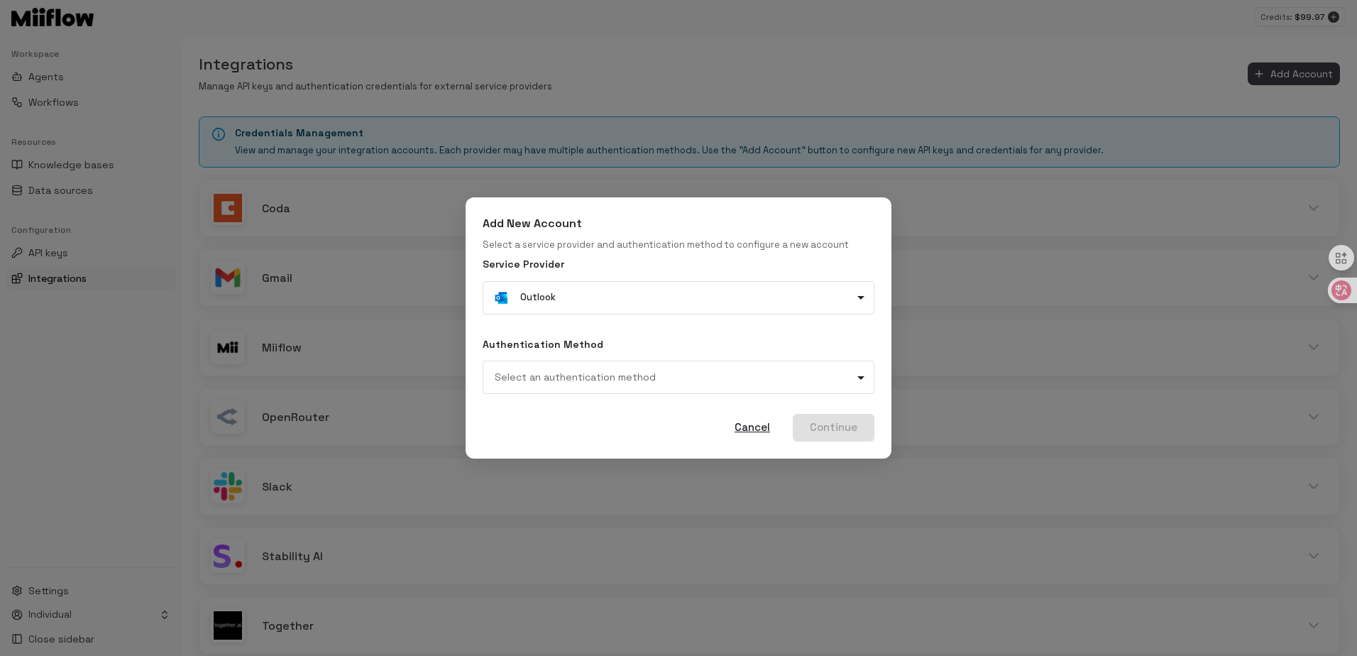
click at [603, 356] on div "Authentication Method Select an authentication method ​" at bounding box center [679, 365] width 392 height 57
click at [598, 365] on body "Credits: $ 99.97 Workspace Agents Workflows Resources Knowledge bases Data sour…" at bounding box center [678, 328] width 1357 height 656
click at [594, 433] on li "Microsoft OAuth 2.0" at bounding box center [679, 420] width 392 height 31
type input "**********"
click at [846, 428] on button "Continue" at bounding box center [834, 427] width 82 height 27
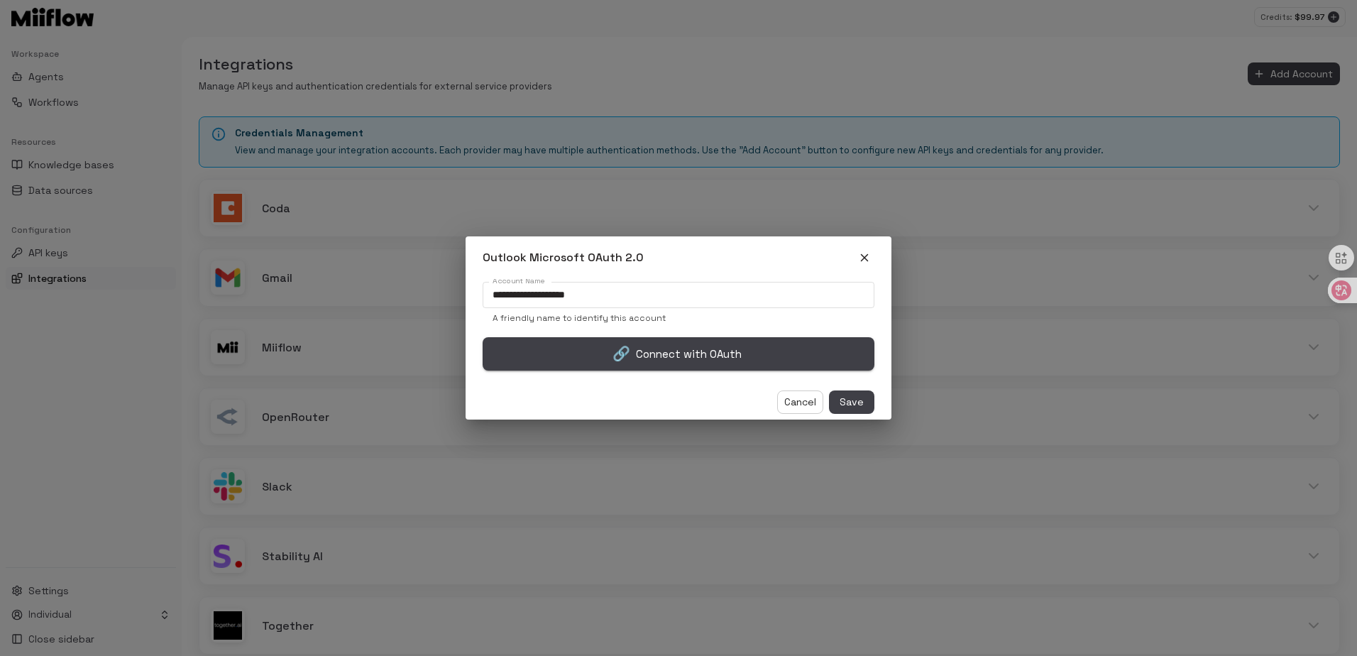
click at [682, 357] on button "🔗 Connect with OAuth" at bounding box center [679, 353] width 392 height 33
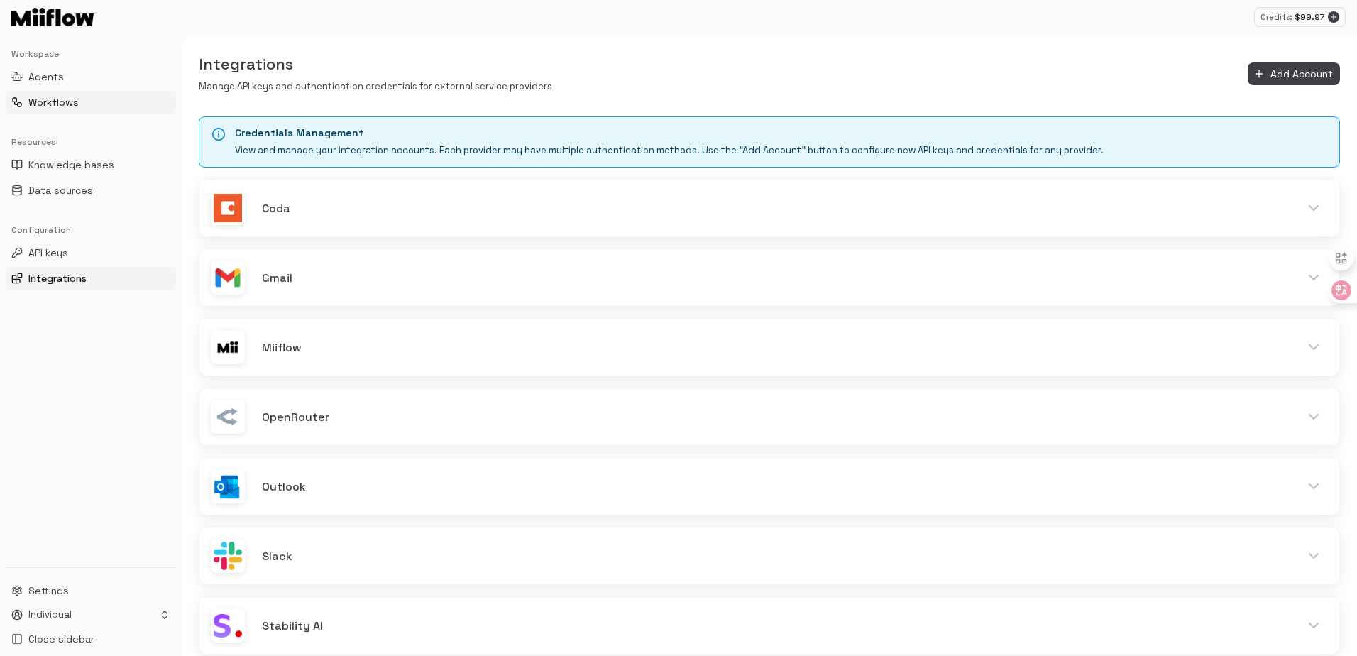
click at [53, 99] on span "Workflows" at bounding box center [53, 102] width 50 height 14
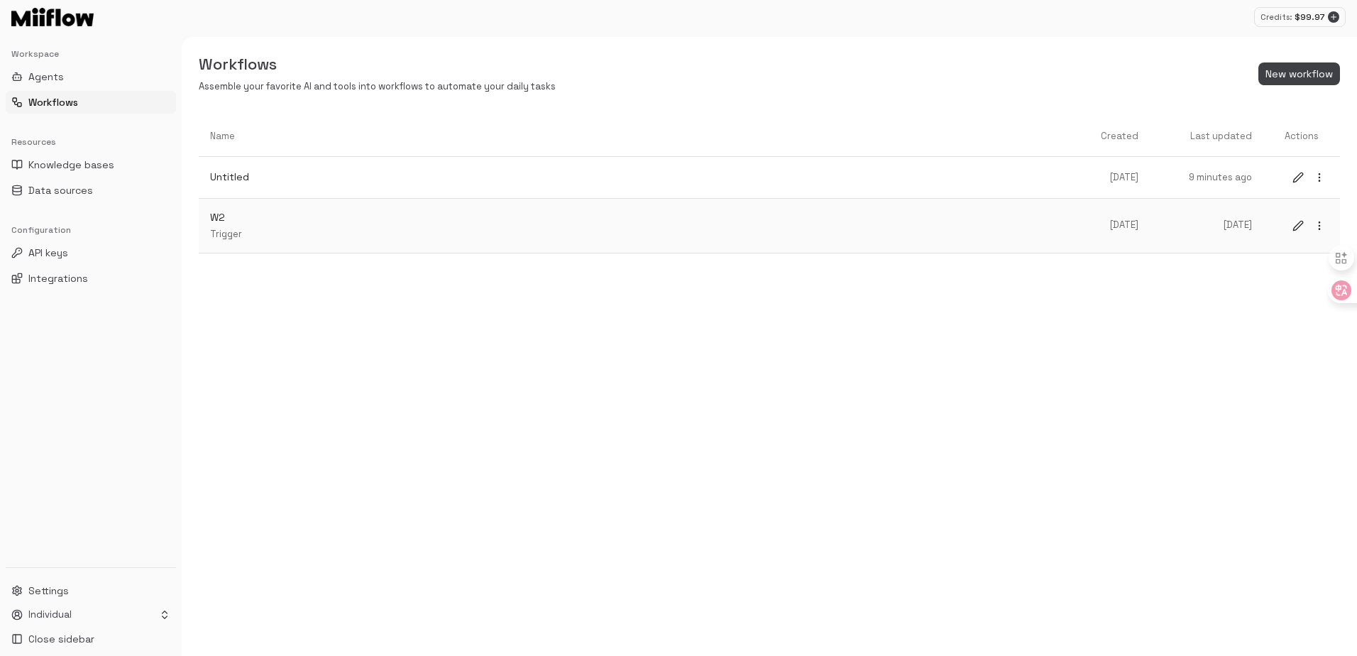
click at [316, 204] on link "W2 Trigger" at bounding box center [639, 226] width 880 height 54
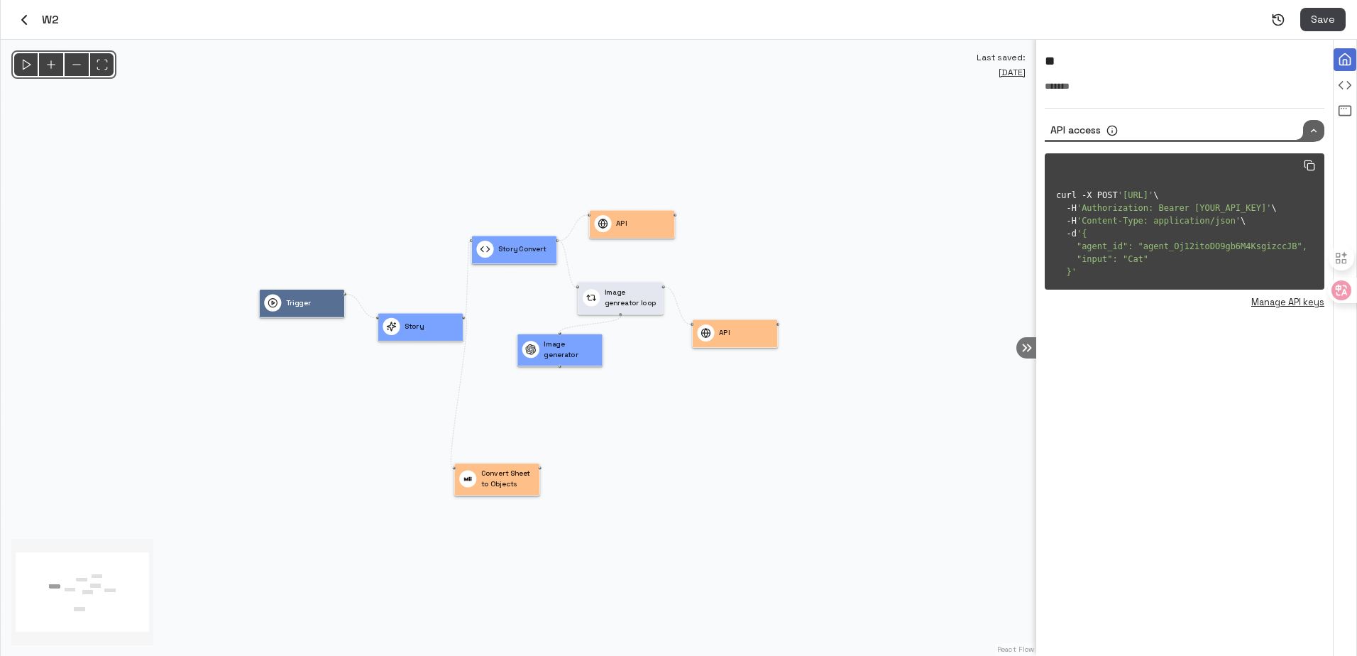
click at [26, 11] on icon "button" at bounding box center [24, 19] width 17 height 17
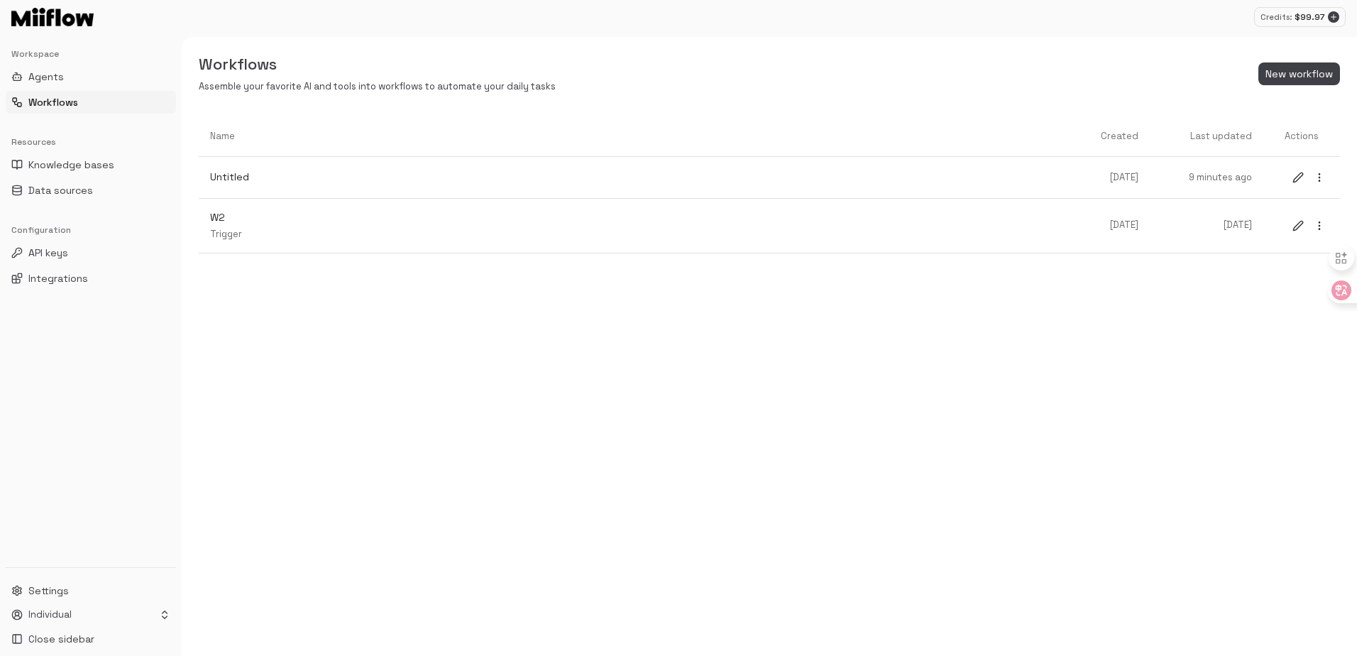
click at [20, 20] on img at bounding box center [52, 17] width 82 height 18
click at [262, 175] on p "Untitled" at bounding box center [638, 177] width 857 height 15
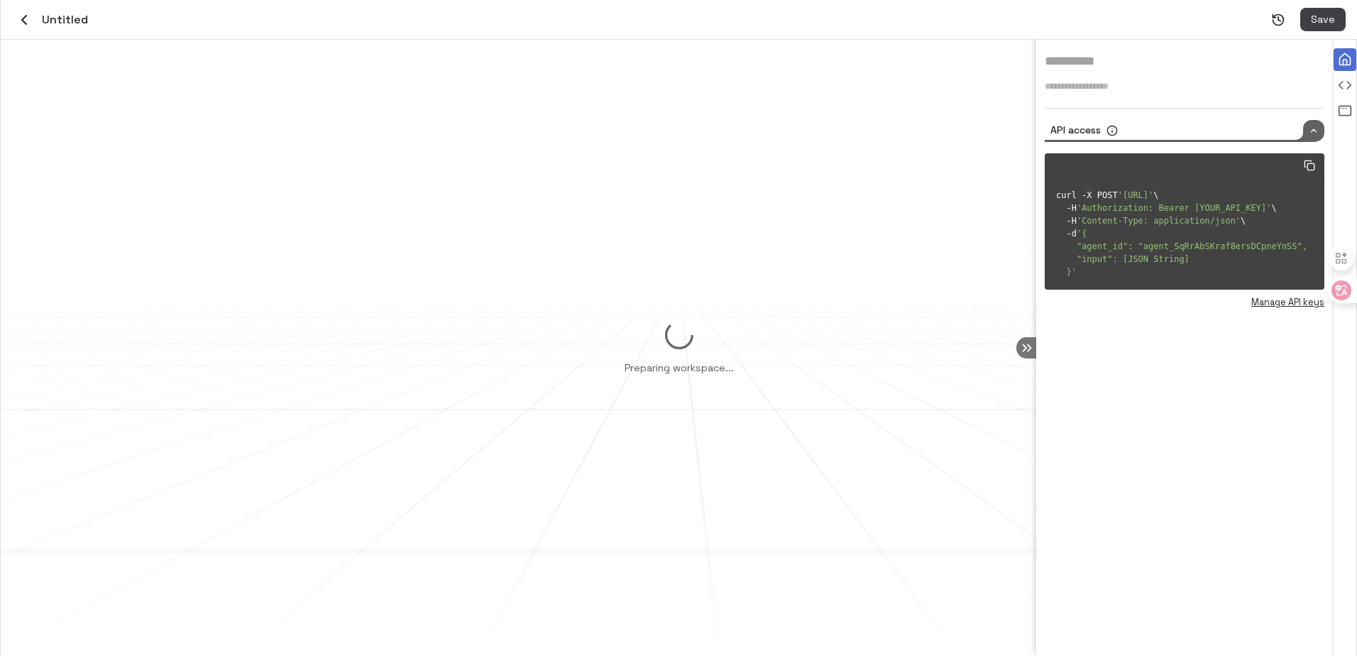
type input "********"
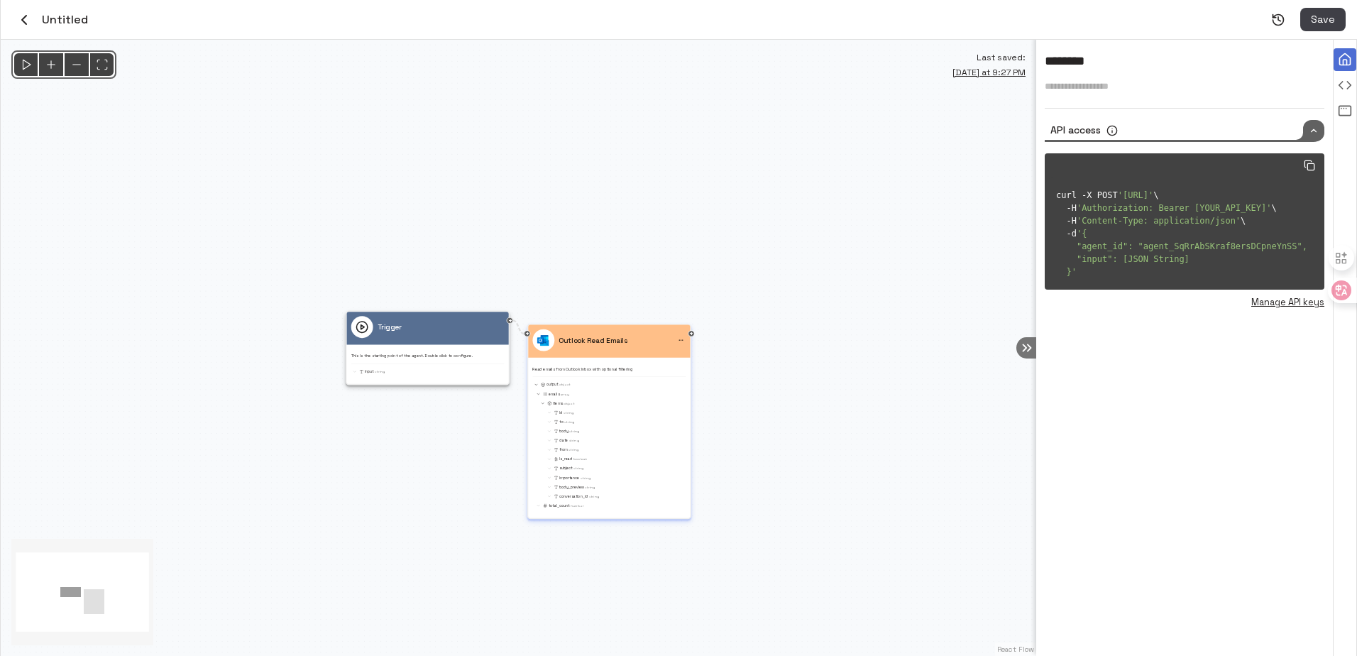
click at [601, 343] on p "Outlook Read Emails" at bounding box center [593, 340] width 69 height 11
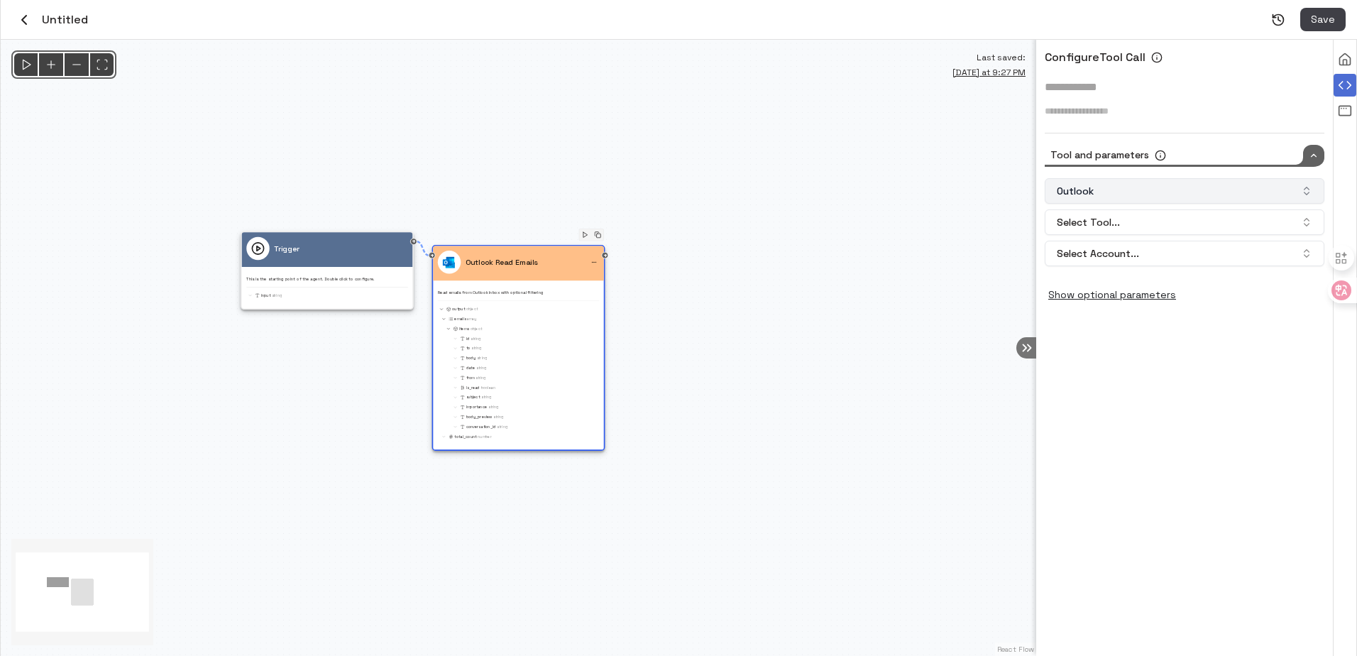
click at [1100, 183] on button "Outlook" at bounding box center [1185, 191] width 280 height 26
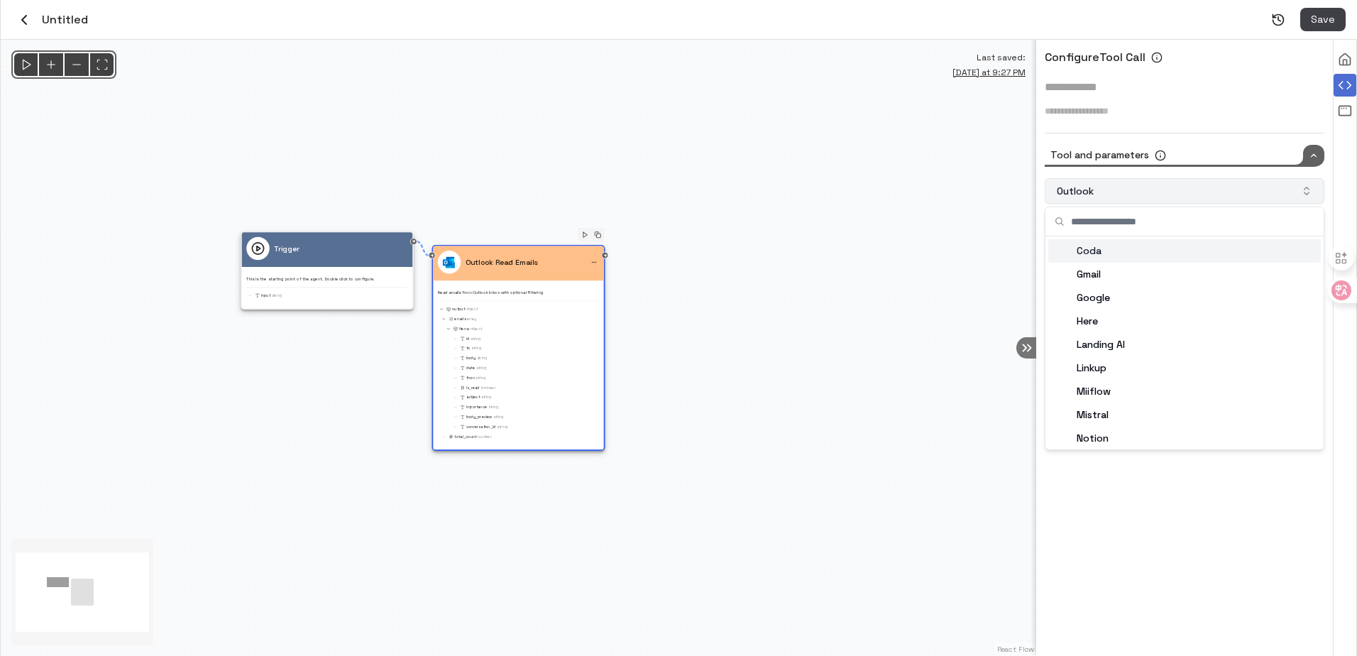
click at [1132, 185] on button "Outlook" at bounding box center [1185, 191] width 280 height 26
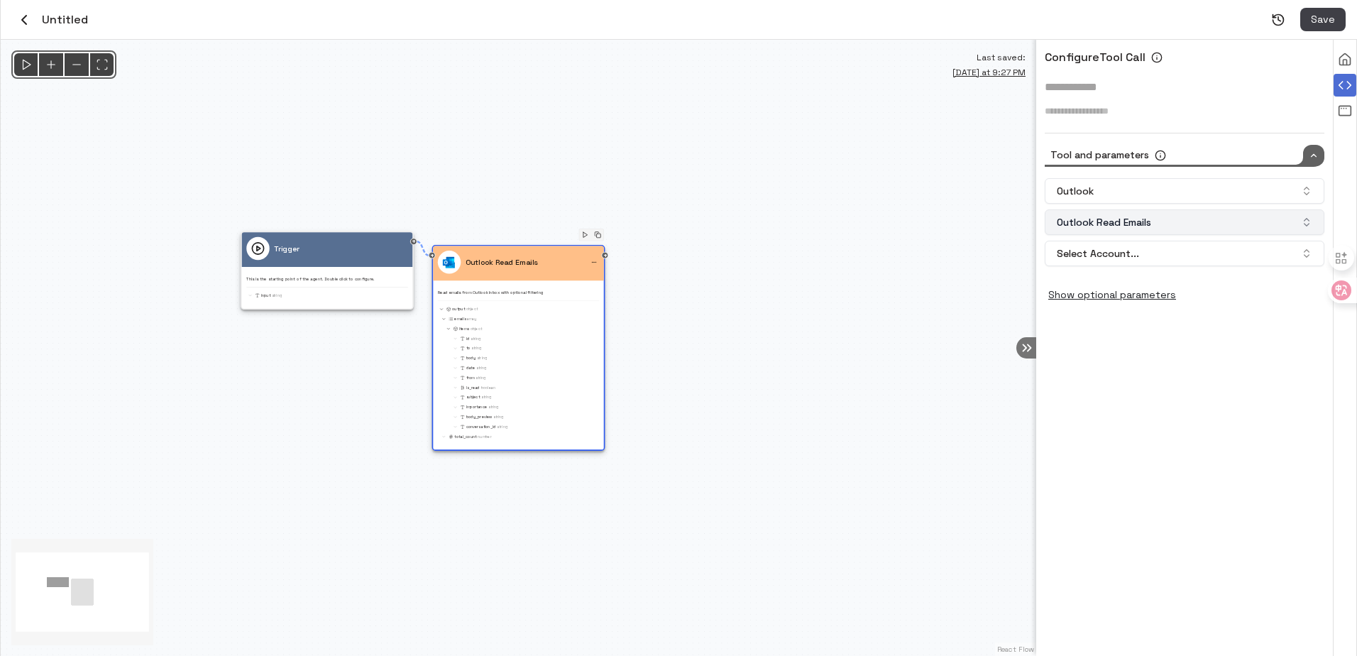
click at [1134, 222] on button "Outlook Read Emails" at bounding box center [1185, 222] width 280 height 26
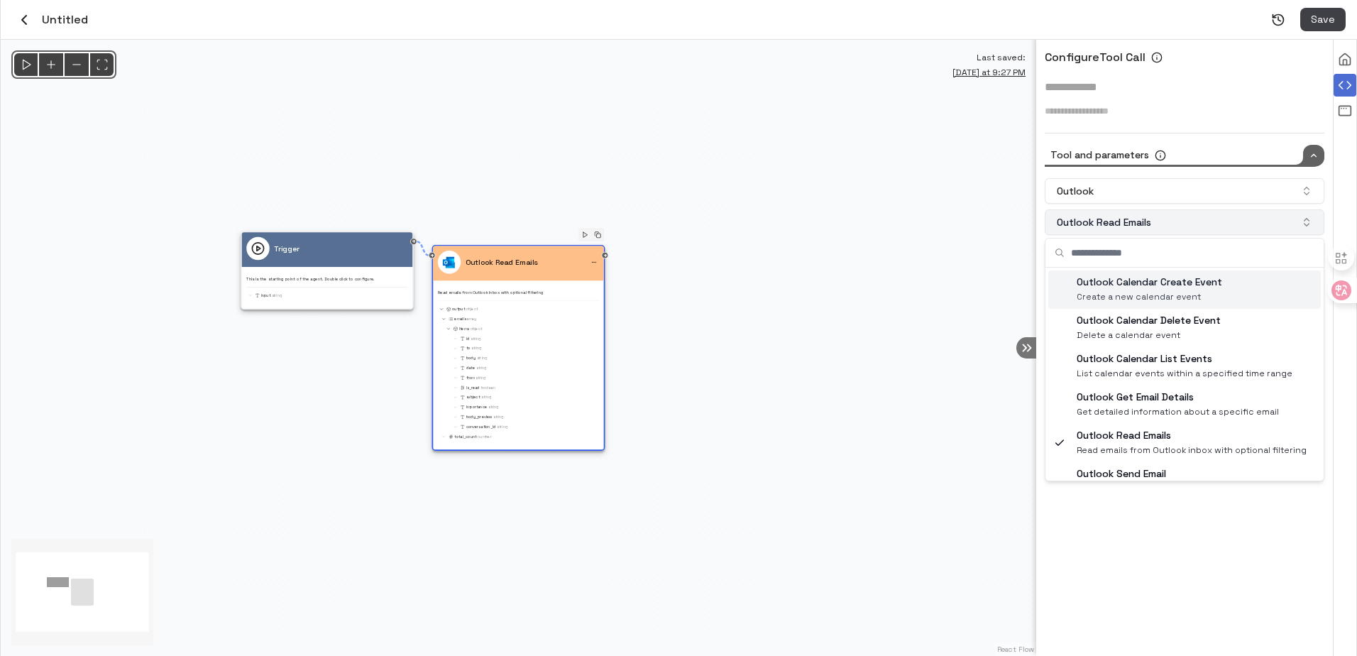
click at [1134, 222] on button "Outlook Read Emails" at bounding box center [1185, 222] width 280 height 26
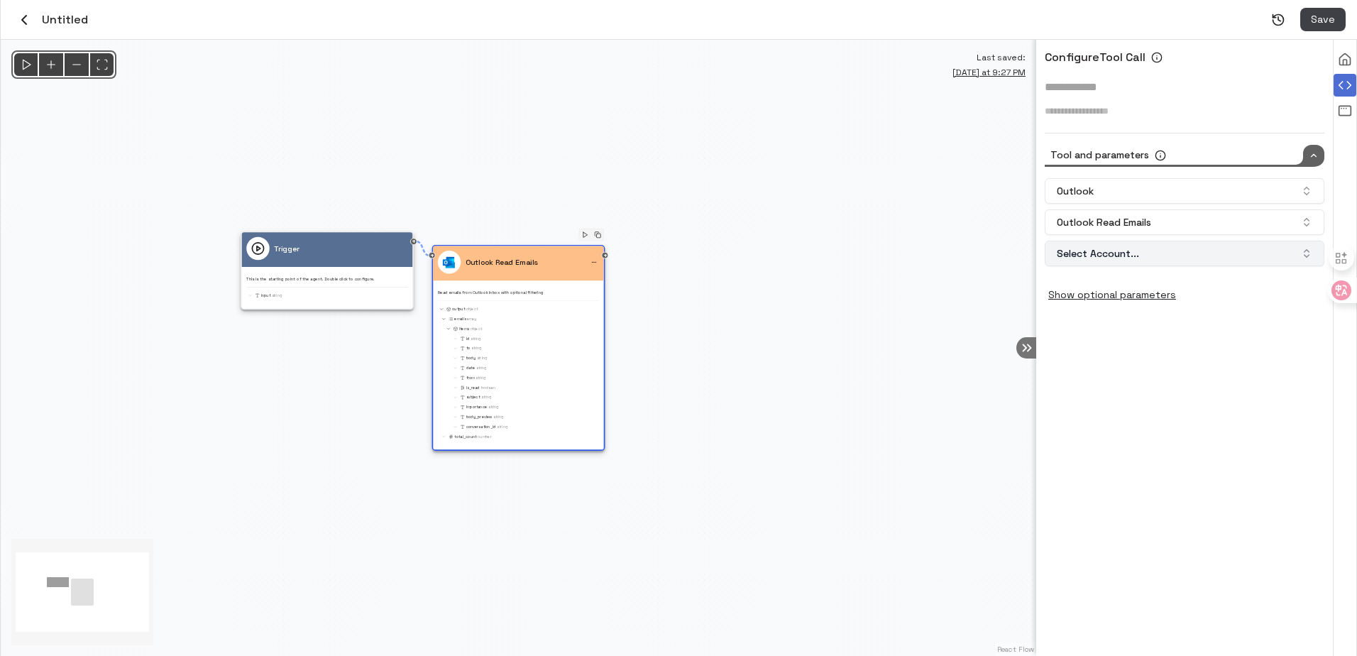
click at [1123, 249] on button "Select Account..." at bounding box center [1185, 254] width 280 height 26
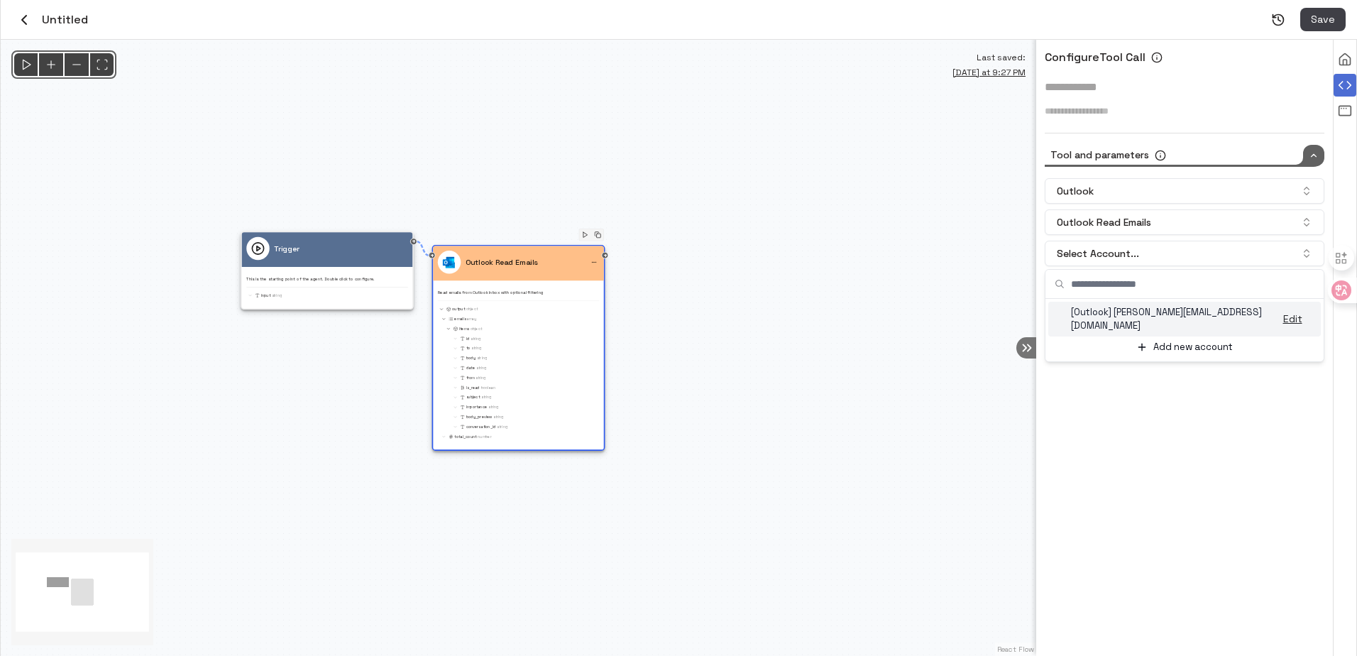
click at [1123, 319] on p "[Outlook] zhang.jingyuan@hotmail.com" at bounding box center [1167, 319] width 193 height 26
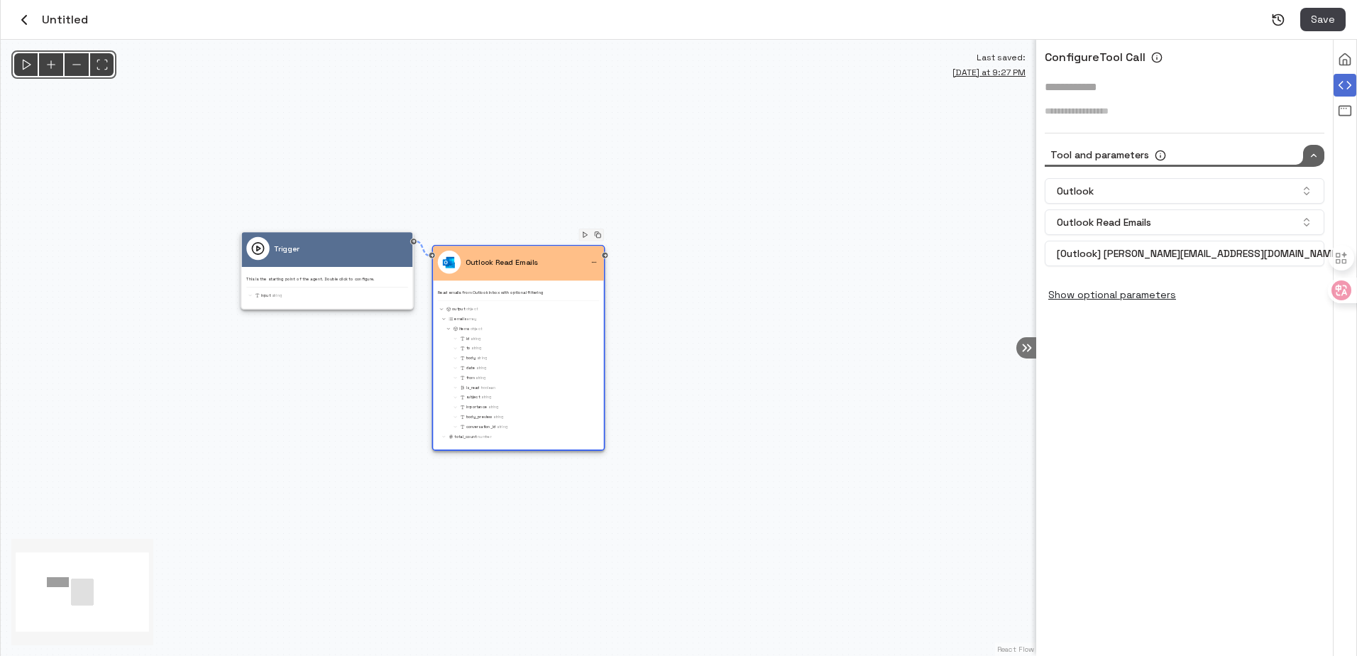
click at [1317, 15] on button "Save" at bounding box center [1322, 19] width 45 height 23
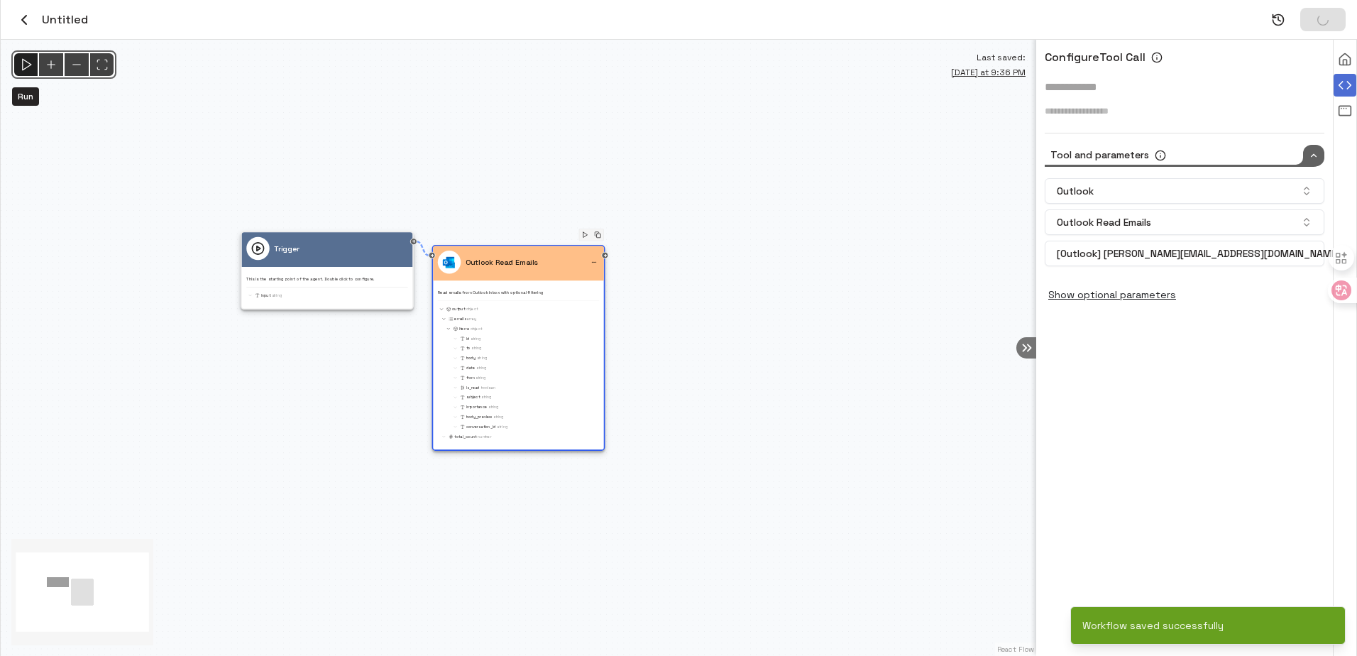
click at [26, 65] on icon "Run" at bounding box center [25, 64] width 15 height 15
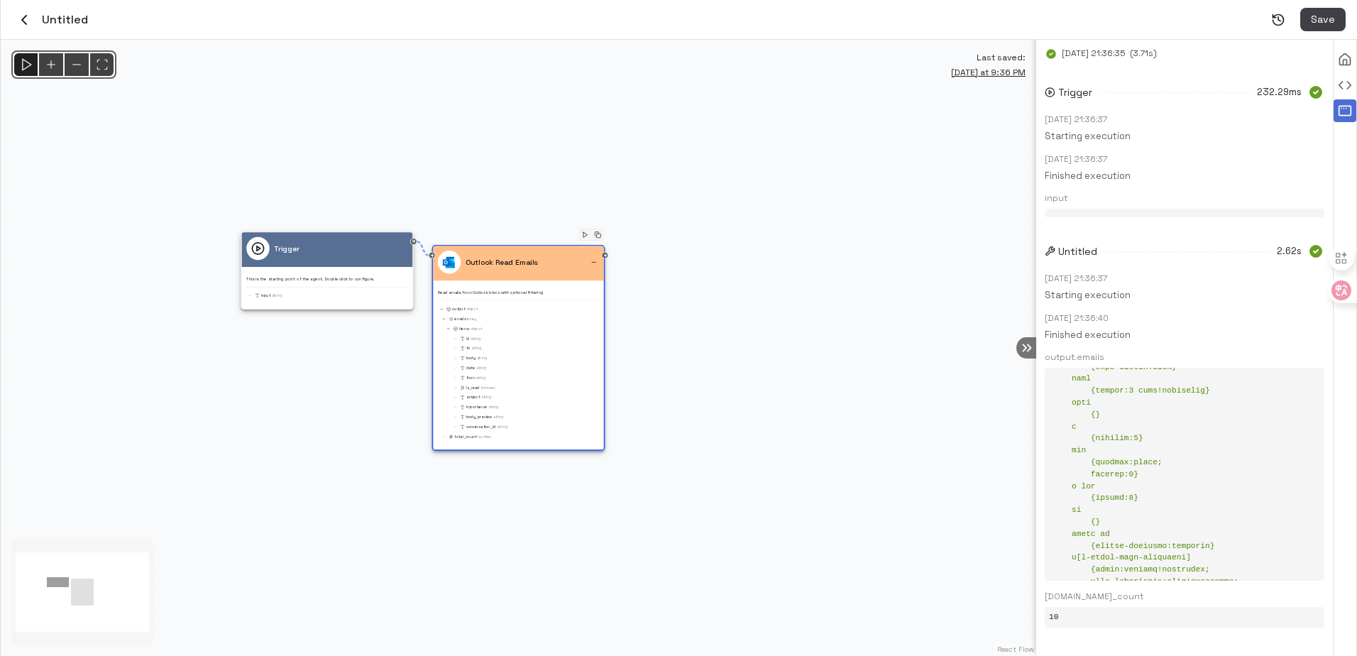
scroll to position [284, 0]
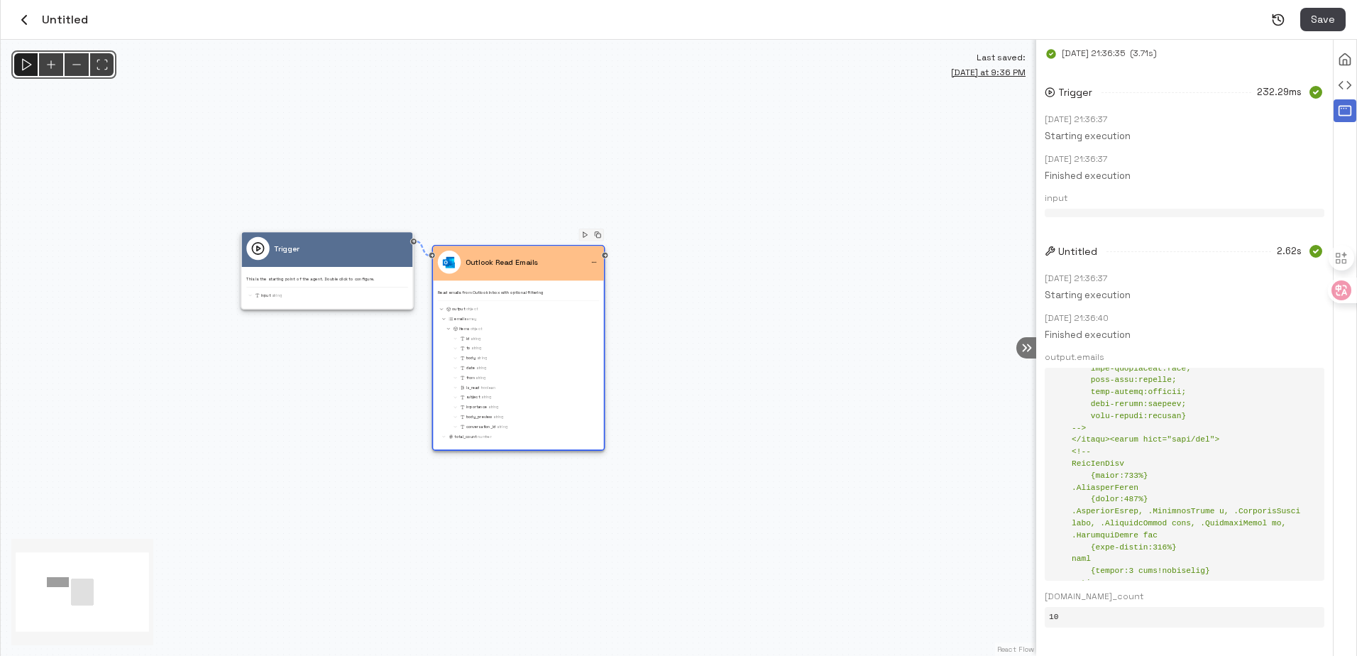
click at [6, 19] on div "Untitled Save" at bounding box center [679, 20] width 1356 height 40
click at [14, 16] on button "button" at bounding box center [24, 20] width 24 height 24
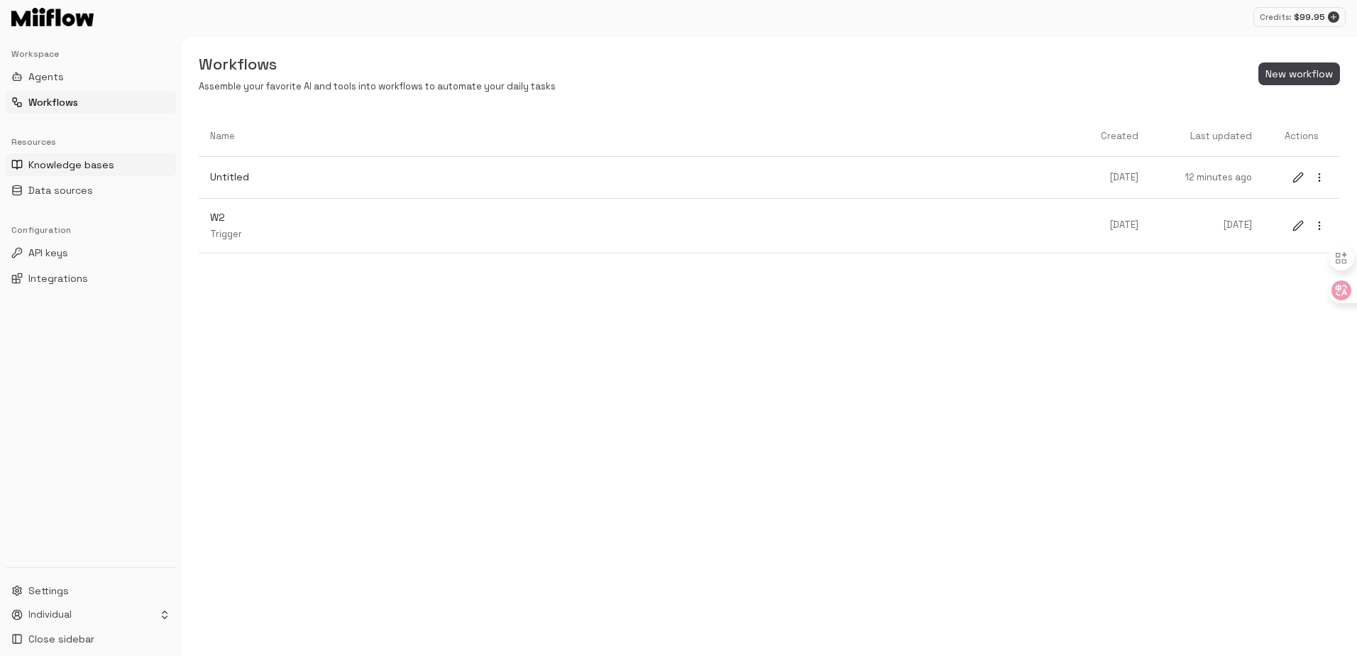
click at [74, 163] on span "Knowledge bases" at bounding box center [71, 165] width 86 height 14
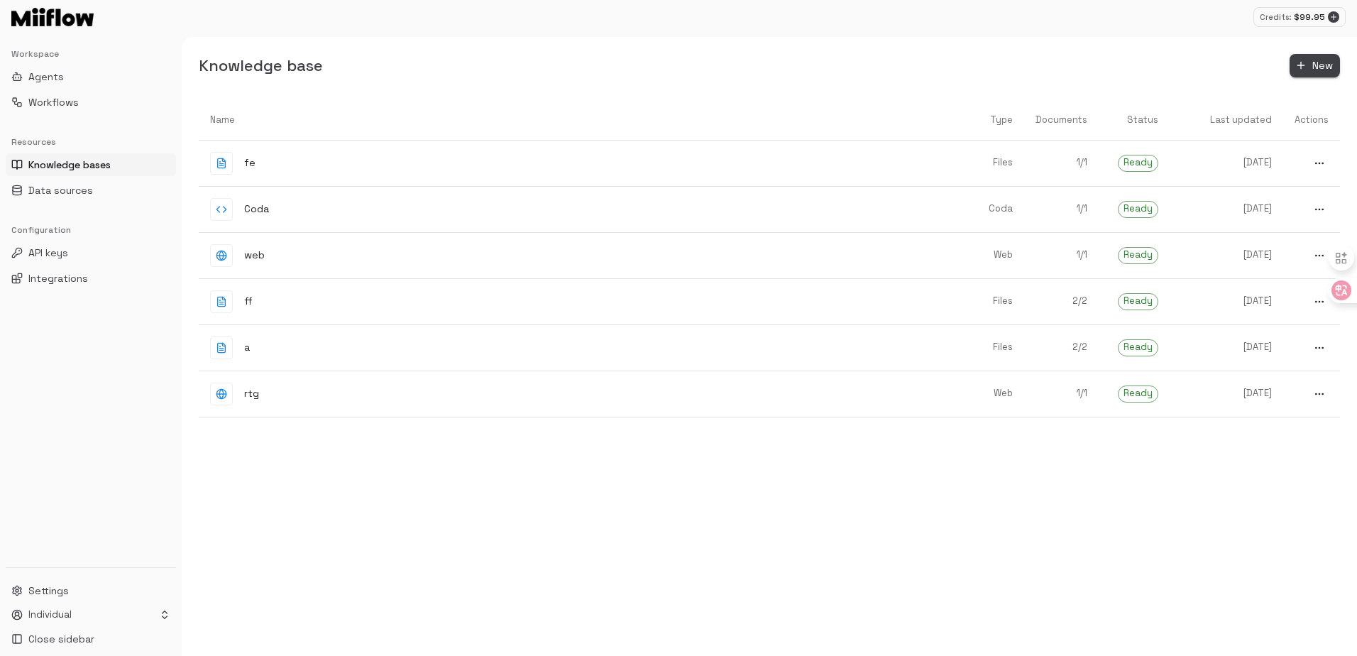
click at [1320, 67] on button "New" at bounding box center [1315, 65] width 50 height 23
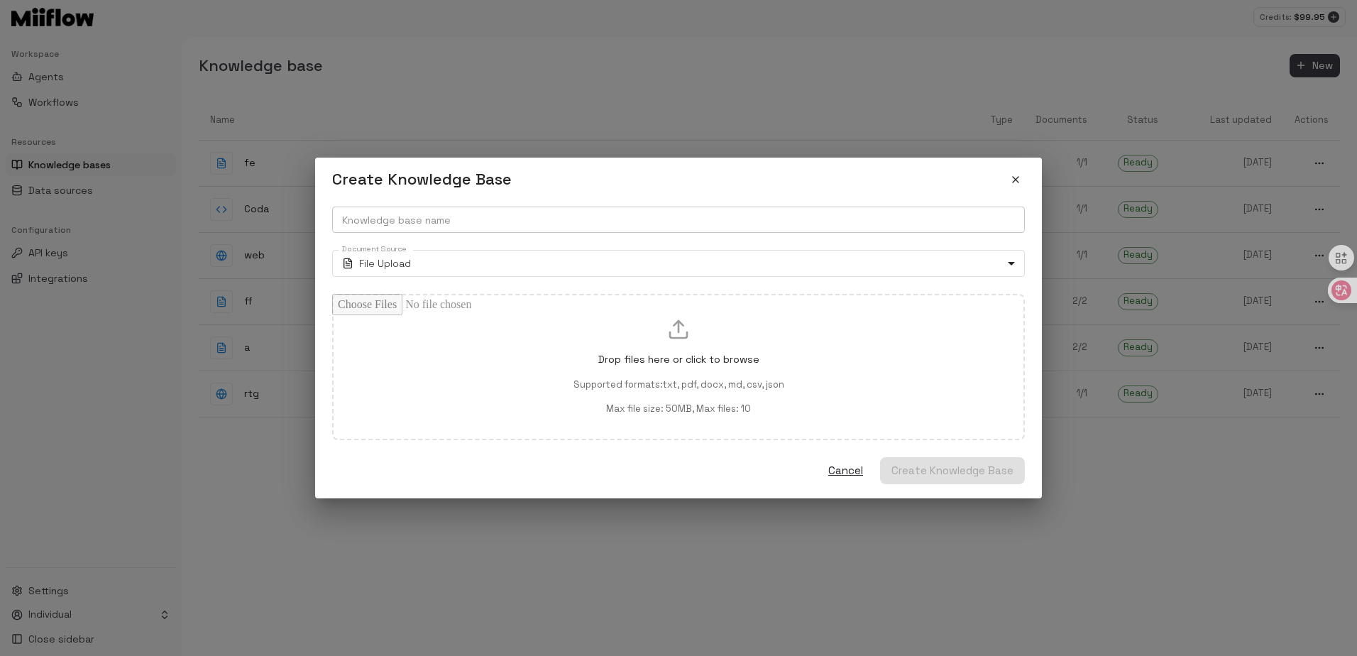
click at [495, 224] on input "Knowledge base name" at bounding box center [678, 220] width 693 height 26
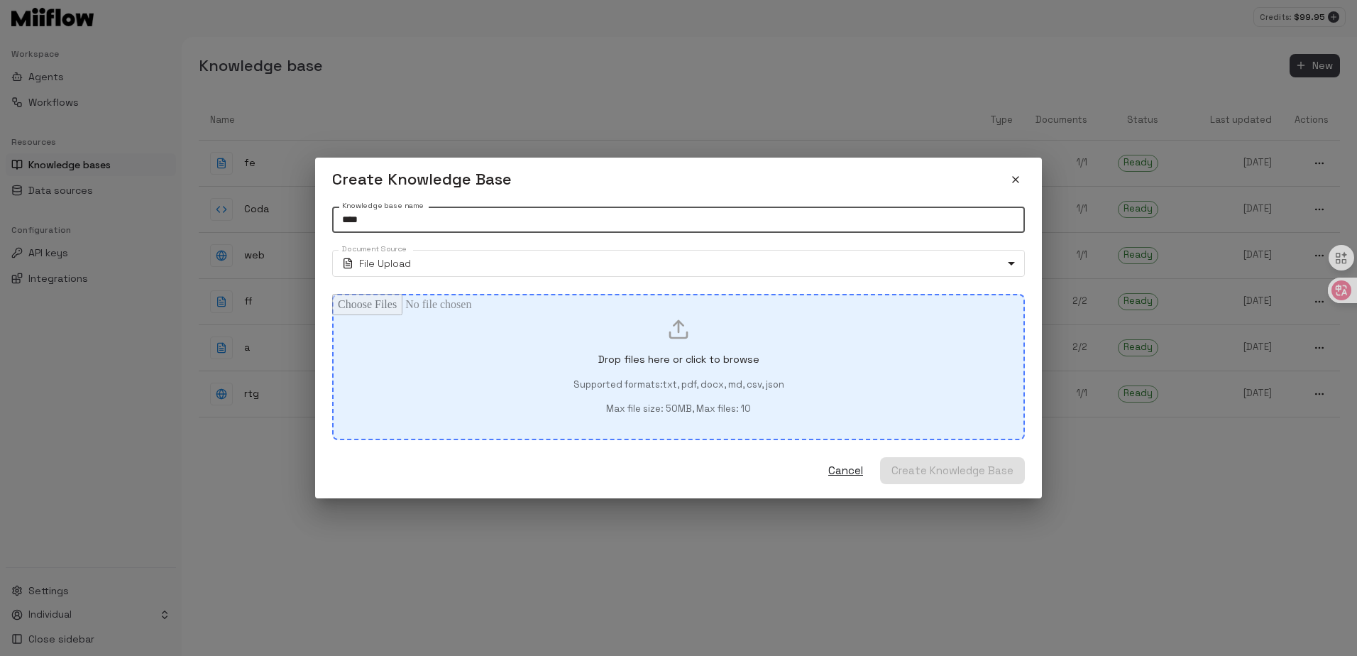
type input "****"
click at [571, 348] on div "Drop files here or click to browse Supported formats: txt, pdf, docx, md, csv, …" at bounding box center [678, 367] width 644 height 98
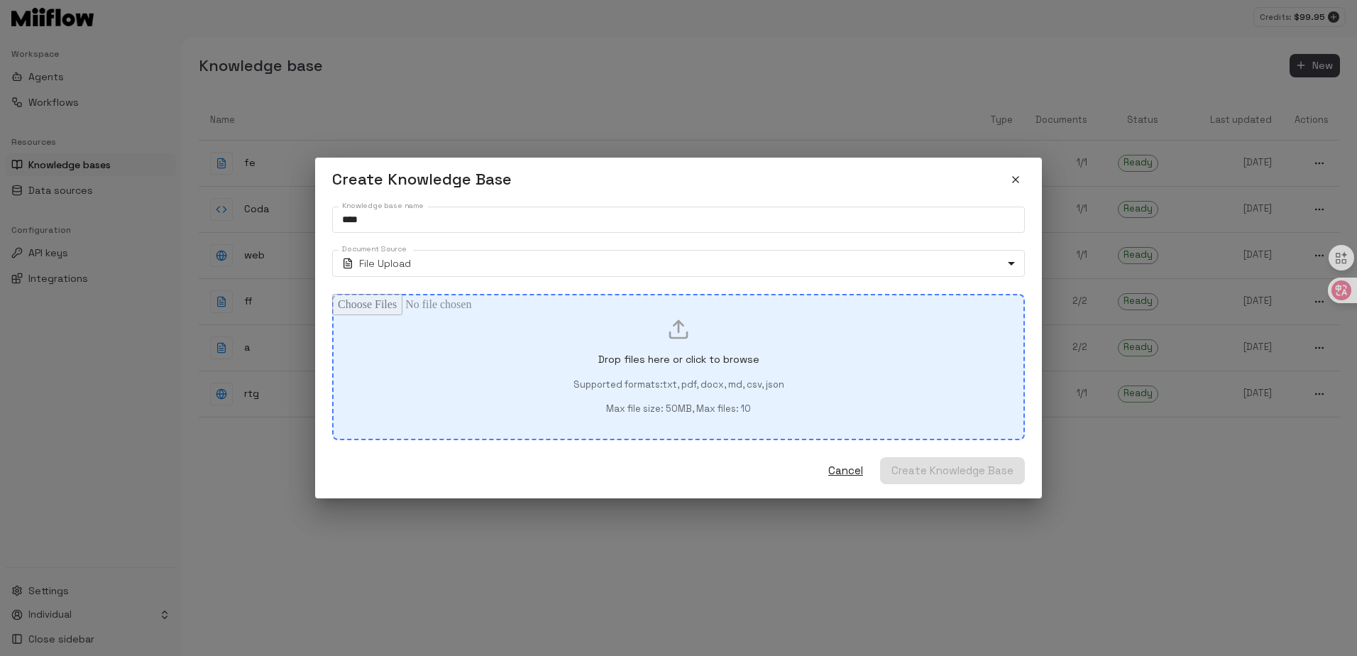
type input "**********"
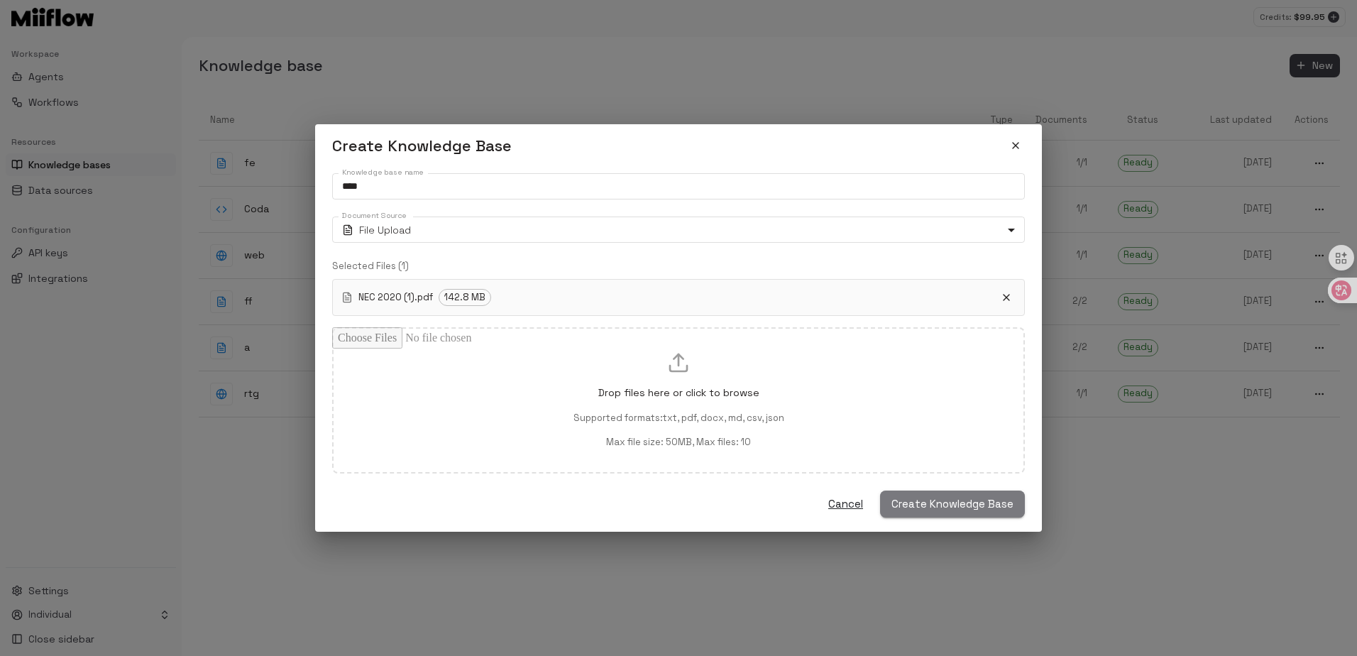
click at [957, 493] on button "Create Knowledge Base" at bounding box center [952, 503] width 145 height 27
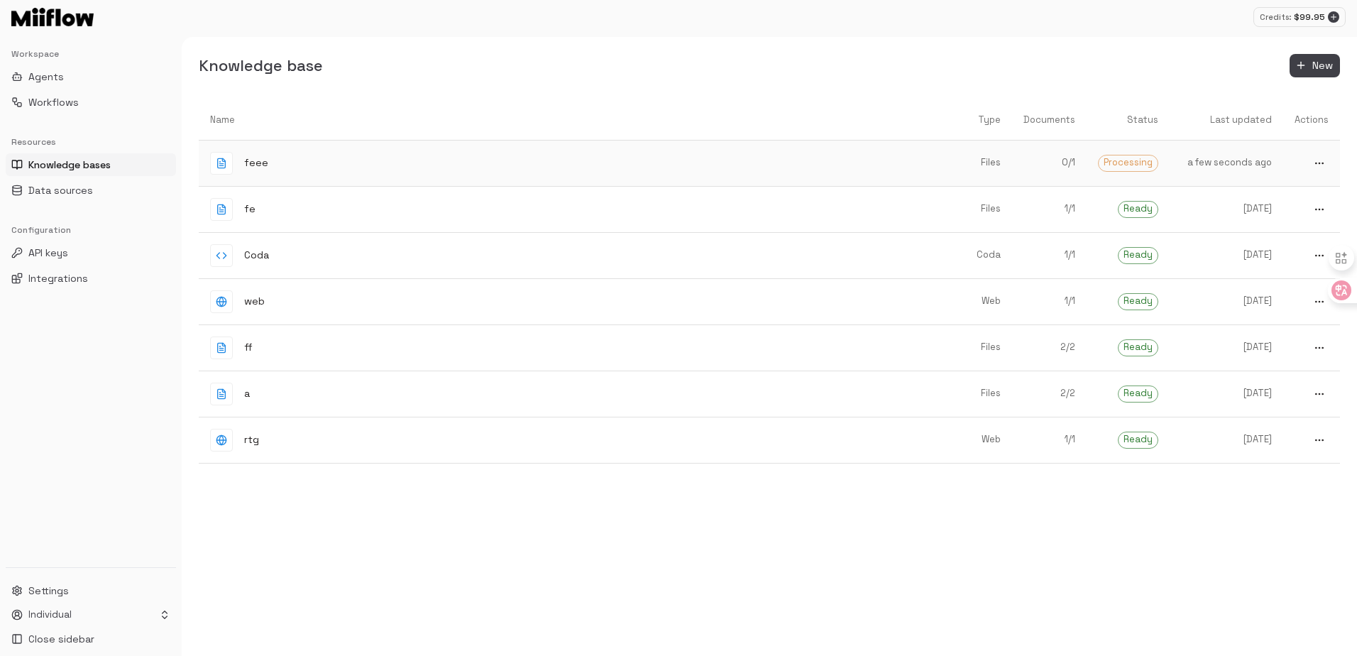
click at [747, 176] on link "feee" at bounding box center [570, 163] width 742 height 45
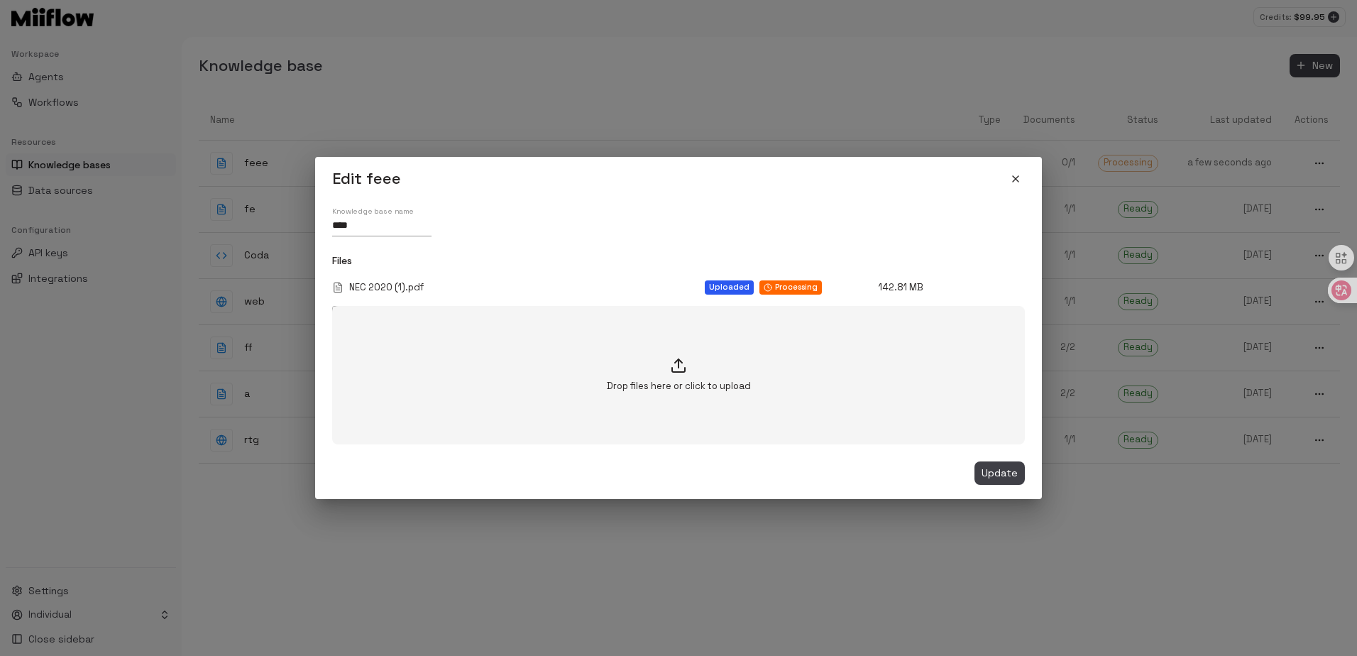
click at [1013, 179] on icon "close" at bounding box center [1015, 178] width 11 height 11
